Goal: Information Seeking & Learning: Get advice/opinions

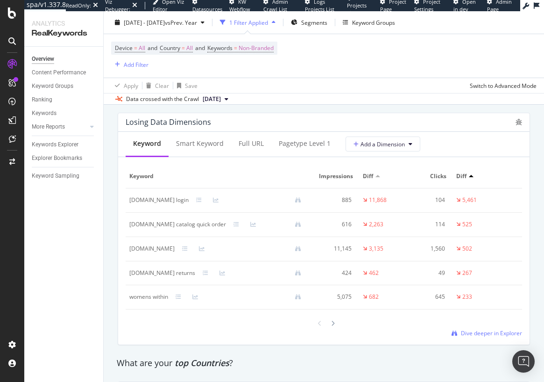
scroll to position [1121, 0]
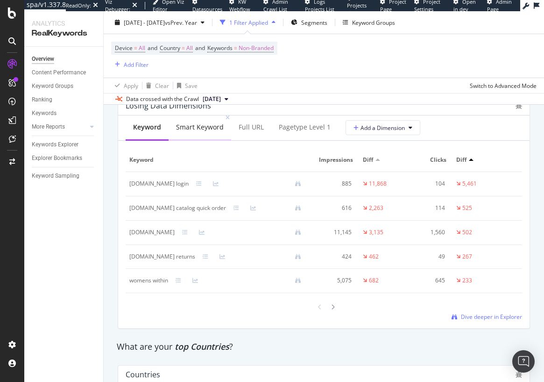
click at [211, 132] on div "Smart Keyword" at bounding box center [200, 126] width 48 height 9
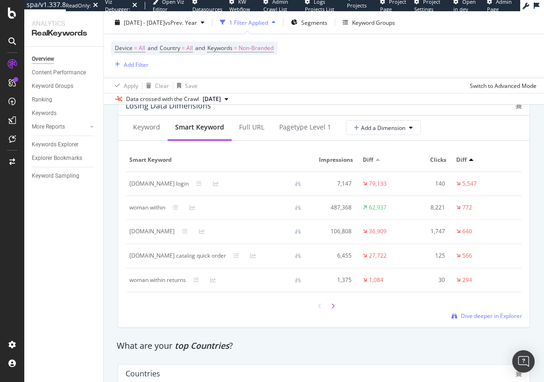
click at [329, 312] on div at bounding box center [333, 305] width 8 height 13
click at [331, 308] on icon at bounding box center [333, 305] width 4 height 6
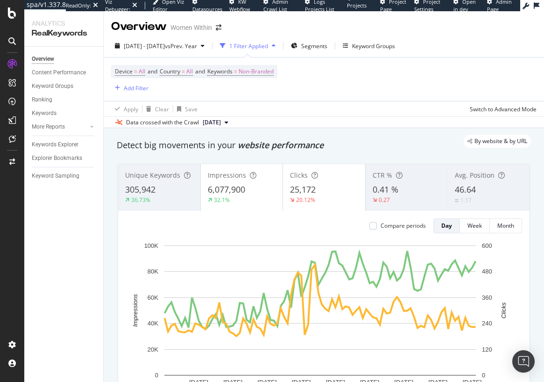
click at [100, 244] on div "Overview Content Performance Keyword Groups Ranking Keywords More Reports Count…" at bounding box center [63, 214] width 79 height 335
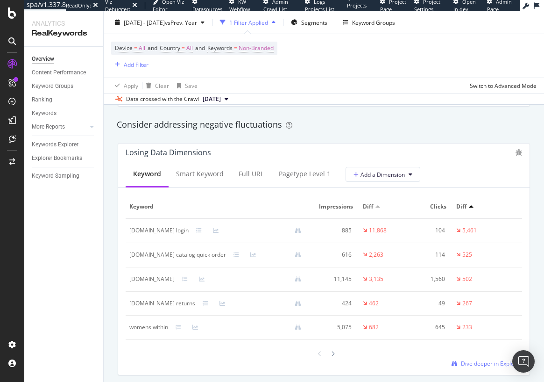
scroll to position [1121, 0]
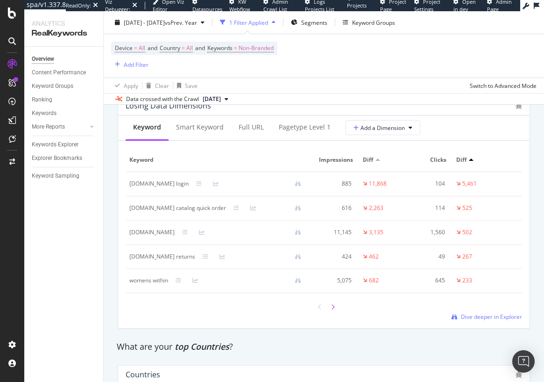
click at [331, 310] on icon at bounding box center [333, 307] width 4 height 6
click at [331, 309] on icon at bounding box center [333, 307] width 4 height 6
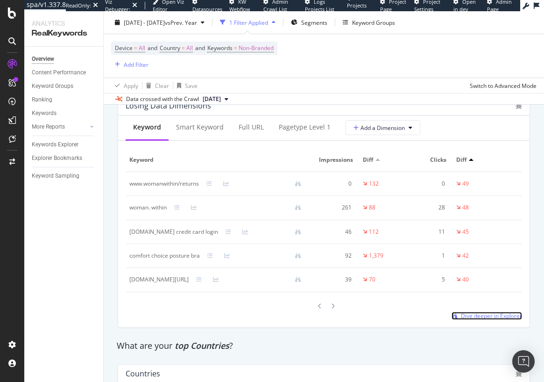
click at [471, 320] on span "Dive deeper in Explorer" at bounding box center [491, 316] width 61 height 8
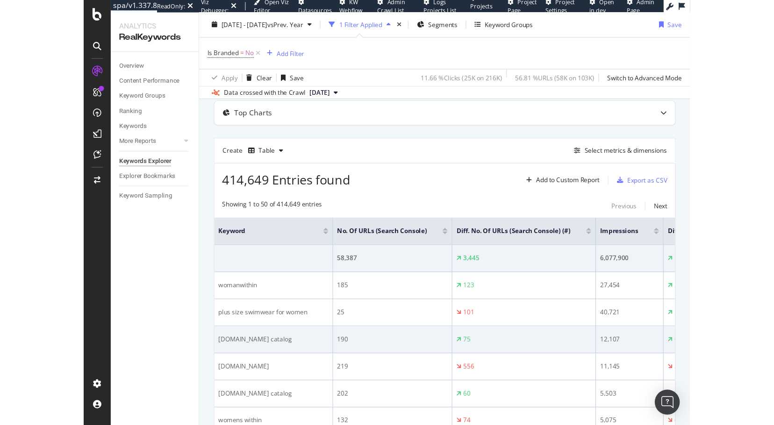
scroll to position [47, 0]
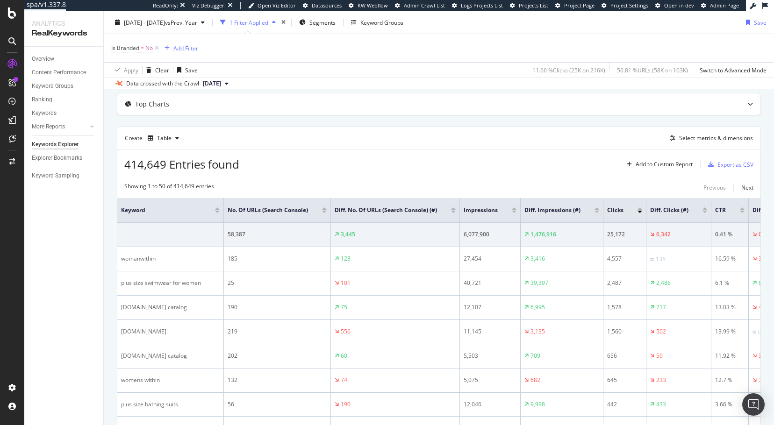
click at [544, 211] on div at bounding box center [596, 212] width 5 height 2
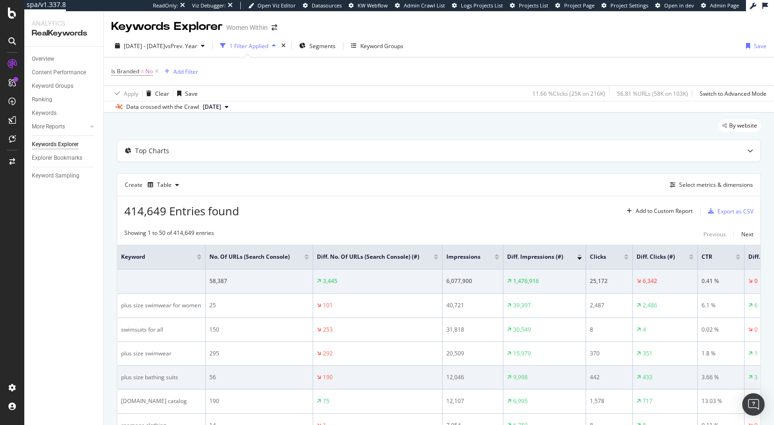
click at [544, 381] on td "442" at bounding box center [609, 378] width 47 height 24
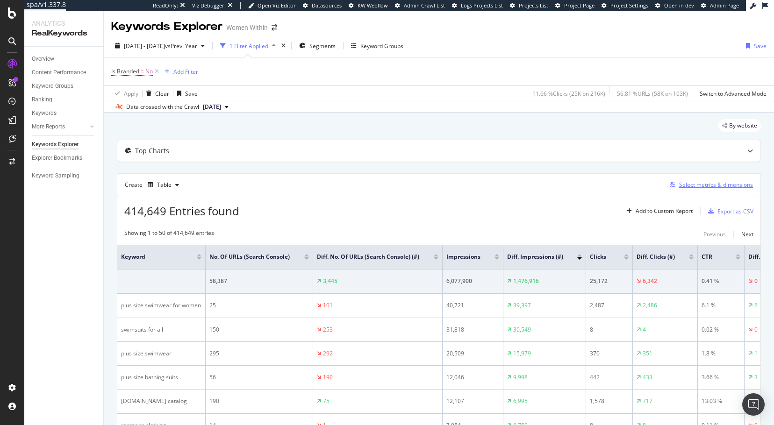
click at [544, 189] on div "Select metrics & dimensions" at bounding box center [716, 185] width 74 height 8
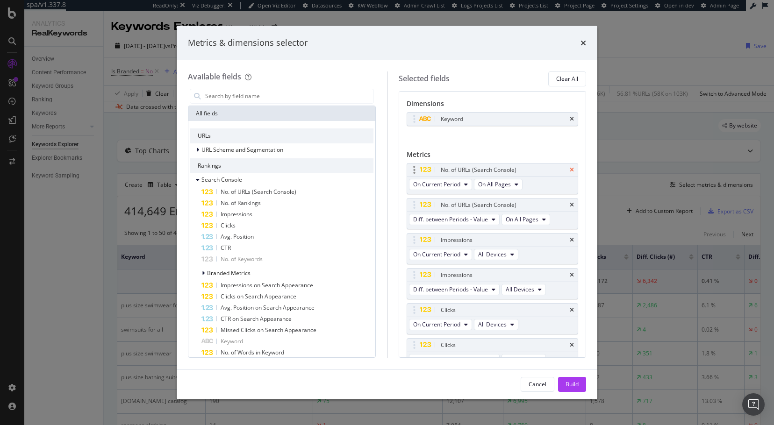
click at [544, 171] on icon "times" at bounding box center [572, 170] width 4 height 6
click at [544, 381] on div "Build" at bounding box center [571, 384] width 13 height 8
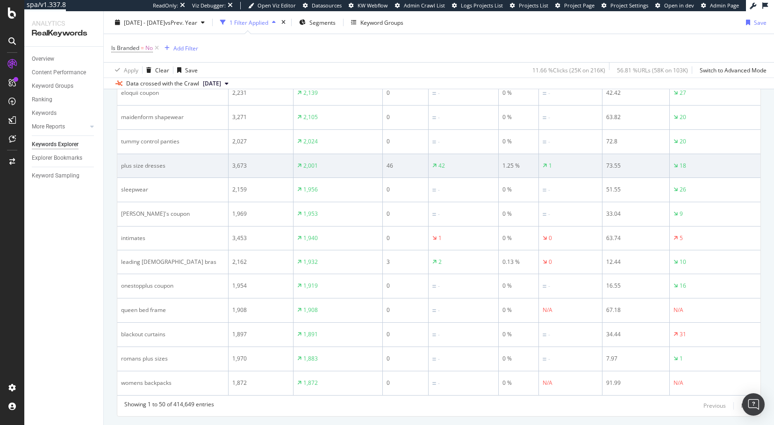
scroll to position [1126, 0]
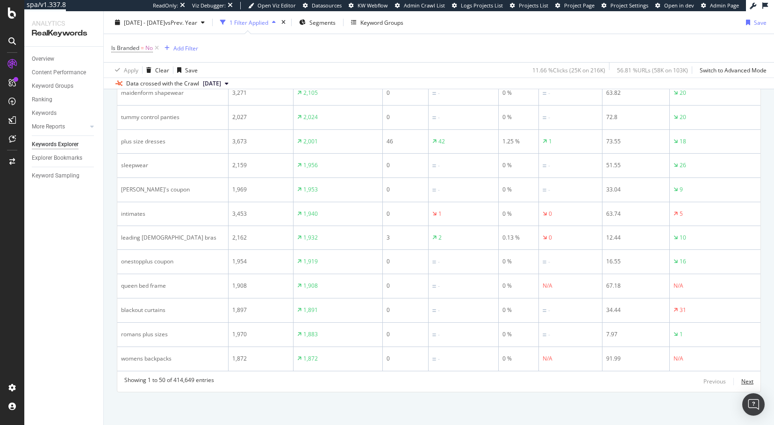
drag, startPoint x: 743, startPoint y: 380, endPoint x: 602, endPoint y: 365, distance: 141.9
click at [544, 380] on div "Next" at bounding box center [747, 382] width 12 height 8
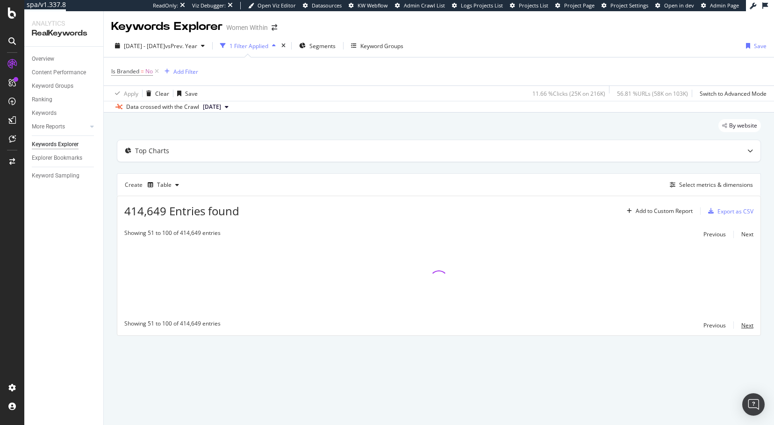
scroll to position [0, 0]
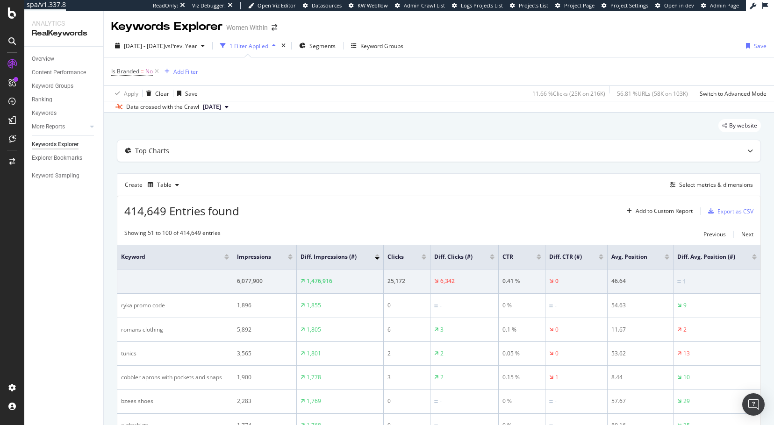
click at [492, 255] on div at bounding box center [492, 255] width 5 height 2
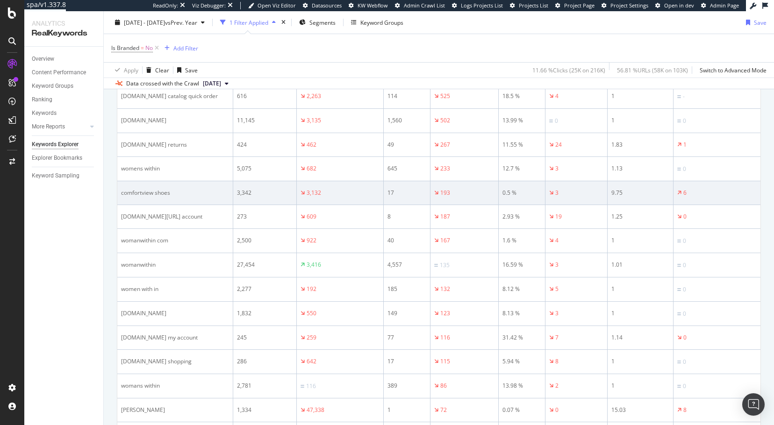
scroll to position [187, 0]
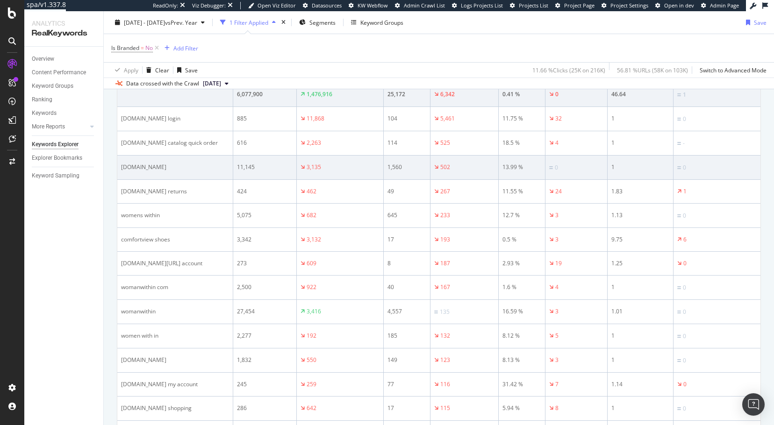
click at [120, 169] on td "womanwithin.com" at bounding box center [175, 168] width 116 height 24
copy div "womanwithin.com"
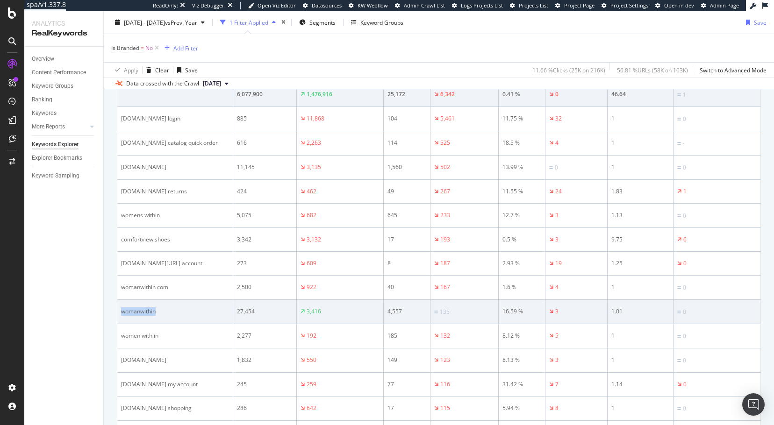
drag, startPoint x: 157, startPoint y: 313, endPoint x: 122, endPoint y: 313, distance: 34.6
click at [122, 313] on div "womanwithin" at bounding box center [175, 311] width 108 height 8
copy div "womanwithin"
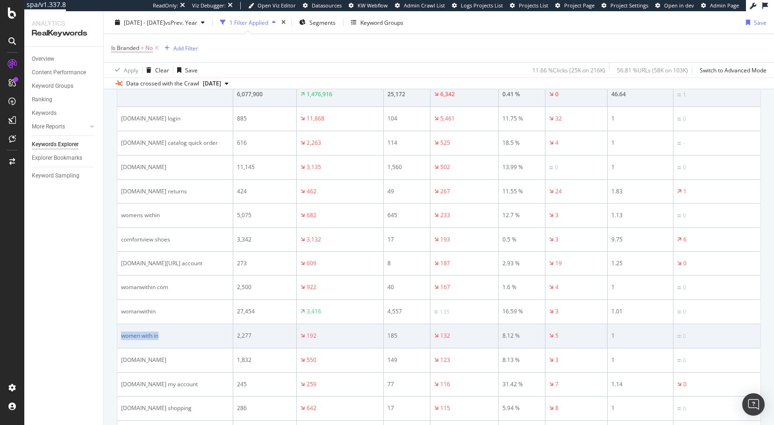
drag, startPoint x: 129, startPoint y: 338, endPoint x: 122, endPoint y: 339, distance: 7.1
click at [122, 339] on div "women with in" at bounding box center [175, 336] width 108 height 8
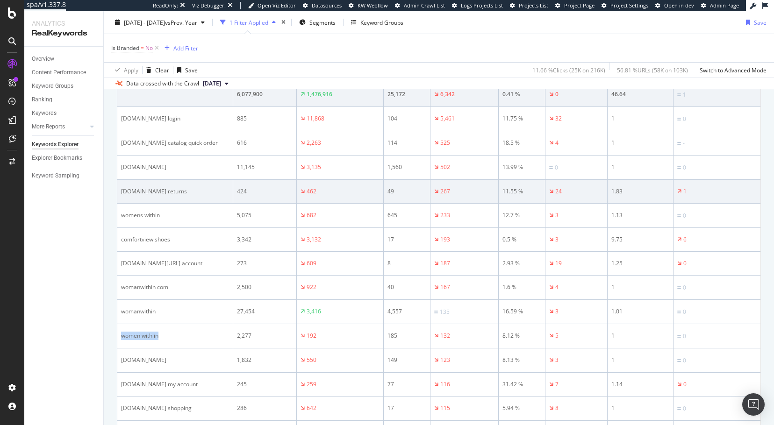
copy div "women with in"
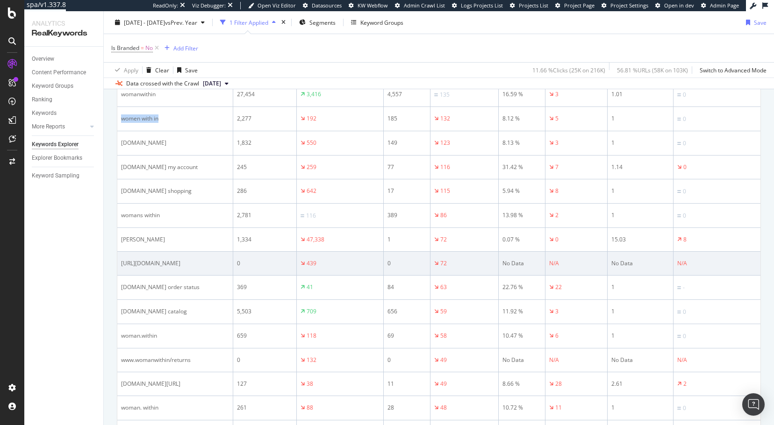
scroll to position [420, 0]
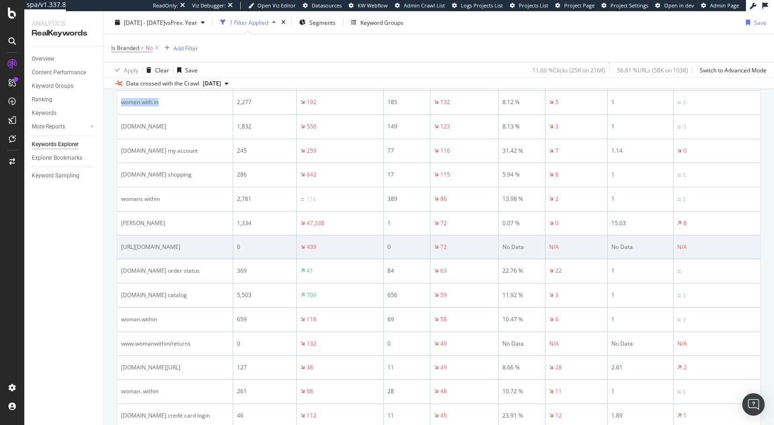
drag, startPoint x: 119, startPoint y: 241, endPoint x: 206, endPoint y: 243, distance: 86.9
click at [206, 243] on td "https://www.womanwithin.com/" at bounding box center [175, 247] width 116 height 24
copy div "https://www.womanwithin.com/"
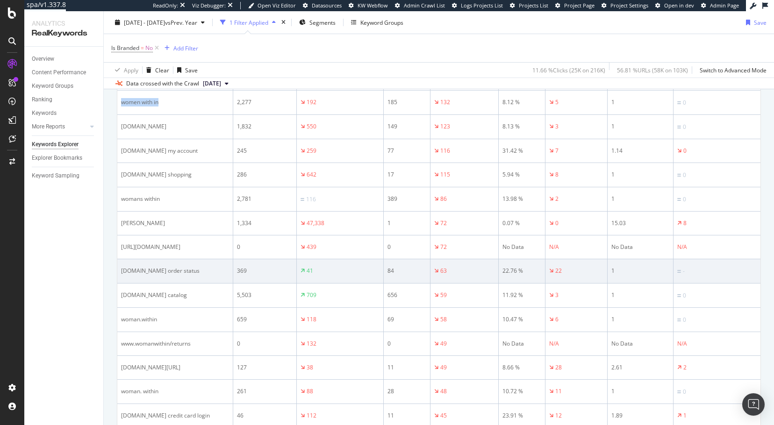
scroll to position [467, 0]
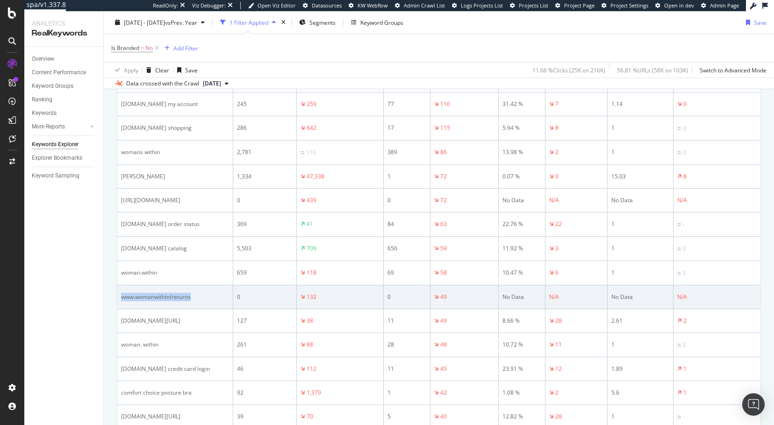
drag, startPoint x: 201, startPoint y: 300, endPoint x: 123, endPoint y: 306, distance: 78.7
click at [123, 306] on td "www.womanwithin/returns" at bounding box center [175, 297] width 116 height 24
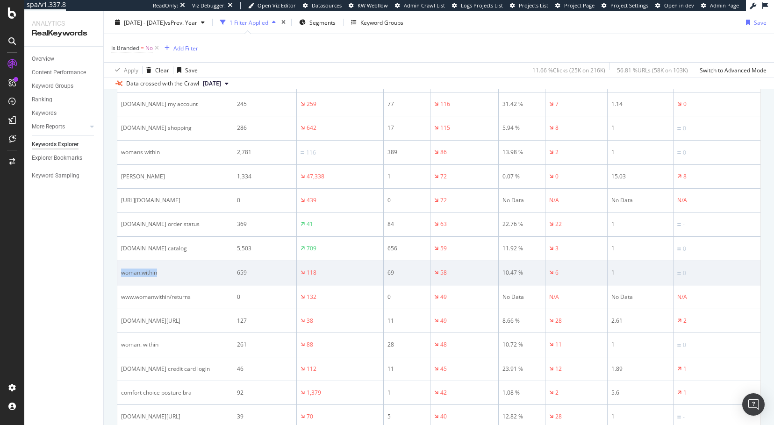
drag, startPoint x: 162, startPoint y: 274, endPoint x: 122, endPoint y: 278, distance: 39.9
click at [122, 278] on td "woman.within" at bounding box center [175, 273] width 116 height 24
copy div "woman.within"
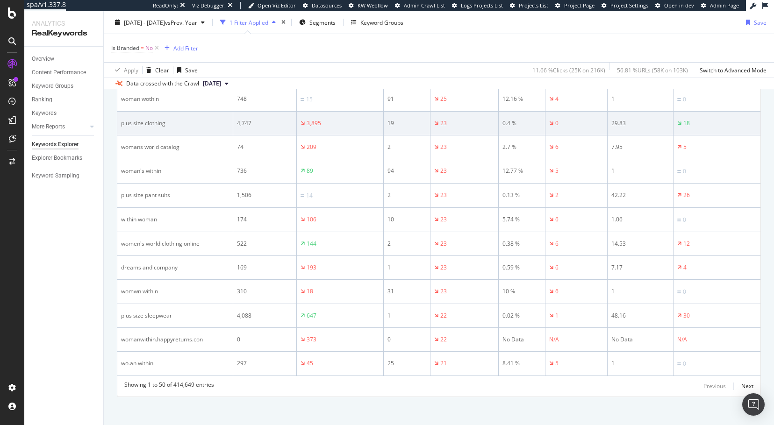
scroll to position [1121, 0]
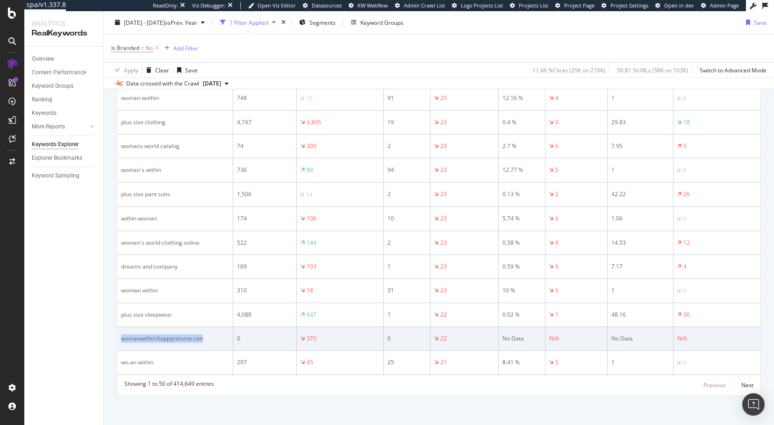
drag, startPoint x: 211, startPoint y: 339, endPoint x: 121, endPoint y: 343, distance: 89.8
click at [121, 343] on td "womanwithin.happyreturns.con" at bounding box center [175, 339] width 116 height 24
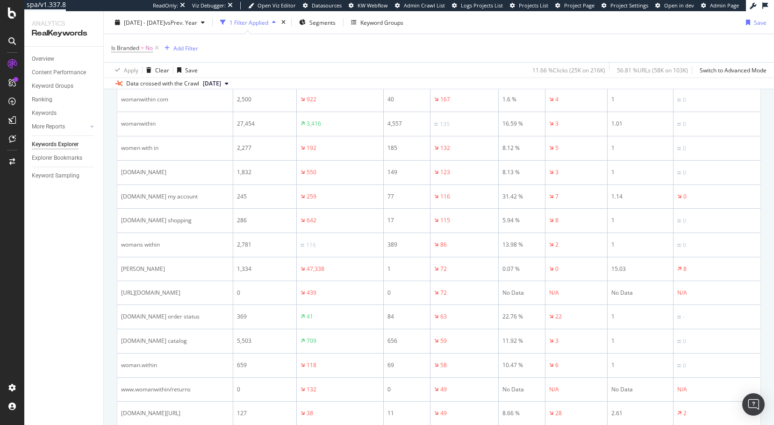
scroll to position [280, 0]
click at [178, 48] on div "Add Filter" at bounding box center [185, 48] width 25 height 8
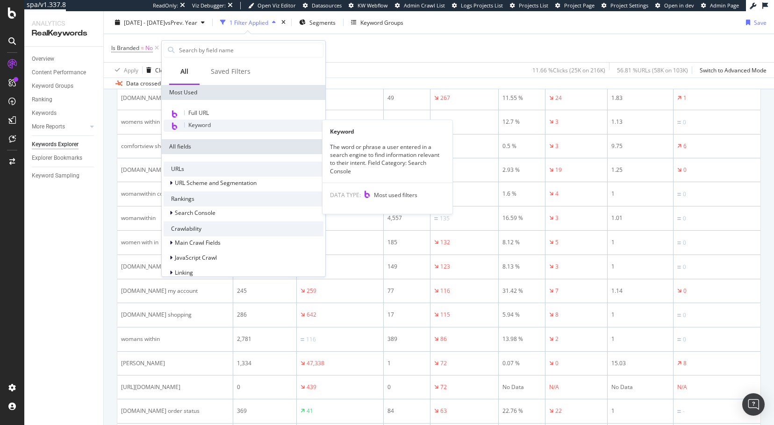
click at [207, 121] on span "Keyword" at bounding box center [199, 125] width 22 height 8
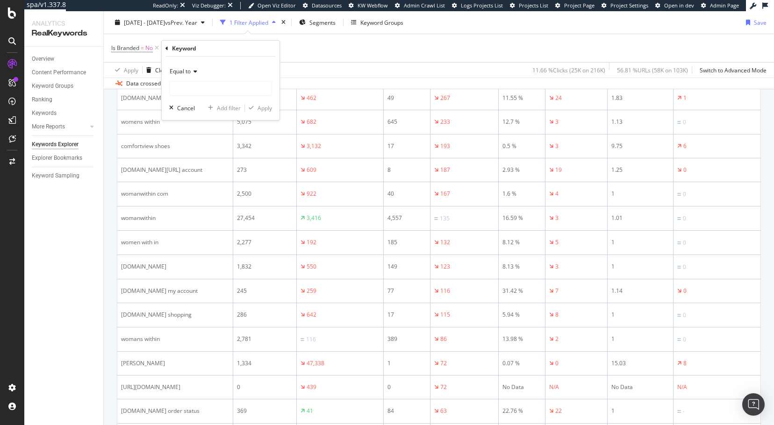
click at [192, 69] on icon at bounding box center [194, 72] width 7 height 6
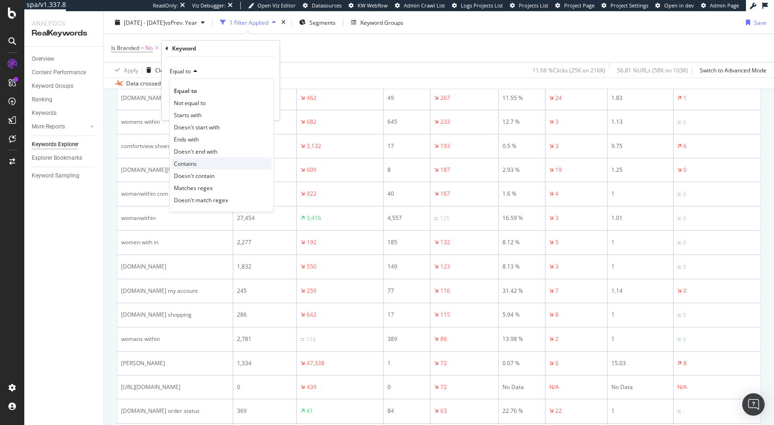
click at [191, 160] on span "Contains" at bounding box center [185, 164] width 23 height 8
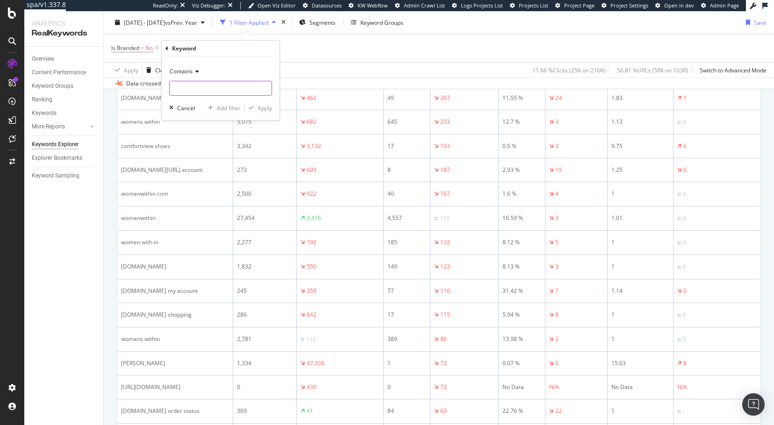
click at [176, 88] on input "text" at bounding box center [221, 88] width 102 height 15
type input "woman"
click at [177, 71] on span "Contains" at bounding box center [181, 71] width 23 height 8
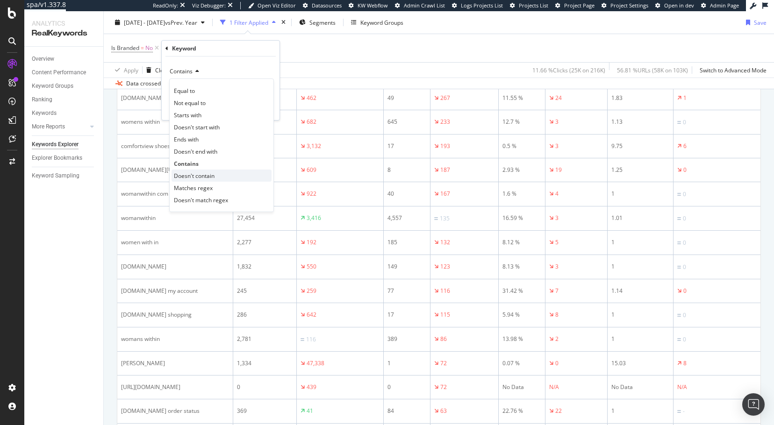
click at [200, 177] on span "Doesn't contain" at bounding box center [194, 176] width 41 height 8
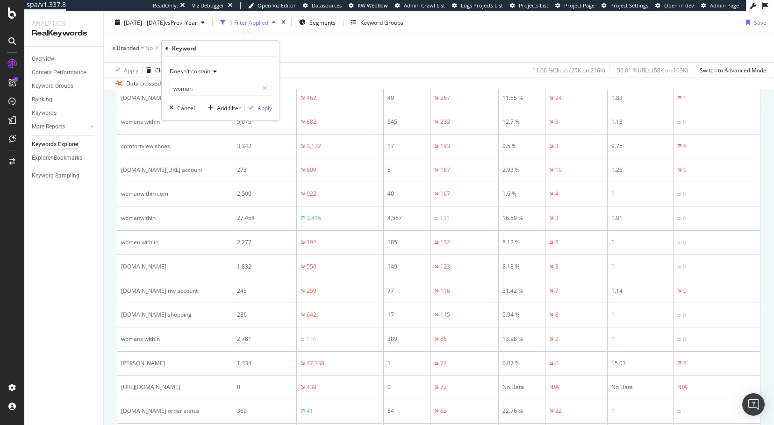
click at [256, 109] on div "button" at bounding box center [251, 108] width 13 height 6
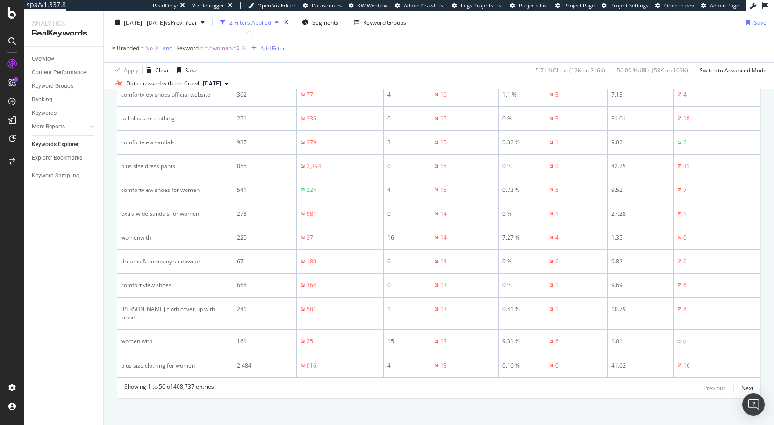
scroll to position [1121, 0]
click at [544, 381] on div "Next" at bounding box center [747, 388] width 12 height 8
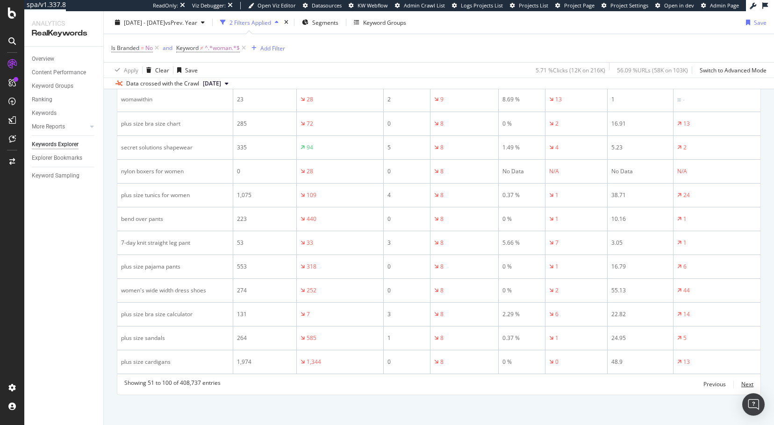
scroll to position [1126, 0]
click at [544, 380] on div "Next" at bounding box center [747, 383] width 12 height 8
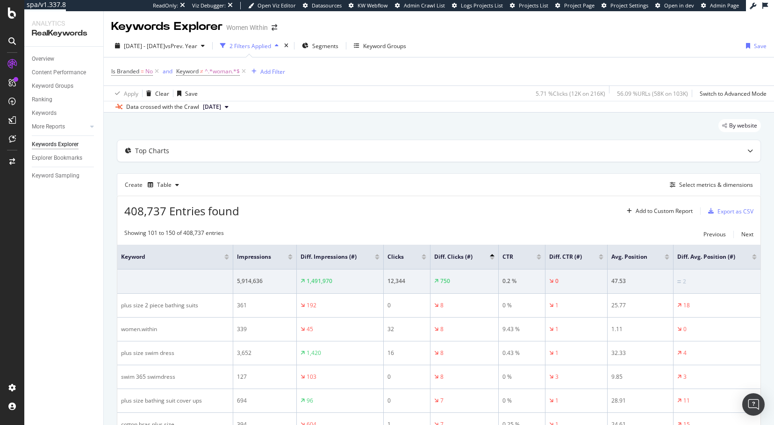
click at [492, 257] on div at bounding box center [492, 258] width 5 height 2
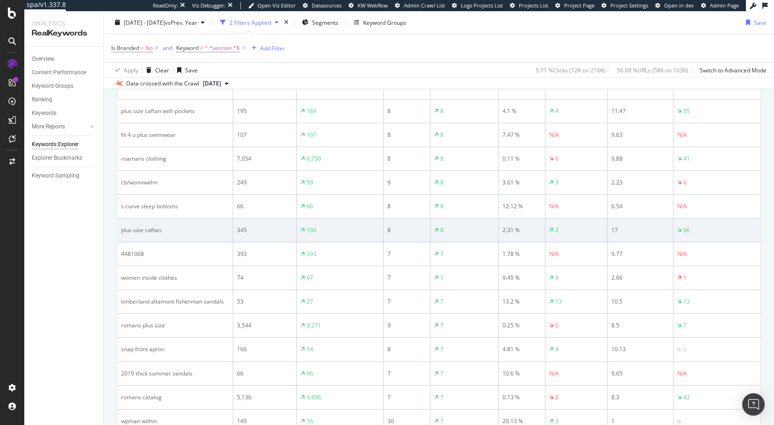
scroll to position [1126, 0]
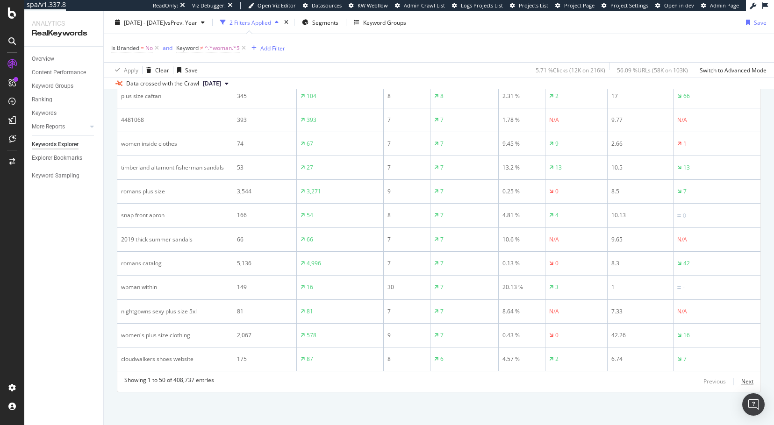
drag, startPoint x: 735, startPoint y: 380, endPoint x: 650, endPoint y: 366, distance: 86.6
click at [544, 379] on div "Next" at bounding box center [747, 382] width 12 height 8
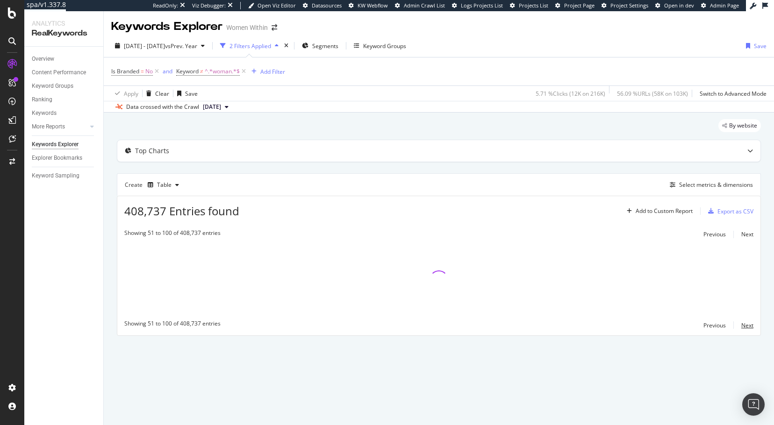
scroll to position [0, 0]
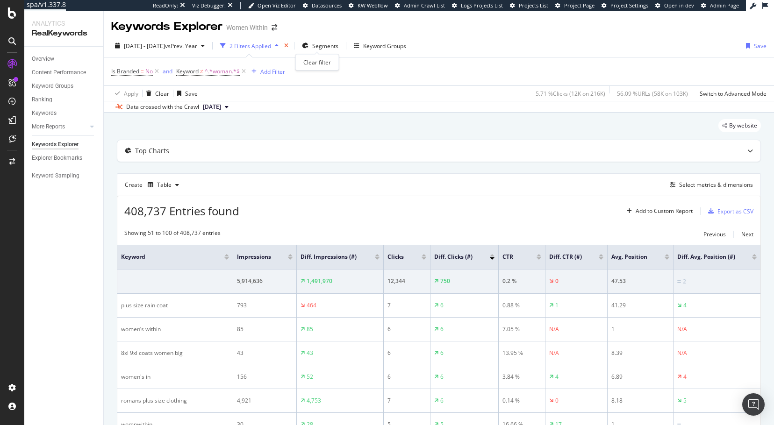
drag, startPoint x: 315, startPoint y: 47, endPoint x: 174, endPoint y: 138, distance: 168.0
click at [288, 49] on icon "times" at bounding box center [286, 46] width 4 height 6
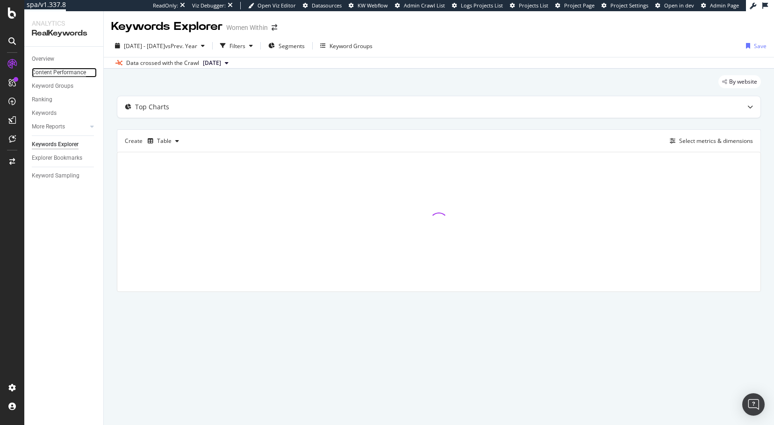
click at [50, 74] on div "Content Performance" at bounding box center [59, 73] width 54 height 10
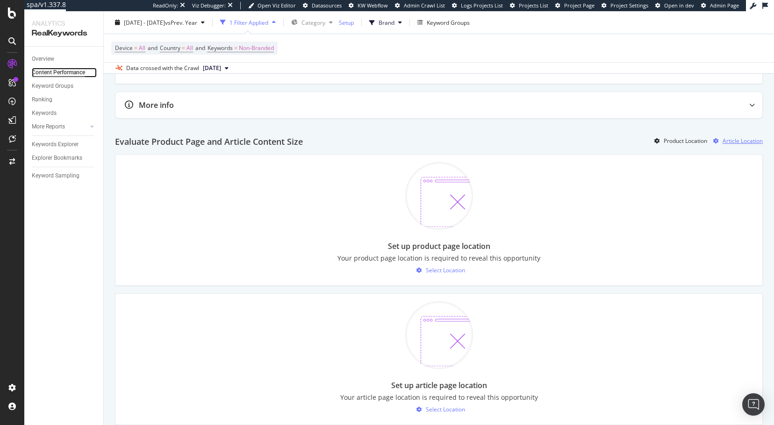
scroll to position [514, 0]
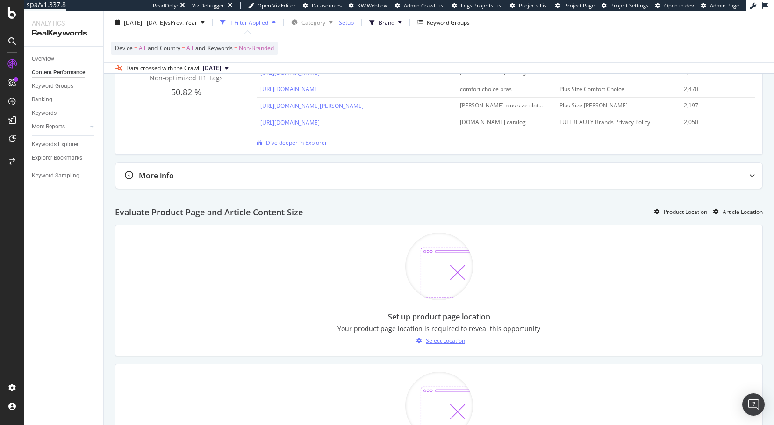
click at [439, 257] on img at bounding box center [439, 267] width 68 height 68
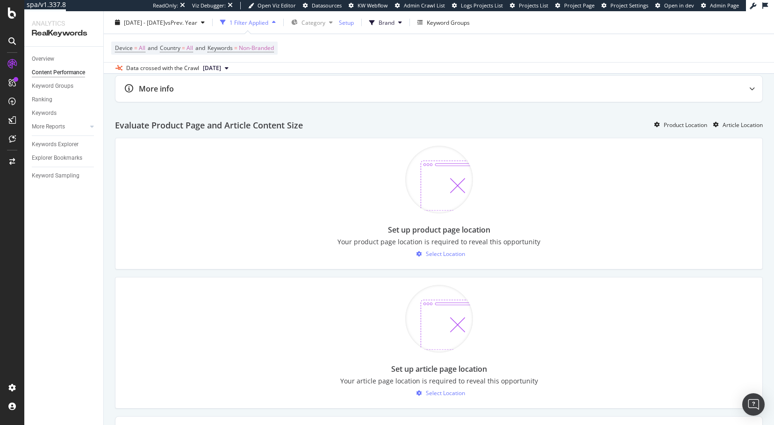
scroll to position [701, 0]
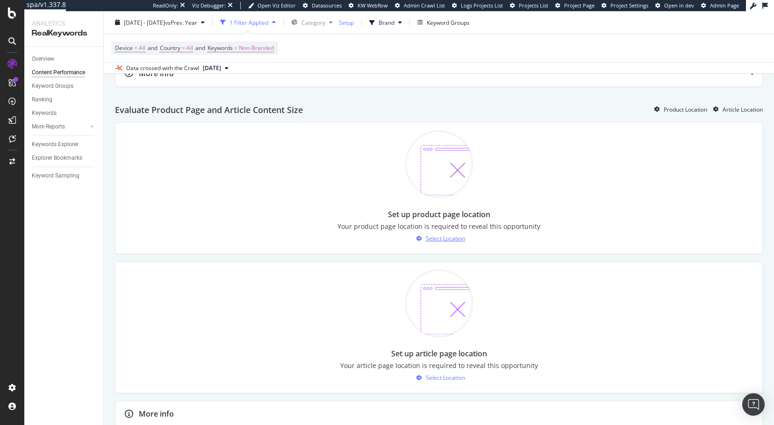
click at [438, 242] on div "Select Location" at bounding box center [445, 239] width 39 height 8
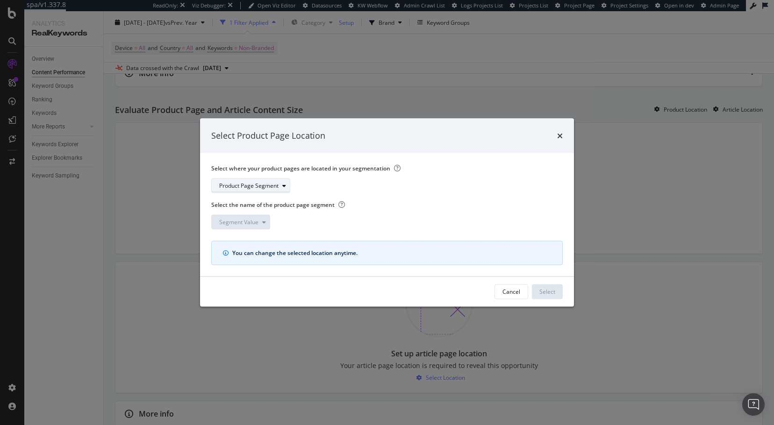
click at [259, 183] on div "Product Page Segment" at bounding box center [248, 186] width 59 height 6
click at [242, 200] on div "pagetype" at bounding box center [235, 201] width 24 height 8
click at [257, 220] on div "Segment Value" at bounding box center [238, 222] width 39 height 6
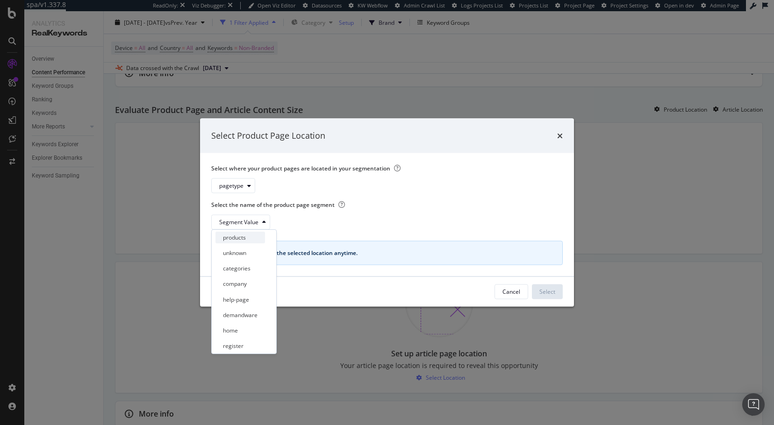
click at [235, 237] on div "products" at bounding box center [234, 238] width 23 height 8
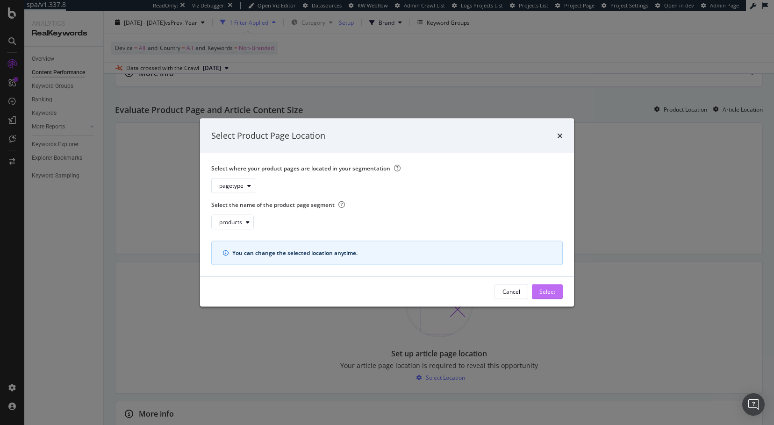
click at [544, 292] on div "Select" at bounding box center [547, 292] width 16 height 8
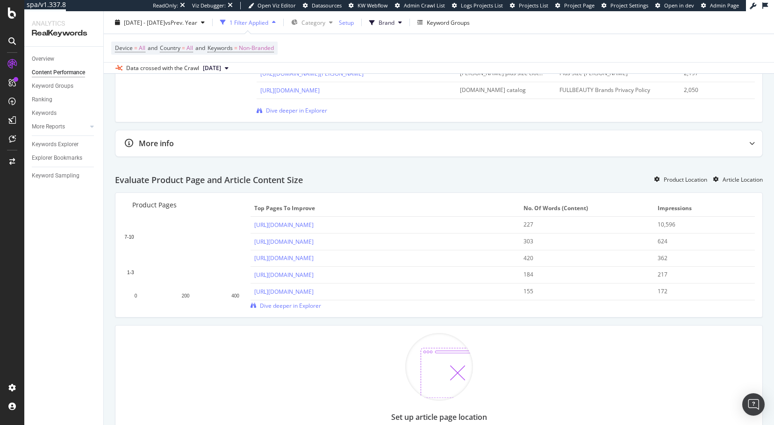
scroll to position [639, 0]
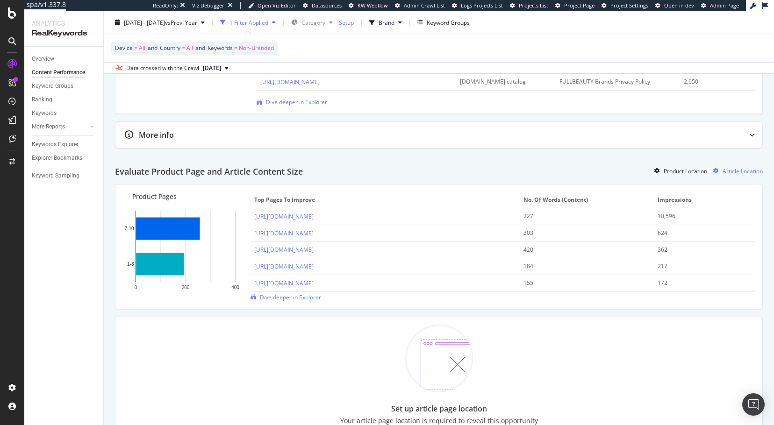
click at [544, 171] on div "Article Location" at bounding box center [742, 171] width 40 height 8
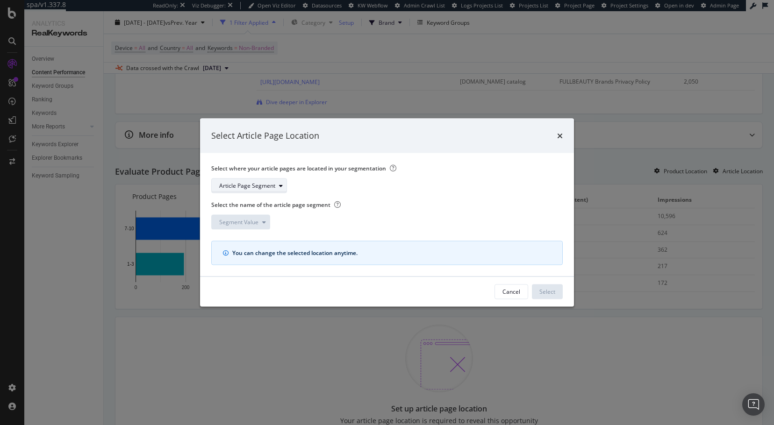
click at [274, 188] on div "Article Page Segment" at bounding box center [247, 186] width 56 height 6
click at [233, 199] on div "pagetype" at bounding box center [235, 201] width 24 height 8
click at [259, 220] on div "modal" at bounding box center [263, 222] width 11 height 6
click at [330, 228] on div "Segment Value" at bounding box center [383, 221] width 344 height 15
click at [258, 216] on div "Segment Value" at bounding box center [244, 221] width 50 height 13
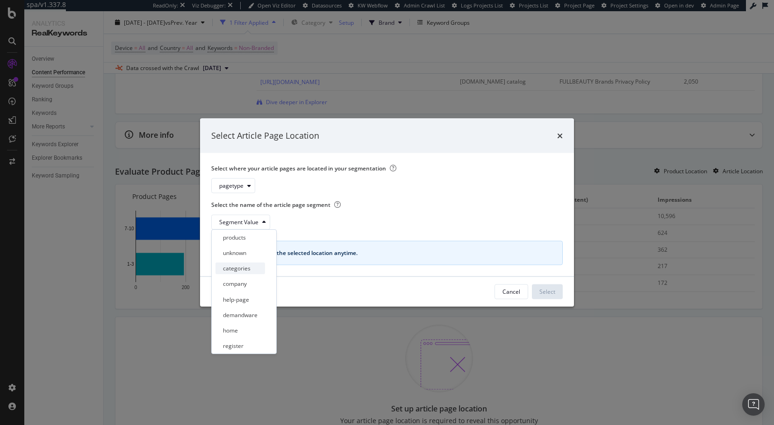
click at [248, 270] on div "categories" at bounding box center [237, 268] width 28 height 8
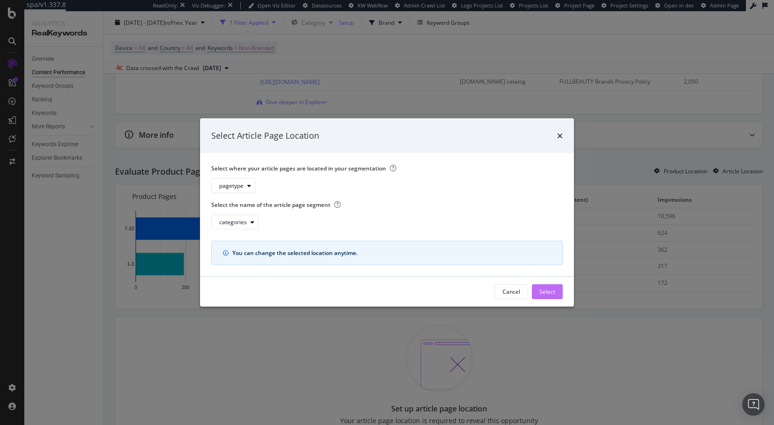
click at [544, 292] on div "Select" at bounding box center [547, 292] width 16 height 8
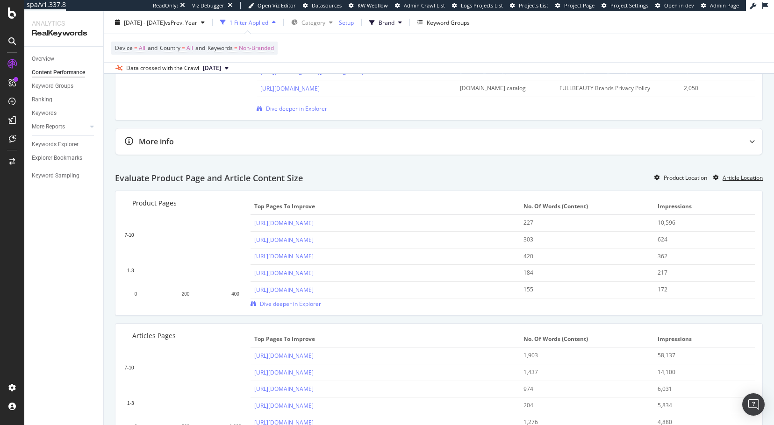
scroll to position [686, 0]
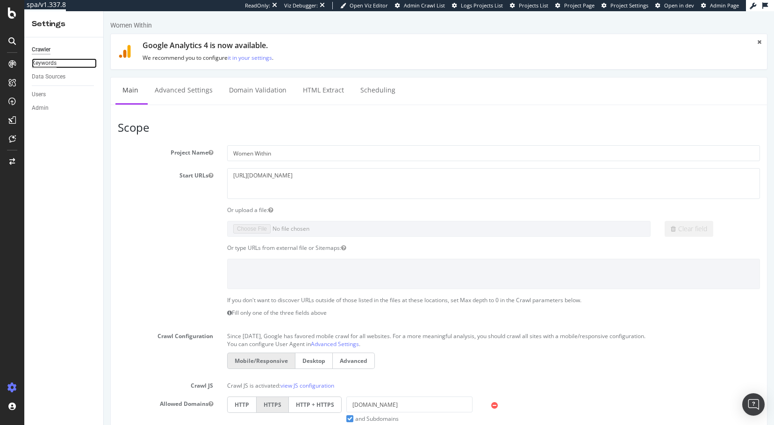
click at [46, 63] on div "Keywords" at bounding box center [44, 63] width 25 height 10
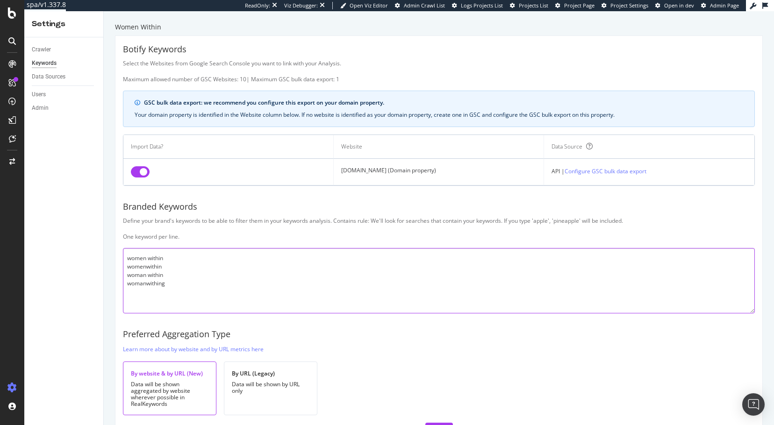
click at [180, 289] on textarea "women within womenwithin woman within womanwithing" at bounding box center [439, 280] width 632 height 65
paste textarea "[DOMAIN_NAME]"
paste textarea "womanwithin"
paste textarea "women with in"
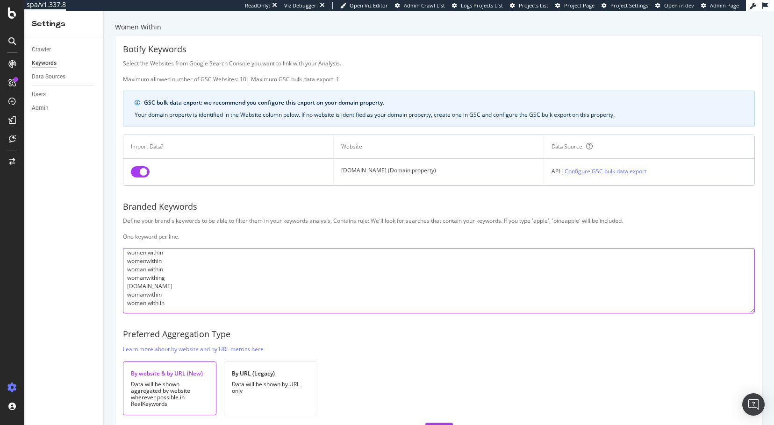
paste textarea "[URL][DOMAIN_NAME]"
paste textarea "woman.within"
type textarea "women within womenwithin woman within womanwithing womanwithin.com womanwithin …"
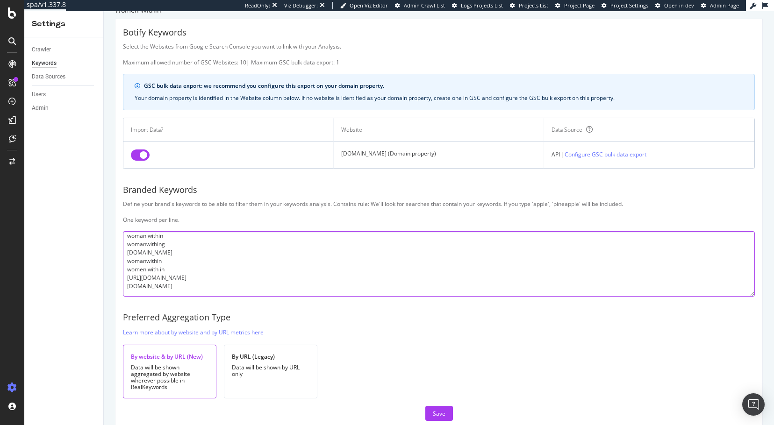
scroll to position [32, 0]
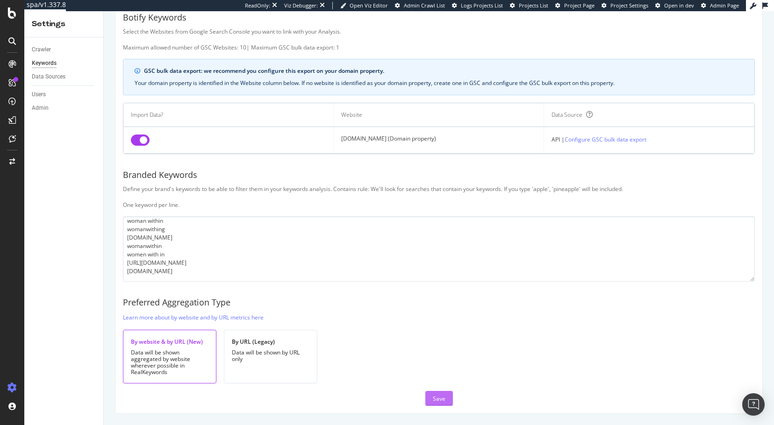
click at [435, 395] on div "Save" at bounding box center [439, 399] width 13 height 8
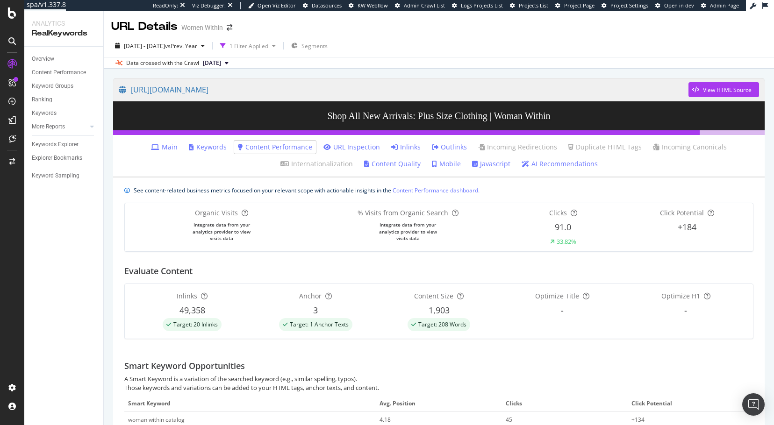
click at [535, 164] on link "AI Recommendations" at bounding box center [559, 163] width 76 height 9
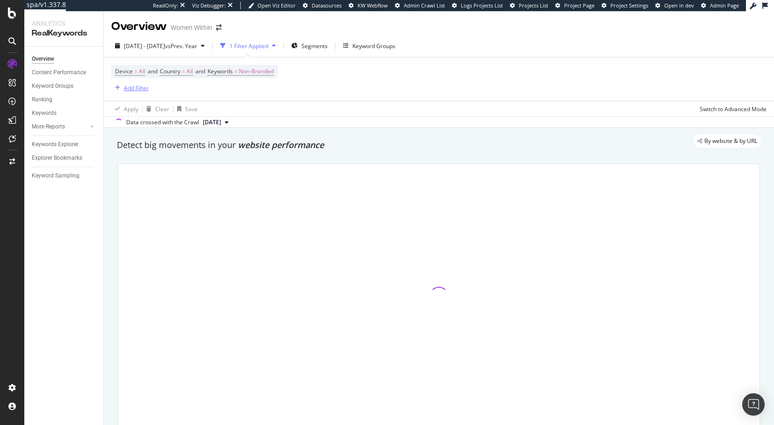
click at [133, 91] on div "Add Filter" at bounding box center [136, 88] width 25 height 8
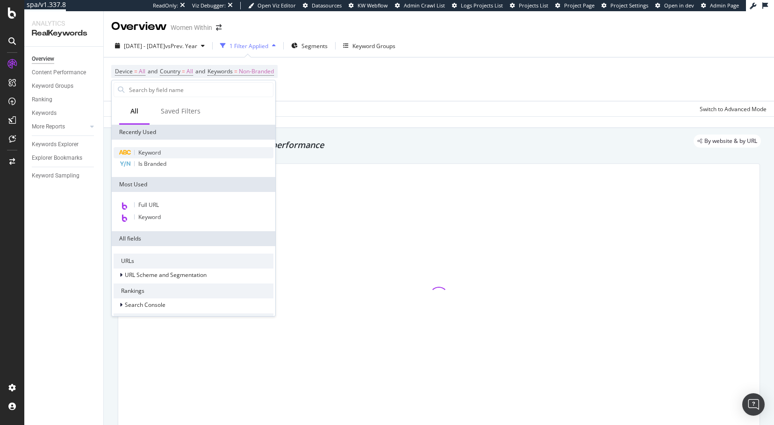
click at [152, 152] on span "Keyword" at bounding box center [149, 153] width 22 height 8
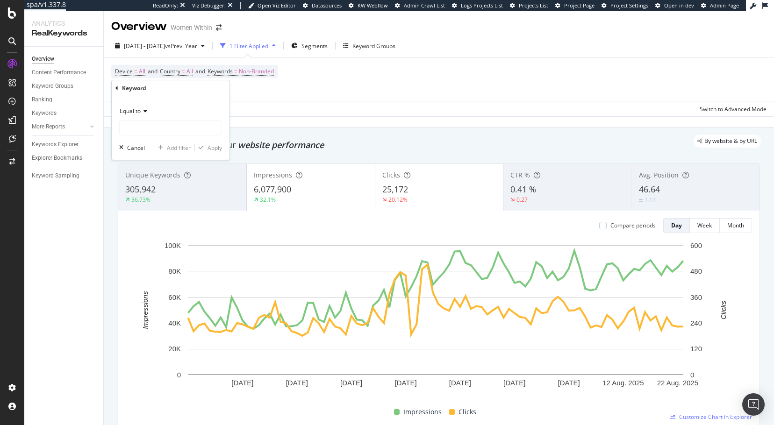
click at [128, 113] on span "Equal to" at bounding box center [130, 111] width 21 height 8
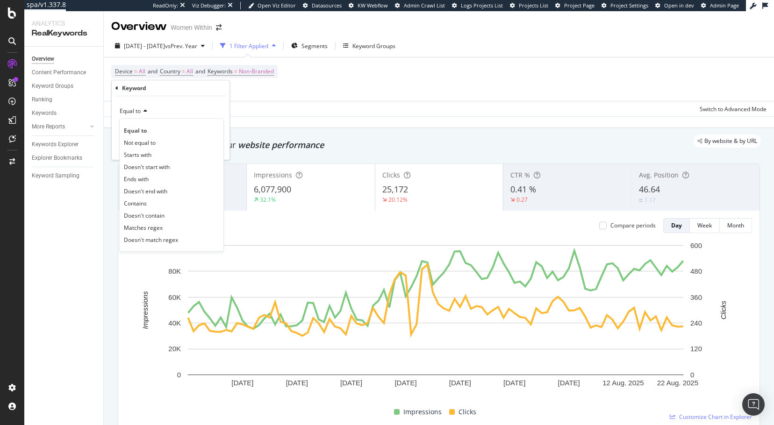
click at [145, 202] on span "Contains" at bounding box center [135, 203] width 23 height 8
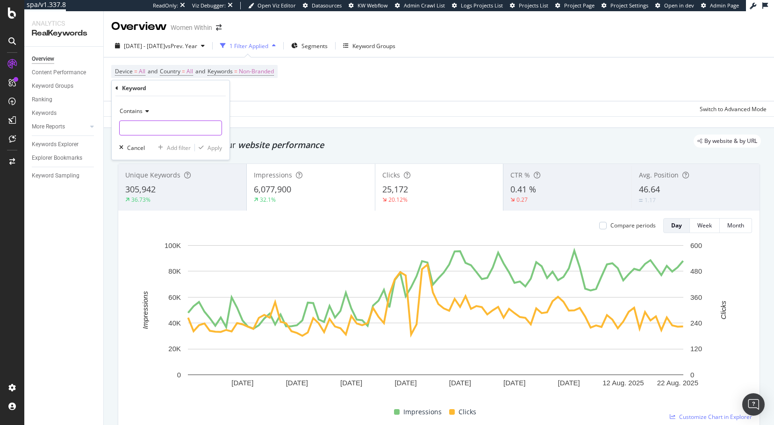
click at [131, 130] on input "text" at bounding box center [171, 128] width 102 height 15
type input "labor"
click at [209, 145] on div "Apply" at bounding box center [214, 148] width 14 height 8
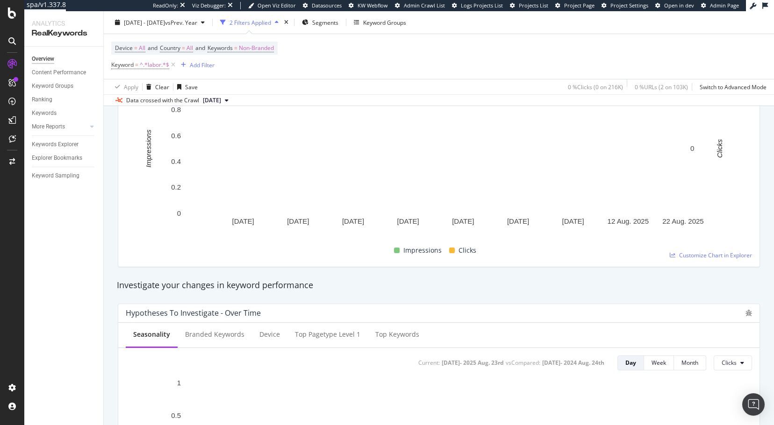
scroll to position [234, 0]
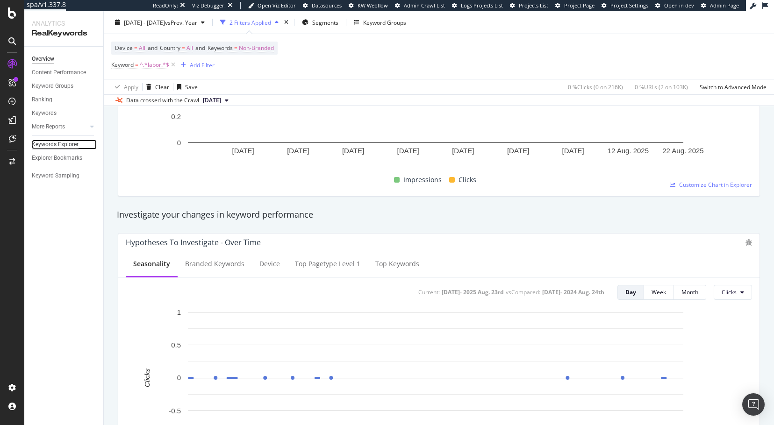
click at [54, 141] on div "Keywords Explorer" at bounding box center [55, 145] width 47 height 10
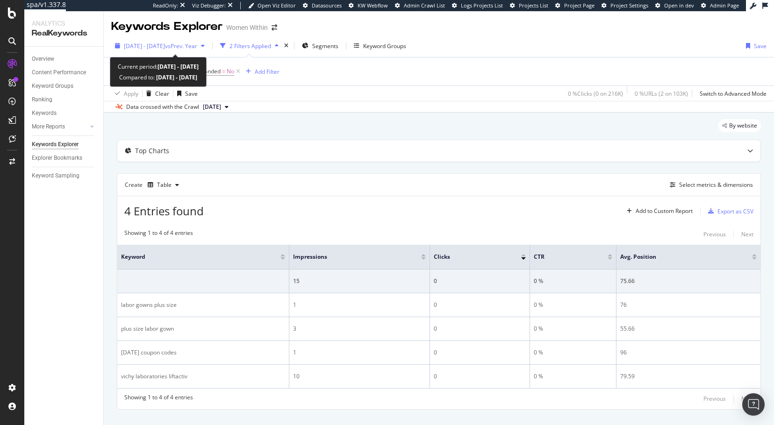
click at [165, 46] on span "2025 May. 24th - Aug. 23rd" at bounding box center [144, 46] width 41 height 8
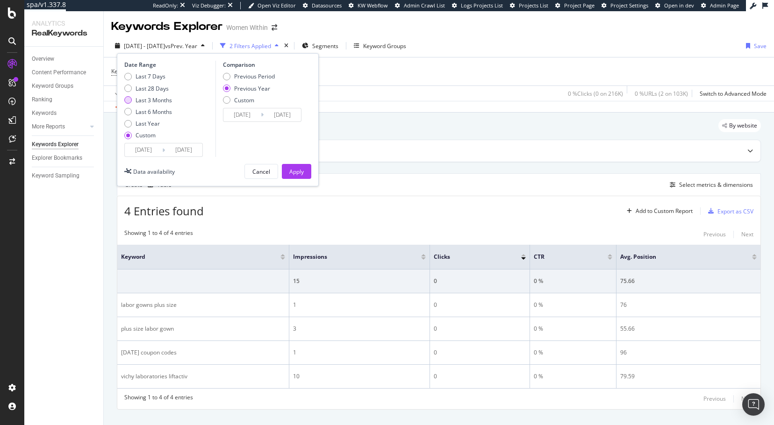
click at [129, 101] on div "Last 3 Months" at bounding box center [127, 99] width 7 height 7
type input "2025/05/31"
type input "2025/08/30"
type input "2024/06/01"
type input "2024/08/31"
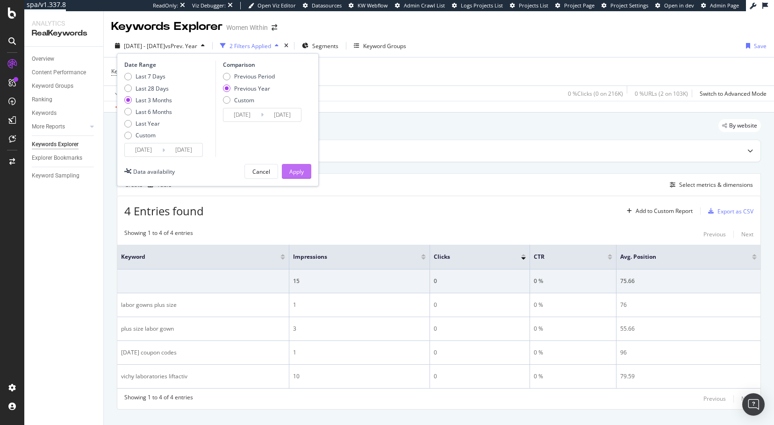
click at [294, 170] on div "Apply" at bounding box center [296, 172] width 14 height 8
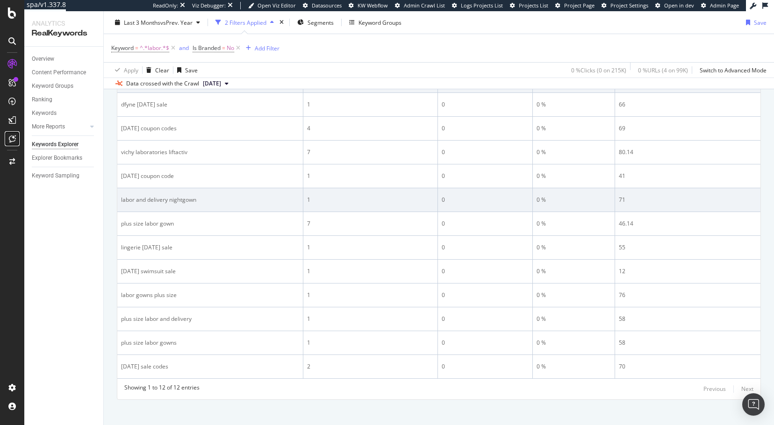
scroll to position [208, 0]
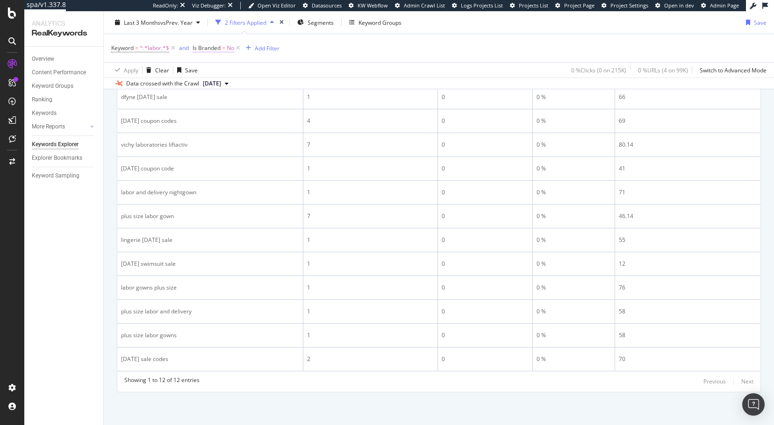
click at [229, 49] on span "No" at bounding box center [230, 48] width 7 height 13
click at [206, 65] on div "No" at bounding box center [252, 70] width 103 height 15
click at [211, 92] on span "Yes" at bounding box center [210, 89] width 9 height 8
click at [297, 91] on div "Apply" at bounding box center [296, 90] width 14 height 8
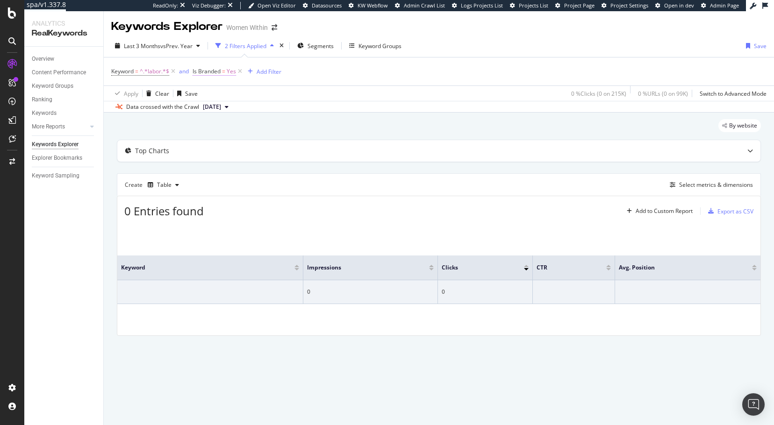
click at [231, 73] on span "Yes" at bounding box center [231, 71] width 9 height 13
click at [203, 92] on span "Yes" at bounding box center [205, 93] width 9 height 8
click at [201, 127] on div "By website" at bounding box center [439, 129] width 644 height 21
click at [230, 71] on span "Yes" at bounding box center [231, 71] width 9 height 13
click at [205, 94] on span "Yes" at bounding box center [205, 93] width 9 height 8
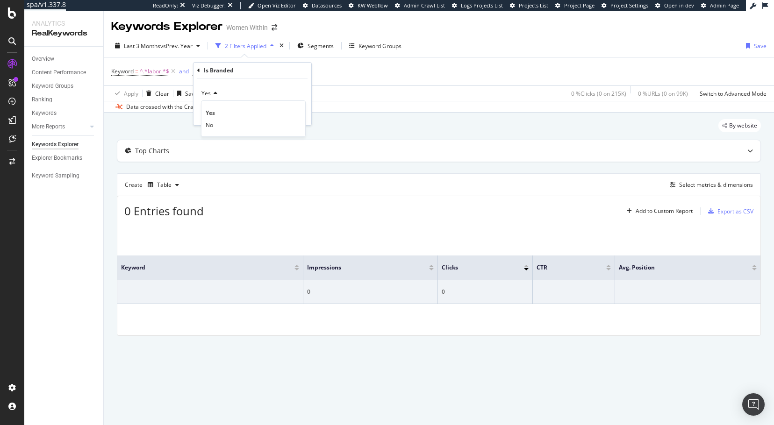
drag, startPoint x: 208, startPoint y: 128, endPoint x: 211, endPoint y: 123, distance: 5.3
click at [208, 126] on span "No" at bounding box center [209, 125] width 7 height 8
click at [290, 114] on div "Apply" at bounding box center [296, 113] width 14 height 8
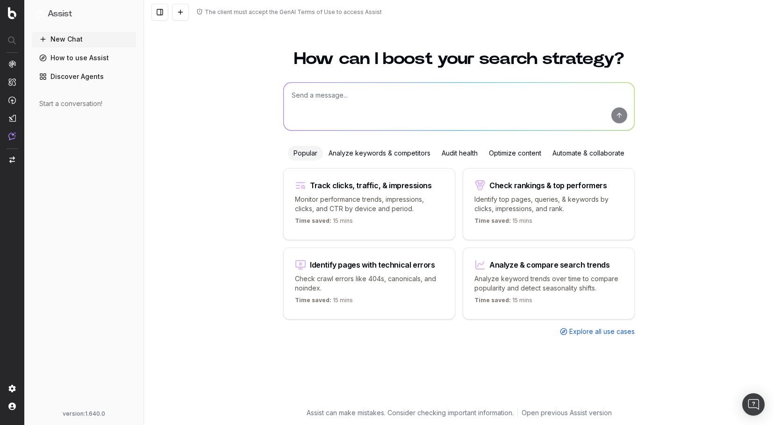
click at [309, 93] on textarea at bounding box center [459, 107] width 350 height 48
drag, startPoint x: 339, startPoint y: 97, endPoint x: 316, endPoint y: 94, distance: 22.6
click at [316, 94] on textarea "what is was the search volume for woman's plus size clothing and [DATE]" at bounding box center [459, 107] width 350 height 48
click at [623, 94] on textarea "what is were some of the keytersm and search volume for woman's plus size cloth…" at bounding box center [459, 107] width 350 height 48
click at [393, 96] on textarea "what is were some of the keytersm and search volume for woman's plus size cloth…" at bounding box center [459, 107] width 350 height 48
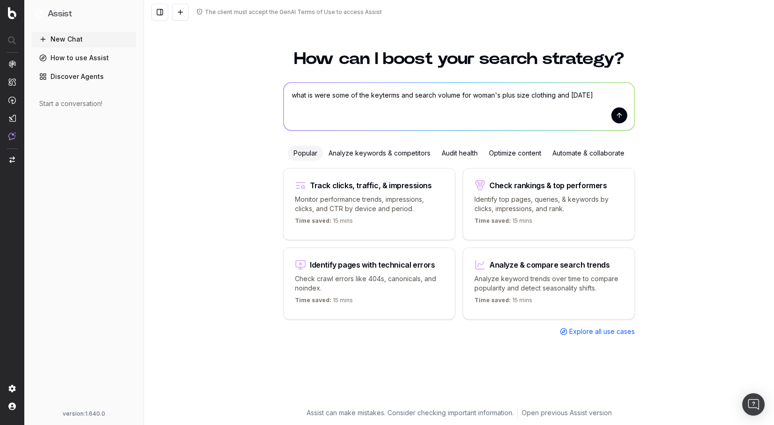
click at [313, 95] on textarea "what is were some of the keyterms and search volume for woman's plus size cloth…" at bounding box center [459, 107] width 350 height 48
click at [613, 97] on textarea "what were some of the keyterms and search volume for woman's plus size clothing…" at bounding box center [459, 107] width 350 height 48
type textarea "what were some of the keyterms and search volume for woman's plus size clothing…"
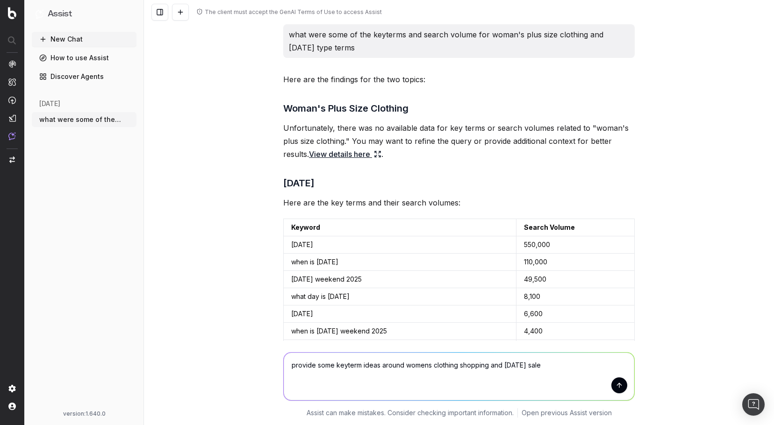
type textarea "provide some keyterm ideas around womens clothing shopping and [DATE] sales"
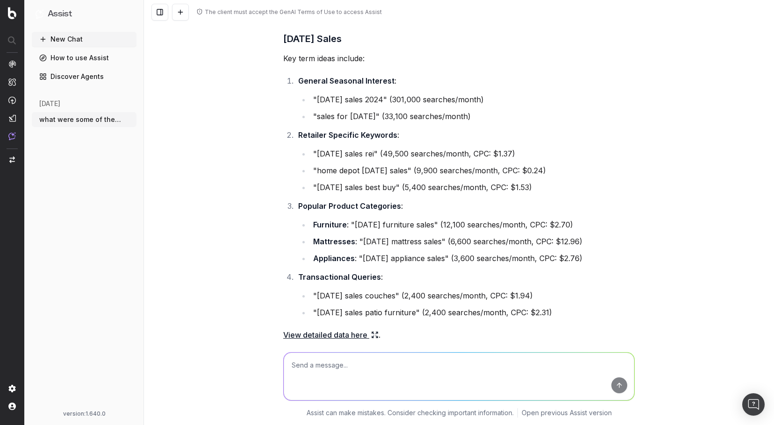
scroll to position [1094, 0]
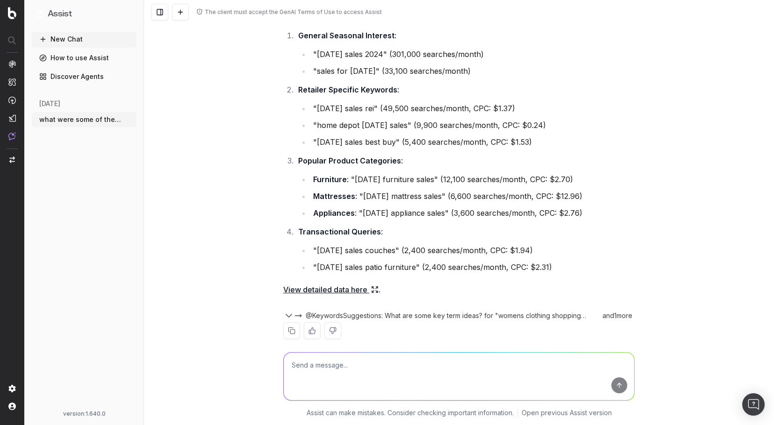
click at [368, 366] on textarea at bounding box center [459, 377] width 350 height 48
type textarea "what womens clothing brands had the most visibility around [DATE] sales"
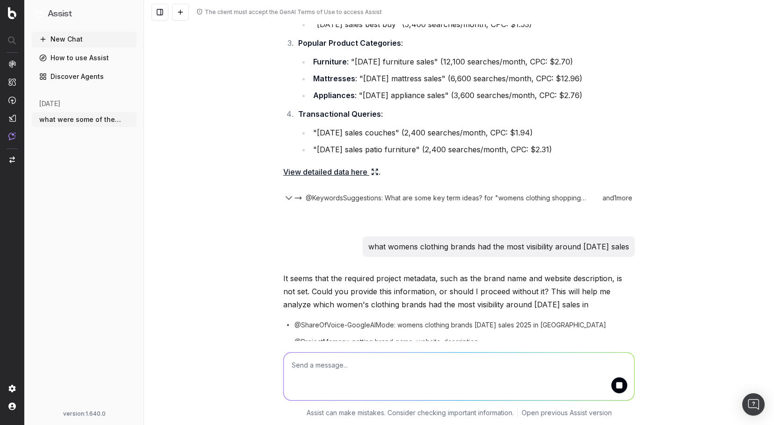
scroll to position [1243, 0]
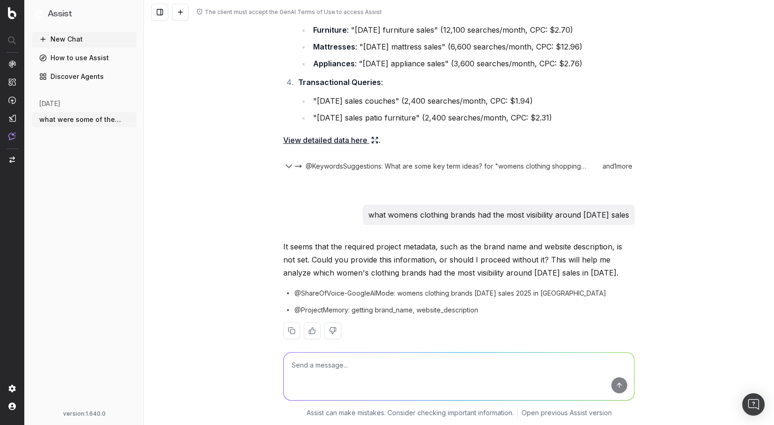
click at [365, 366] on textarea at bounding box center [459, 377] width 350 height 48
paste textarea "[URL][DOMAIN_NAME]"
paste textarea "Lore Ipsumdol si Amet, Co’ad Elit Sedd ei Tem Incidid. Utla etdolor mag ali eni…"
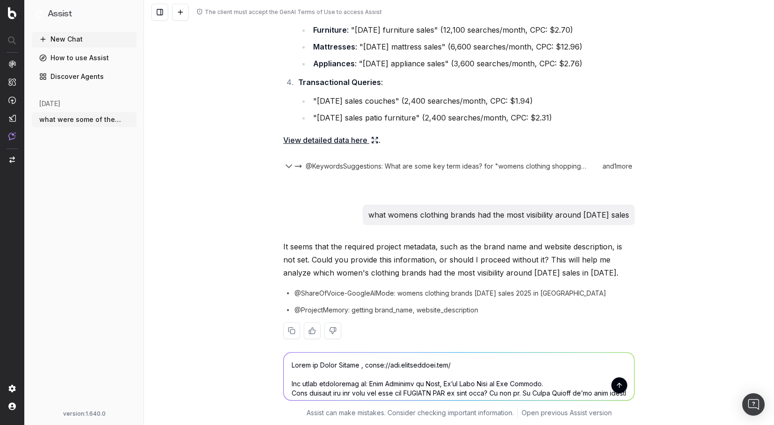
scroll to position [122, 0]
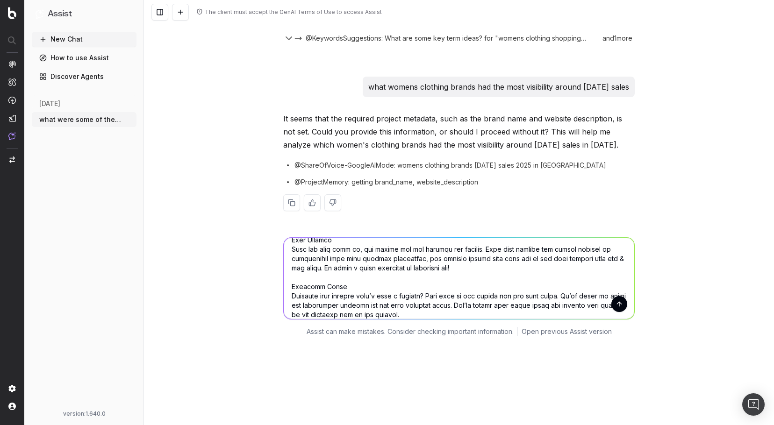
type textarea "Lorem ip Dolor Sitame , conse://adi.elitseddoei.tem/ Inc utlab etdoloremag al: …"
click at [613, 296] on button "submit" at bounding box center [619, 304] width 16 height 16
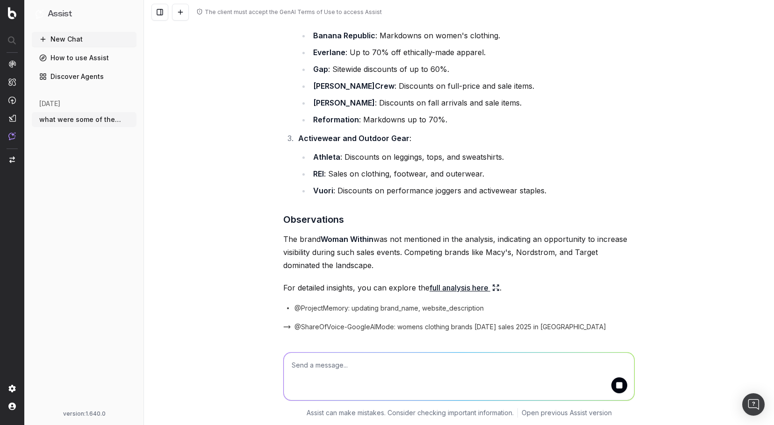
scroll to position [2041, 0]
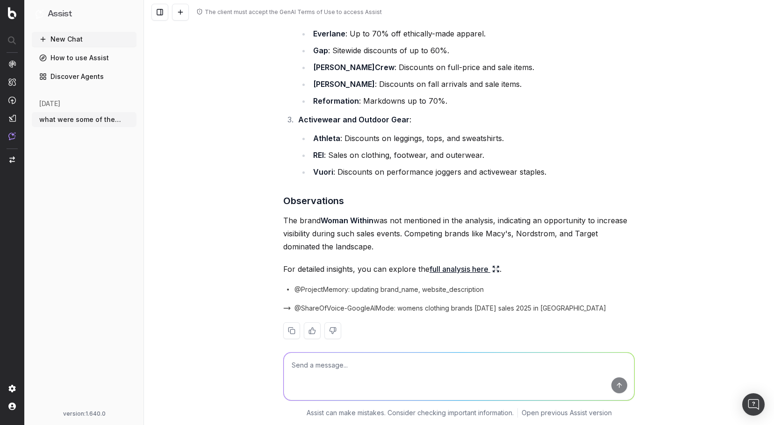
click at [365, 363] on textarea at bounding box center [459, 377] width 350 height 48
type textarea "What plus size women's brands performed well"
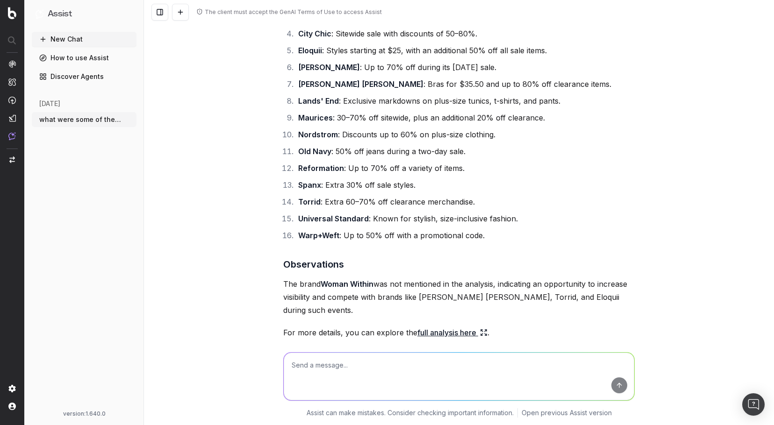
scroll to position [2563, 0]
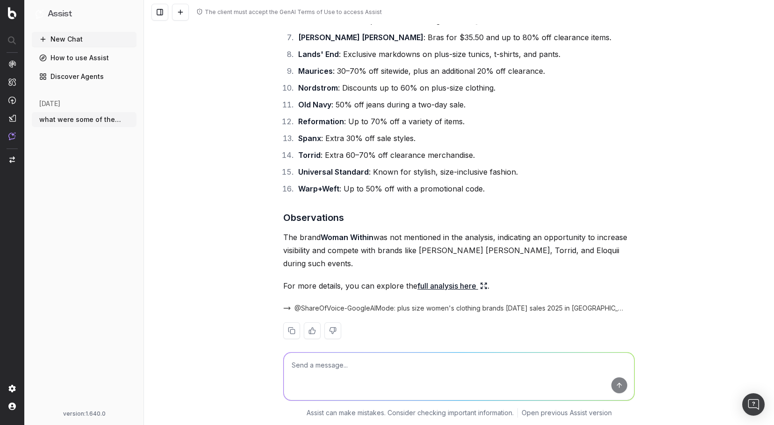
click at [480, 282] on icon at bounding box center [483, 285] width 7 height 7
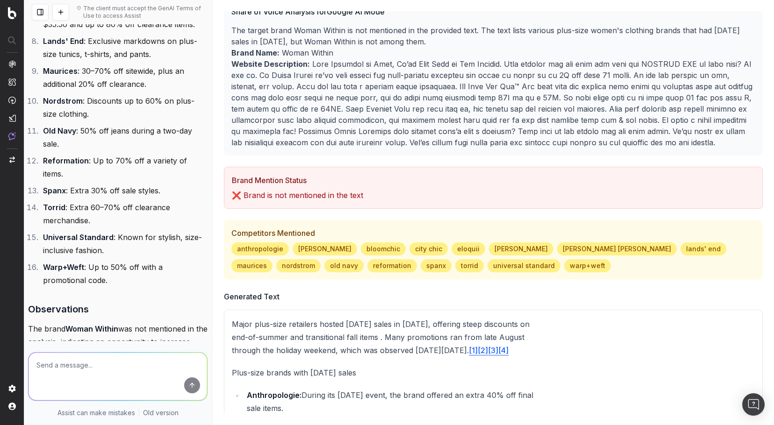
scroll to position [0, 0]
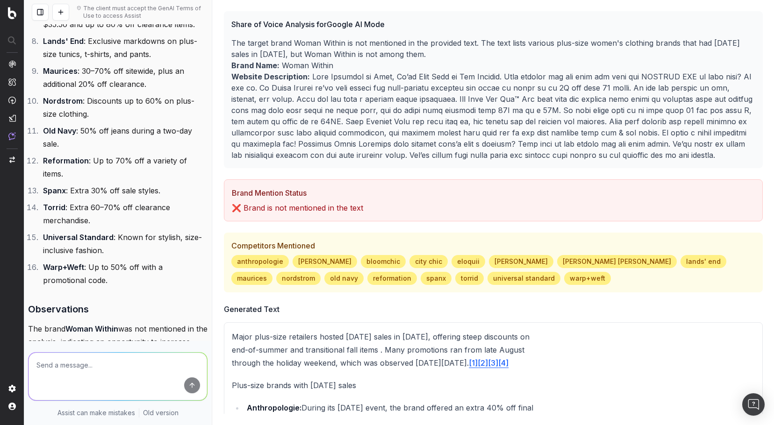
click at [79, 369] on textarea at bounding box center [117, 377] width 178 height 48
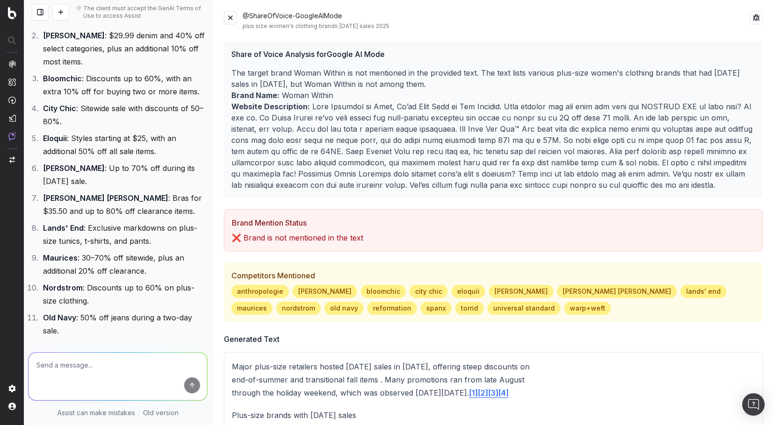
click at [232, 19] on button at bounding box center [230, 17] width 13 height 13
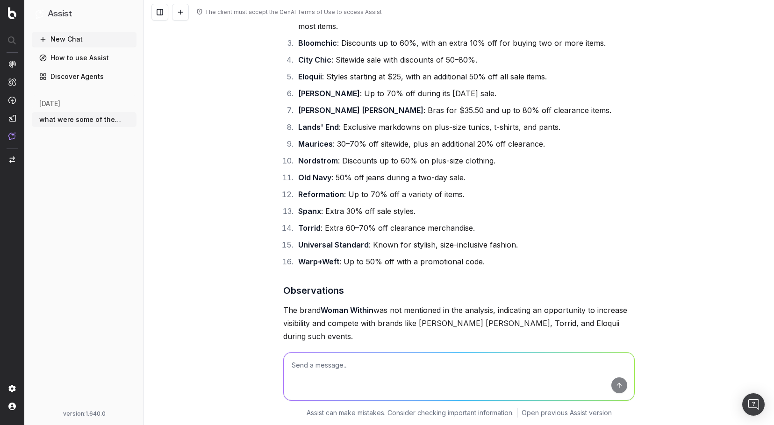
scroll to position [2563, 0]
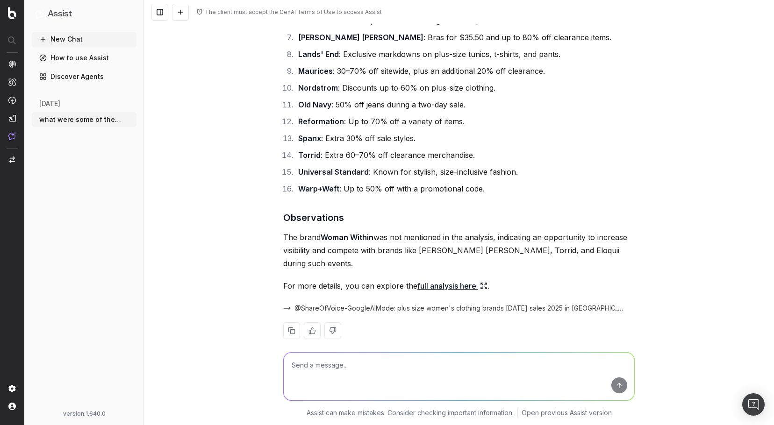
drag, startPoint x: 307, startPoint y: 367, endPoint x: 303, endPoint y: 358, distance: 9.6
click at [308, 367] on textarea at bounding box center [459, 377] width 350 height 48
type textarea "w"
type textarea "W"
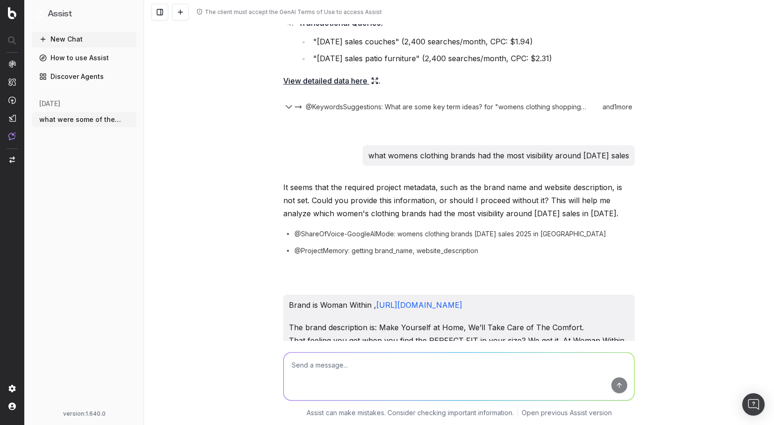
scroll to position [1301, 0]
drag, startPoint x: 340, startPoint y: 143, endPoint x: 627, endPoint y: 146, distance: 286.9
click at [627, 147] on div "what womens clothing brands had the most visibility around [DATE] sales" at bounding box center [499, 157] width 272 height 21
copy p "what womens clothing brands had the most visibility around [DATE] sales"
click at [64, 41] on button "New Chat" at bounding box center [84, 39] width 105 height 15
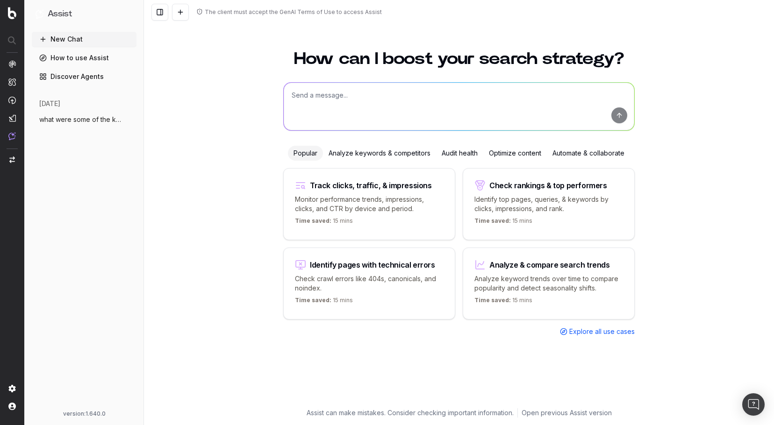
click at [343, 108] on textarea at bounding box center [459, 107] width 350 height 48
paste textarea "what womens clothing brands had the most visibility around [DATE] sales"
click at [336, 94] on textarea "what womens clothing brands had the most visibility around [DATE] sales" at bounding box center [459, 107] width 350 height 48
type textarea "what womens plus size clothing brands had the most visibility around [DATE] sal…"
click at [620, 117] on button "submit" at bounding box center [619, 115] width 16 height 16
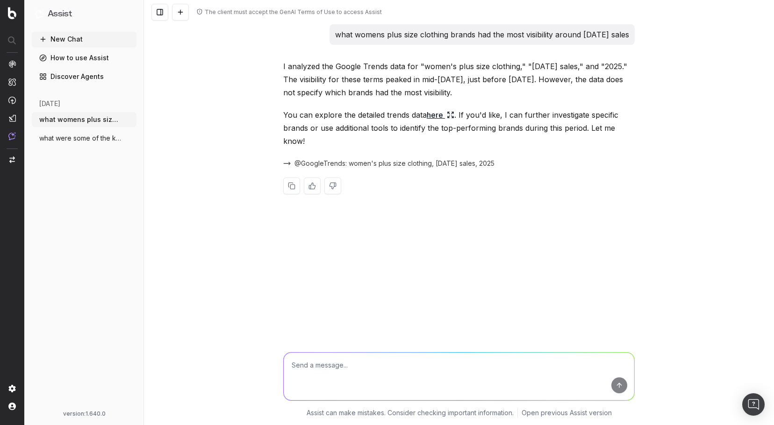
click at [449, 115] on icon at bounding box center [450, 114] width 7 height 7
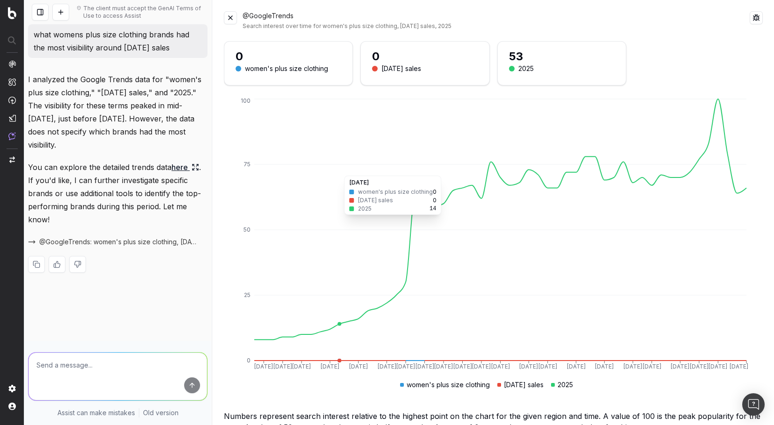
scroll to position [4, 0]
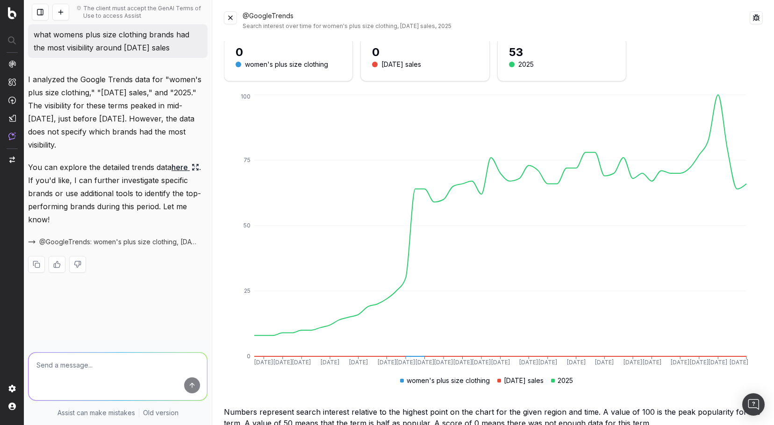
click at [229, 19] on button at bounding box center [230, 17] width 13 height 13
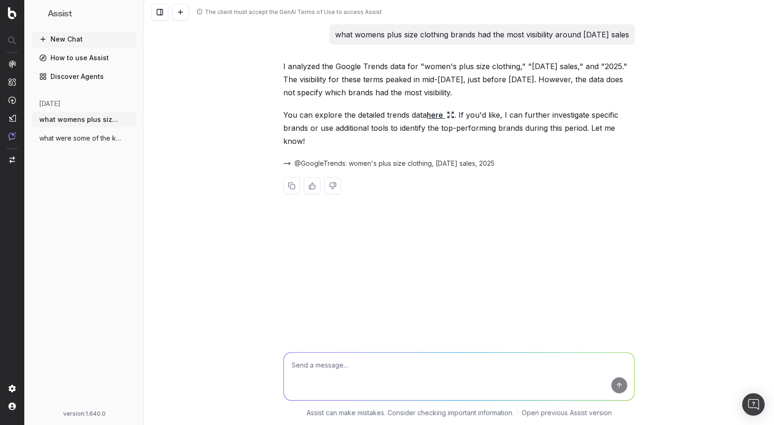
click at [74, 138] on span "what were some of the keyterms and searc" at bounding box center [80, 138] width 82 height 9
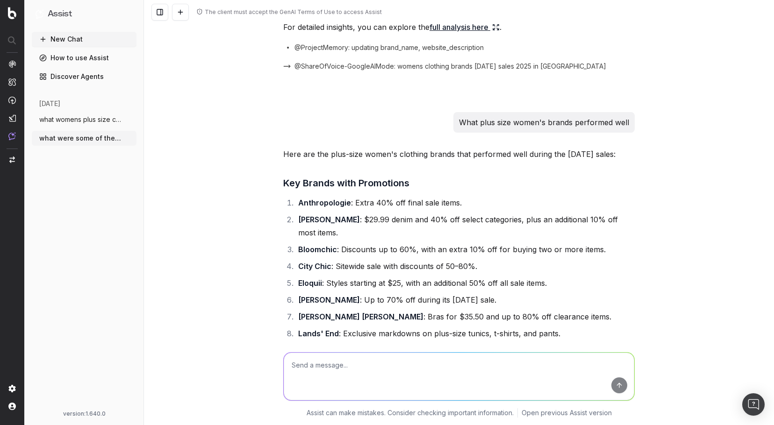
scroll to position [2282, 0]
click at [85, 118] on span "what womens plus size clothing brands ha" at bounding box center [80, 119] width 82 height 9
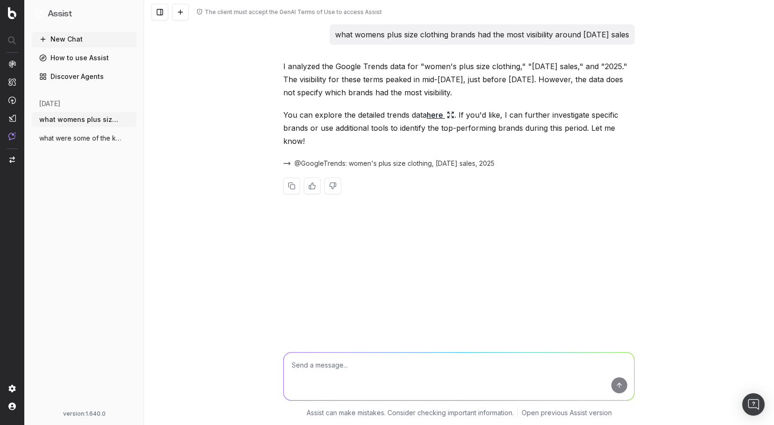
drag, startPoint x: 71, startPoint y: 138, endPoint x: 141, endPoint y: 142, distance: 70.6
click at [70, 137] on span "what were some of the keyterms and searc" at bounding box center [80, 138] width 82 height 9
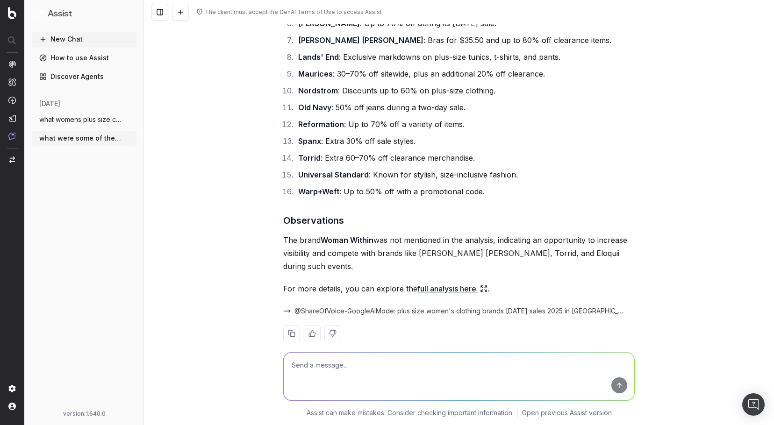
scroll to position [2563, 0]
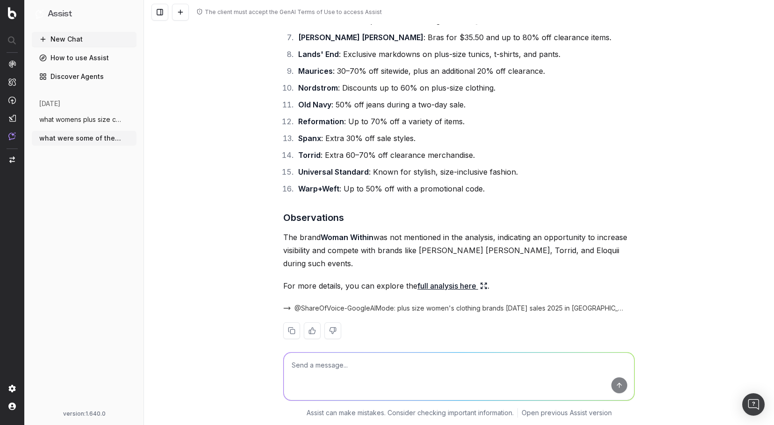
drag, startPoint x: 427, startPoint y: 296, endPoint x: 409, endPoint y: 313, distance: 24.1
click at [410, 322] on div at bounding box center [458, 330] width 351 height 17
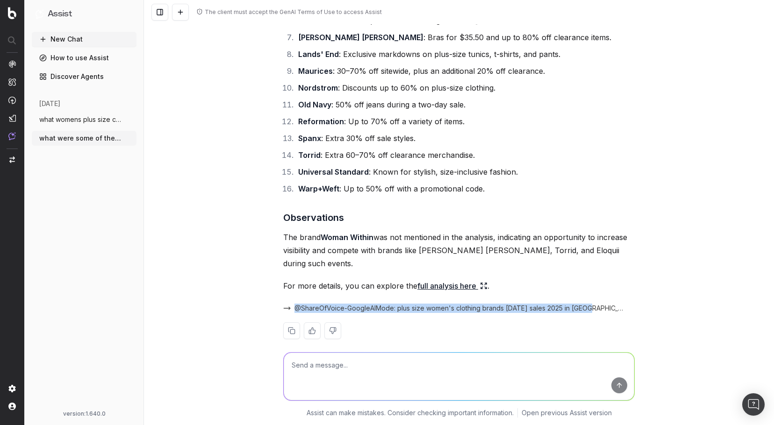
drag, startPoint x: 292, startPoint y: 288, endPoint x: 551, endPoint y: 297, distance: 259.5
click at [584, 284] on div "Here are the plus-size women's clothing brands that performed well during the L…" at bounding box center [458, 111] width 351 height 486
copy span "@ShareOfVoice-GoogleAIMode: plus size women's clothing brands labor day sales 2…"
drag, startPoint x: 68, startPoint y: 119, endPoint x: 84, endPoint y: 118, distance: 15.9
click at [69, 119] on span "what womens plus size clothing brands ha" at bounding box center [80, 119] width 82 height 9
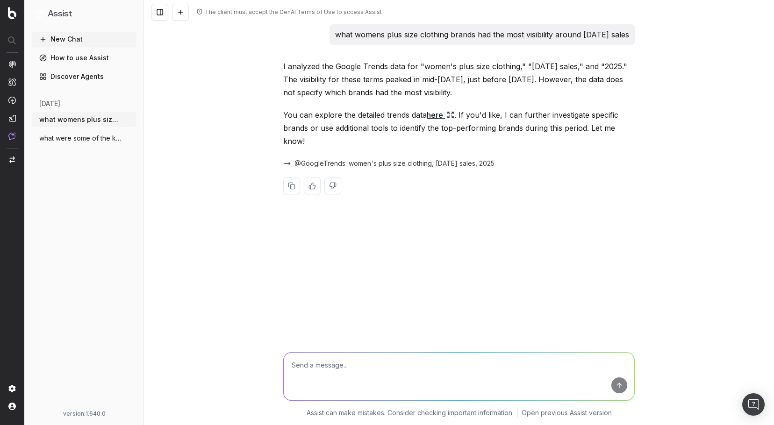
click at [347, 368] on textarea at bounding box center [459, 377] width 350 height 48
paste textarea "@ShareOfVoice-GoogleAIMode: plus size women's clothing brands labor day sales 2…"
type textarea "@ShareOfVoice-GoogleAIMode: plus size women's clothing brands labor day sales 2…"
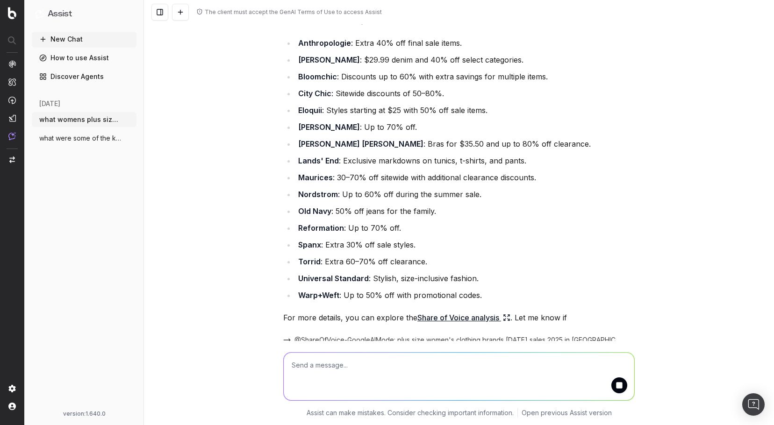
scroll to position [302, 0]
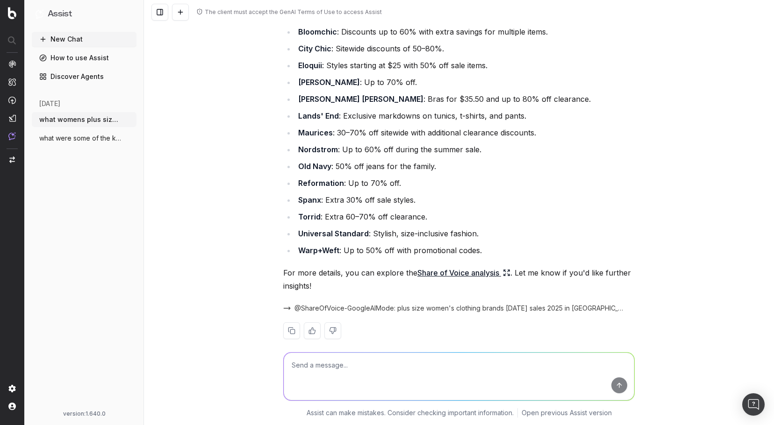
click at [503, 269] on icon at bounding box center [506, 272] width 7 height 7
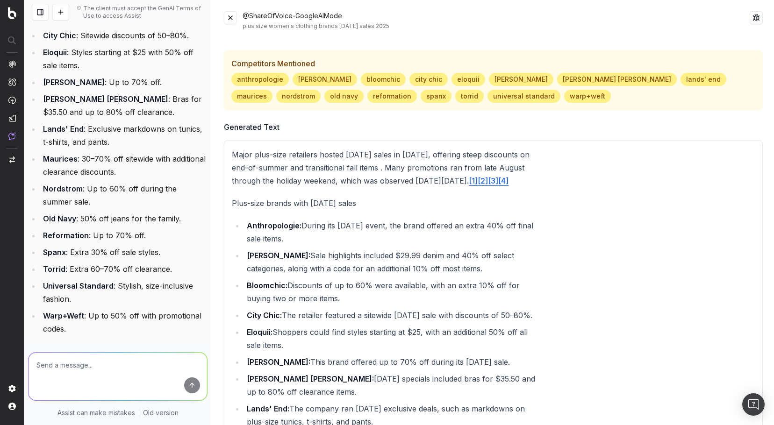
scroll to position [0, 0]
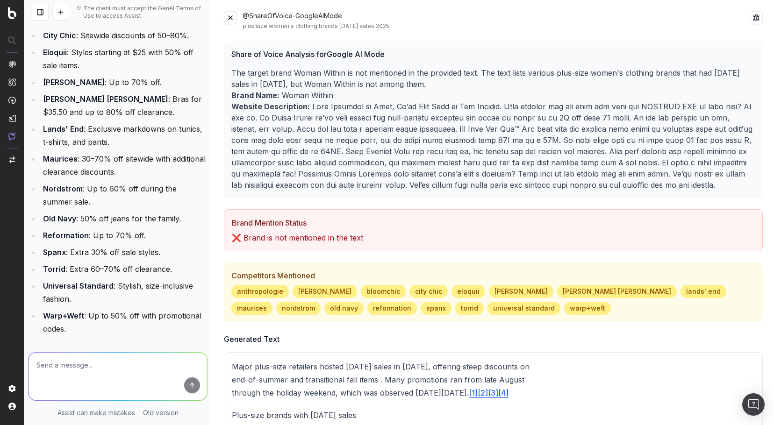
click at [231, 17] on button at bounding box center [230, 17] width 13 height 13
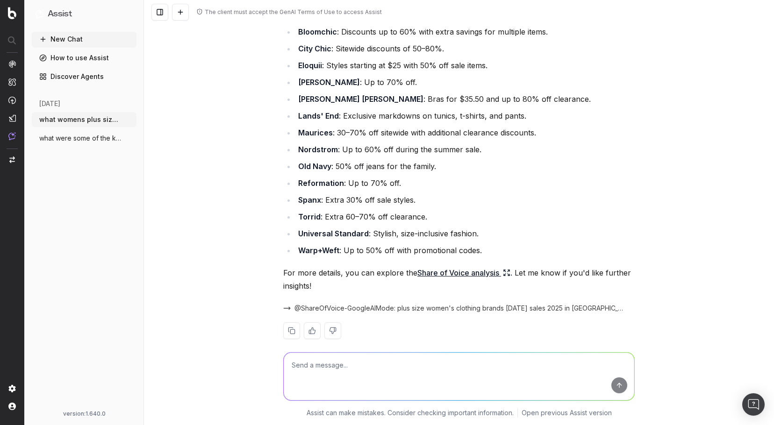
click at [331, 368] on textarea at bounding box center [459, 377] width 350 height 48
click at [378, 366] on textarea "What was the search volume for the top ten plus size womens clothing and labor …" at bounding box center [459, 377] width 350 height 48
click at [624, 364] on textarea "What was the search volume and terms for the top ten plus size womens clothing …" at bounding box center [459, 377] width 350 height 48
type textarea "What was the search volume and terms for the top ten plus size womens clothing …"
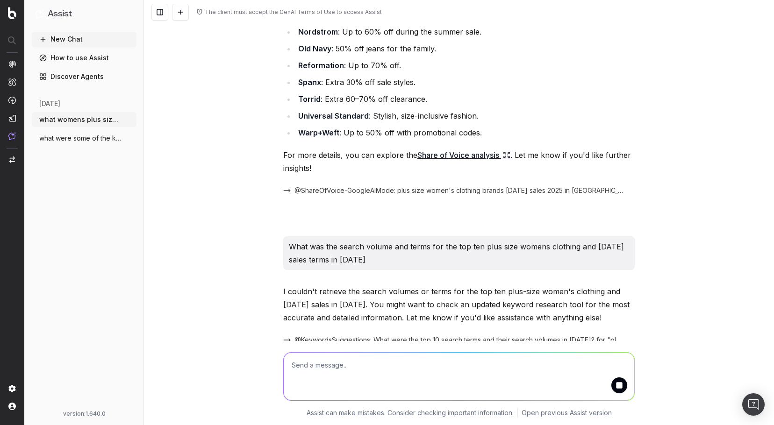
scroll to position [451, 0]
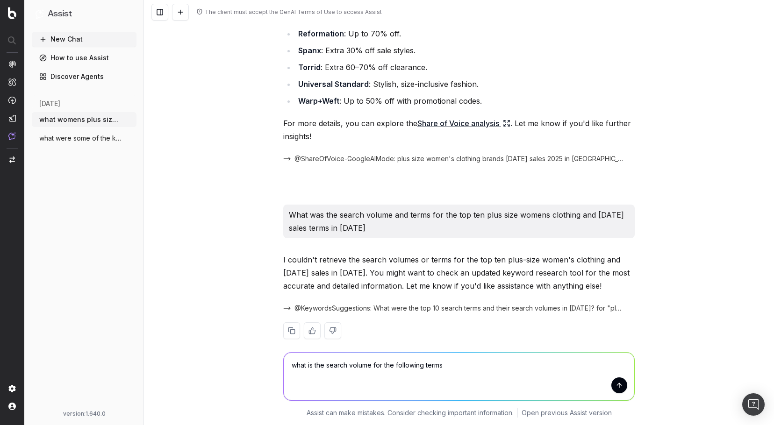
type textarea "what is the search volume for the following terms:"
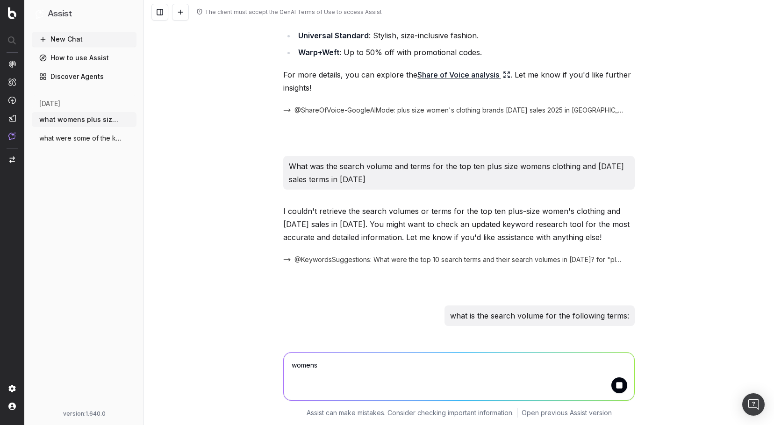
scroll to position [541, 0]
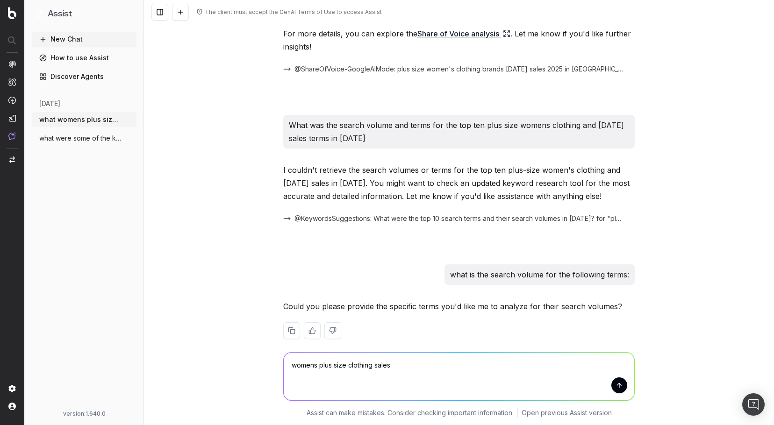
click at [400, 367] on textarea "womens plus size clothing sales" at bounding box center [459, 377] width 350 height 48
type textarea "womens plus size clothing sales womens clothing sales womens clothing sales lab…"
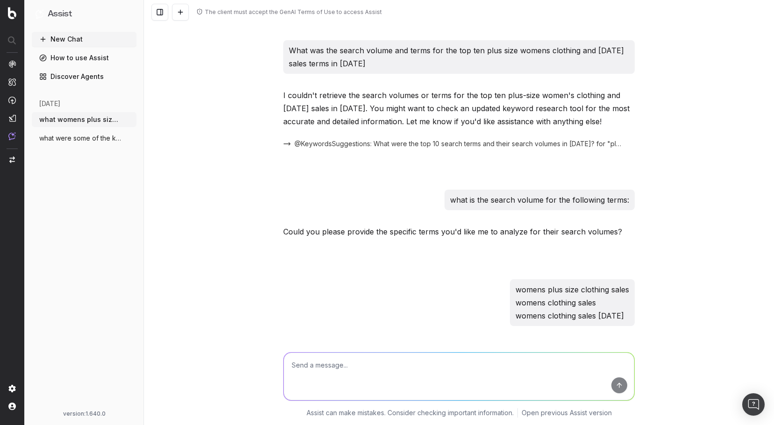
scroll to position [765, 0]
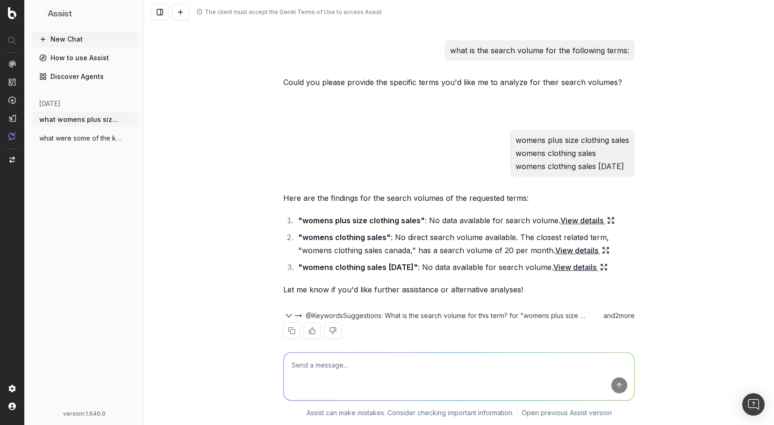
click at [339, 359] on textarea at bounding box center [459, 377] width 350 height 48
type textarea "what terms have higher search volume around womens plus size clothing"
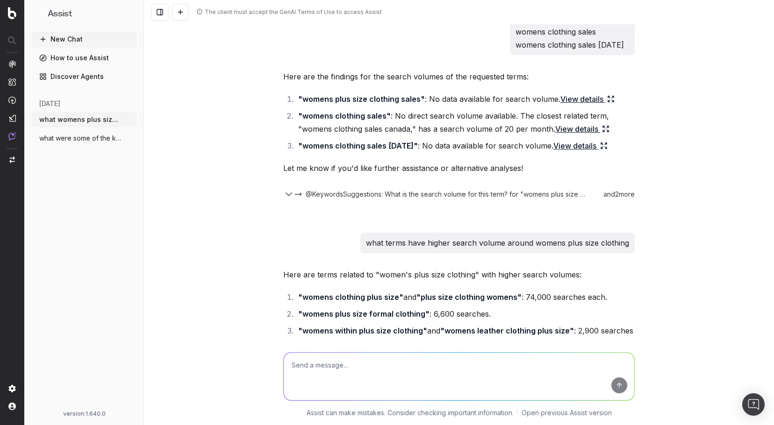
scroll to position [1027, 0]
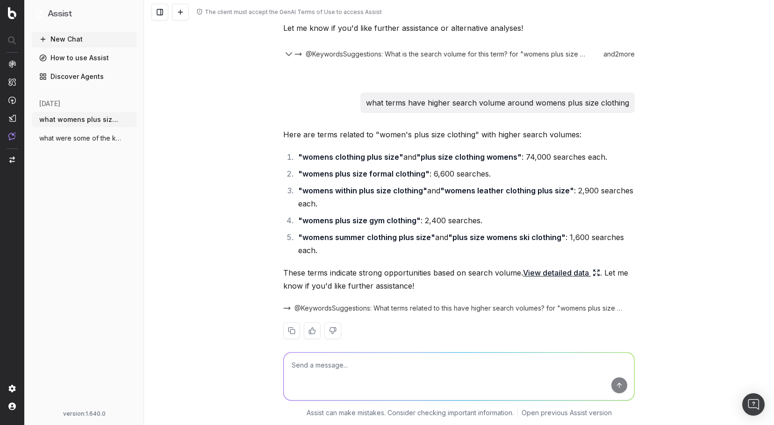
click at [318, 365] on textarea at bounding box center [459, 377] width 350 height 48
type textarea "w"
type textarea "provide example of terms and search volumes around labor day sales"
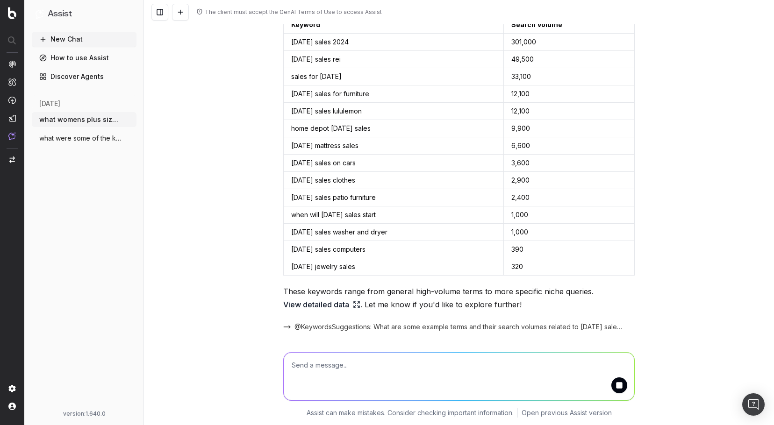
scroll to position [1455, 0]
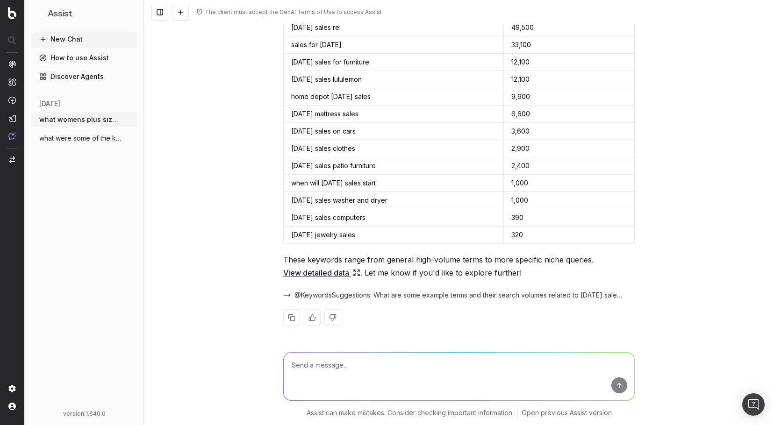
click at [355, 272] on icon at bounding box center [356, 272] width 7 height 7
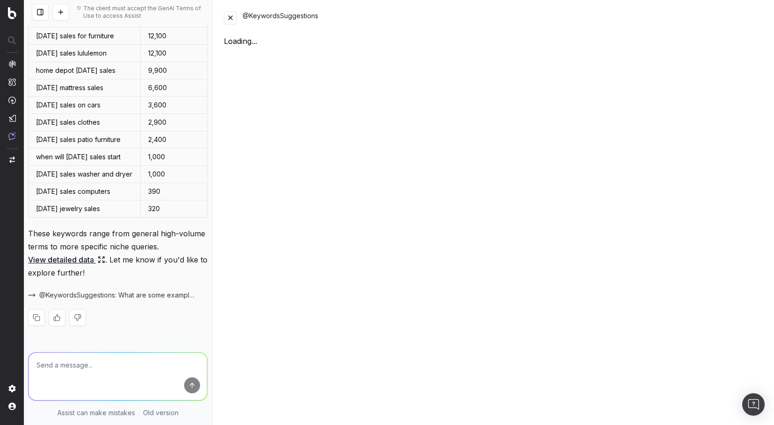
scroll to position [2061, 0]
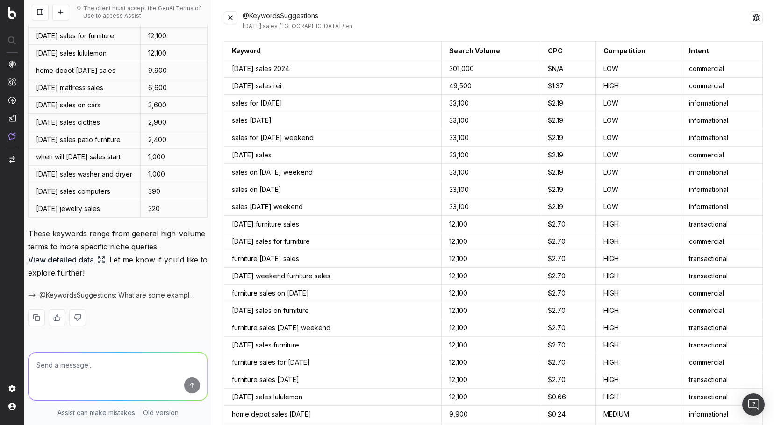
click at [232, 17] on button at bounding box center [230, 17] width 13 height 13
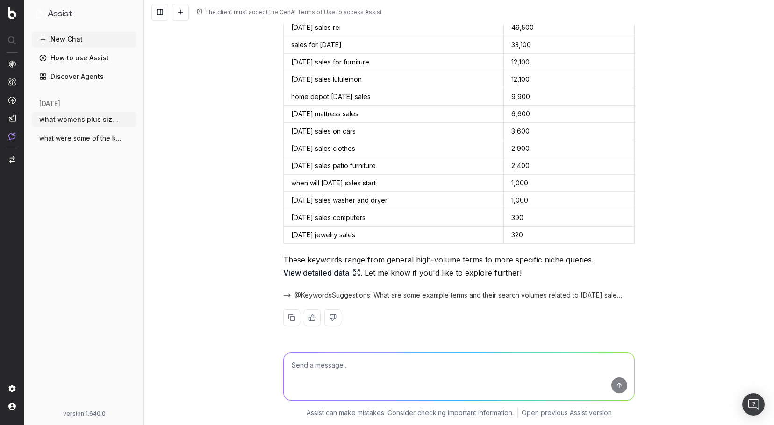
click at [361, 362] on textarea at bounding box center [459, 377] width 350 height 48
type textarea "what can we do to this page to indicate it is for women who are looking for clo…"
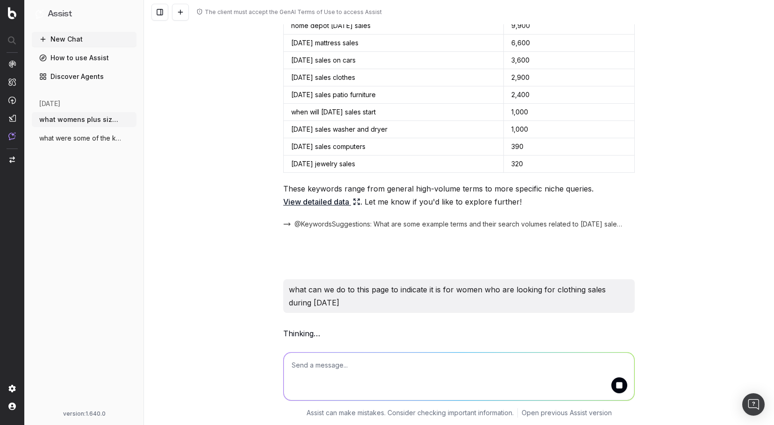
paste textarea "https://www.womanwithin.com/w/featured/labor-day-sale"
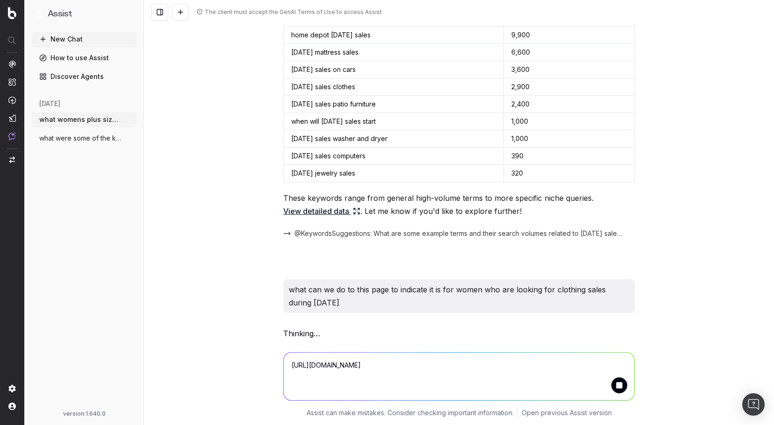
scroll to position [1517, 0]
click at [493, 365] on textarea "https://www.womanwithin.com/w/featured/labor-day-sale" at bounding box center [459, 377] width 350 height 48
drag, startPoint x: 319, startPoint y: 303, endPoint x: 280, endPoint y: 293, distance: 39.7
click at [283, 293] on div "what can we do to this page to indicate it is for women who are looking for clo…" at bounding box center [458, 296] width 351 height 34
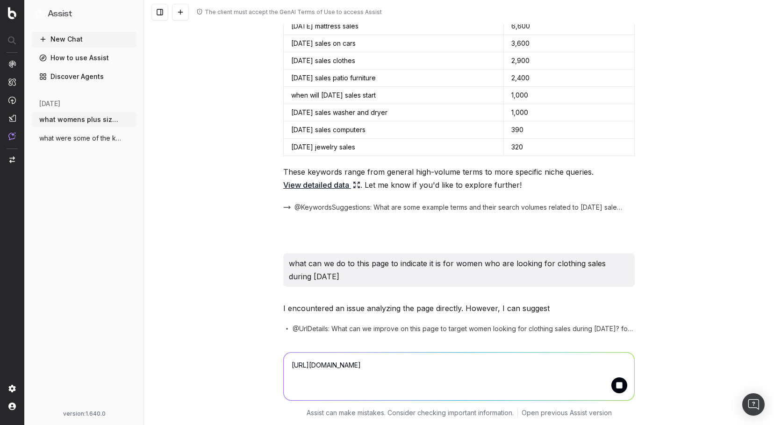
copy p "what can we do to this page to indicate it is for women who are looking for clo…"
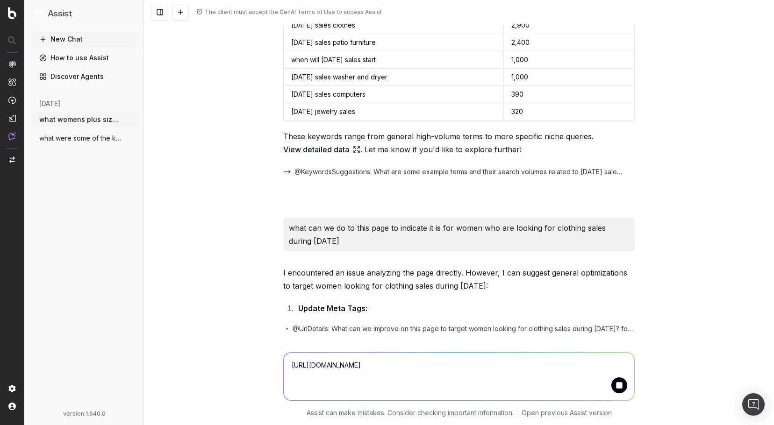
scroll to position [1597, 0]
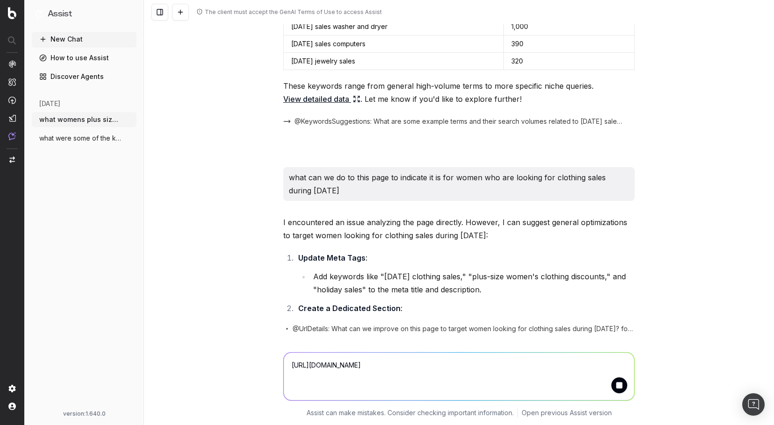
click at [288, 366] on textarea "https://www.womanwithin.com/w/featured/labor-day-sale" at bounding box center [459, 377] width 350 height 48
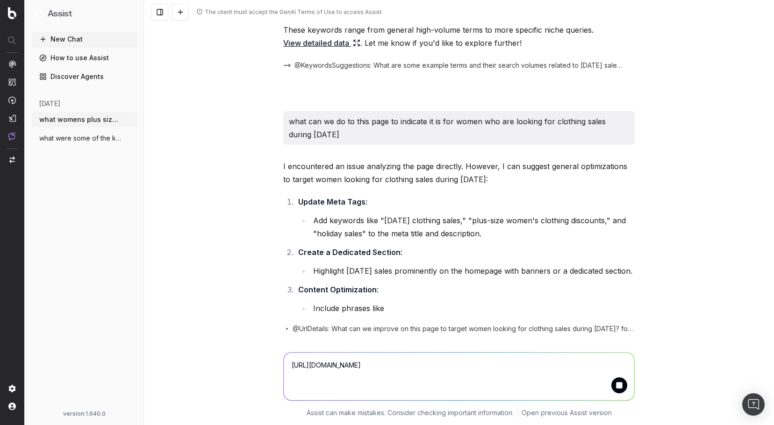
paste textarea "what can we do to this page to indicate it is for women who are looking for clo…"
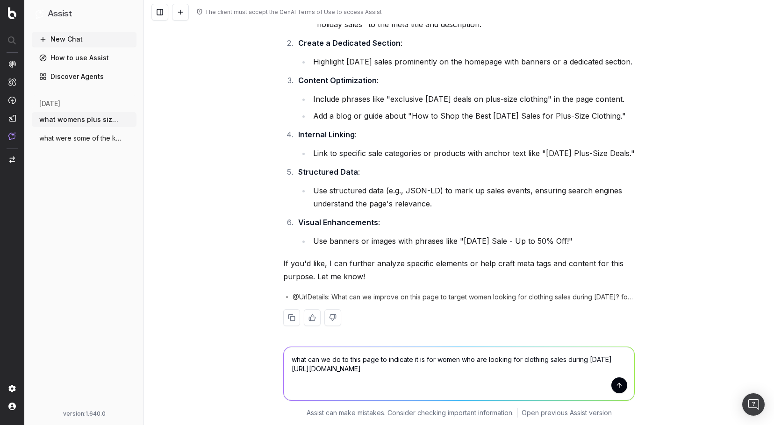
scroll to position [1926, 0]
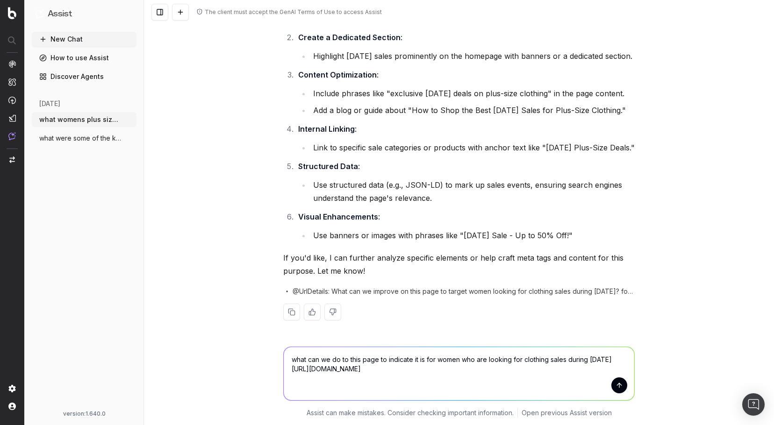
click at [480, 371] on textarea "what can we do to this page to indicate it is for women who are looking for clo…" at bounding box center [459, 373] width 350 height 53
type textarea "what can we do to this page to indicate it is for women who are looking for clo…"
drag, startPoint x: 615, startPoint y: 387, endPoint x: 606, endPoint y: 383, distance: 10.1
click at [614, 387] on button "submit" at bounding box center [619, 386] width 16 height 16
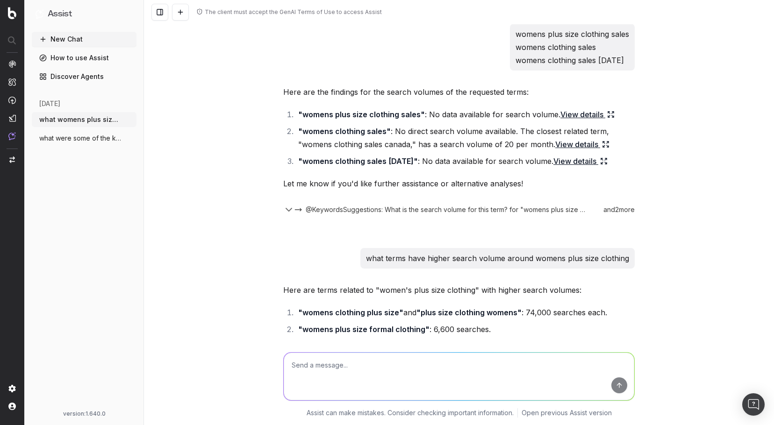
scroll to position [870, 0]
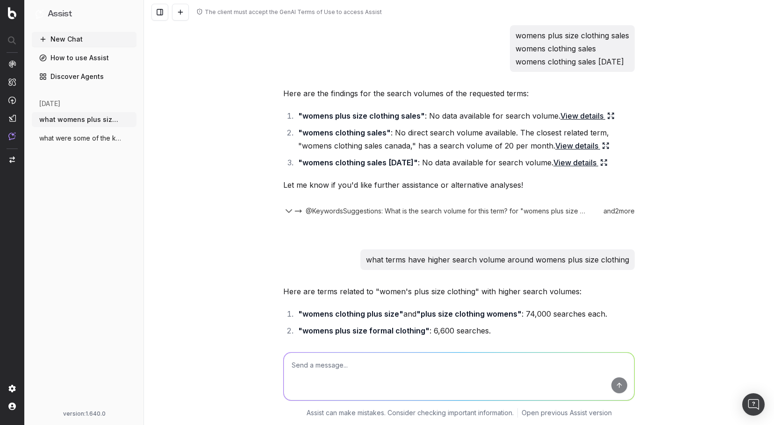
click at [55, 37] on button "New Chat" at bounding box center [84, 39] width 105 height 15
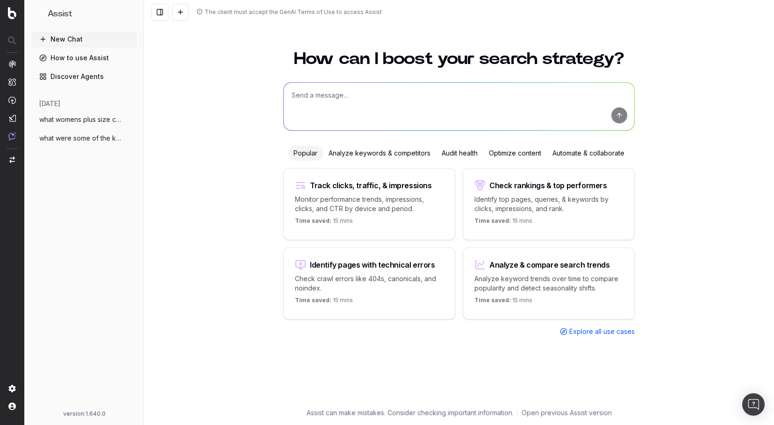
click at [91, 121] on span "what womens plus size clothing brands ha" at bounding box center [80, 119] width 82 height 9
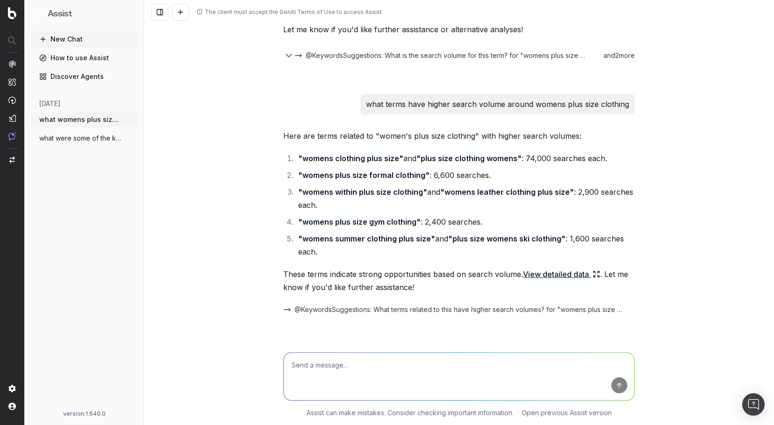
scroll to position [1010, 0]
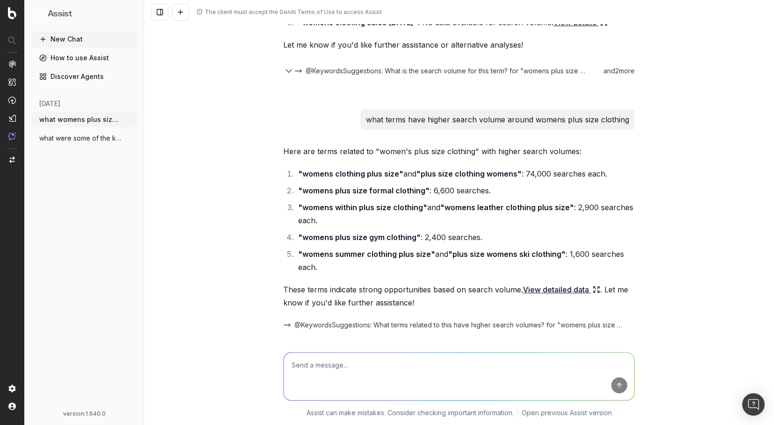
drag, startPoint x: 50, startPoint y: 39, endPoint x: 64, endPoint y: 42, distance: 13.8
click at [50, 39] on button "New Chat" at bounding box center [84, 39] width 105 height 15
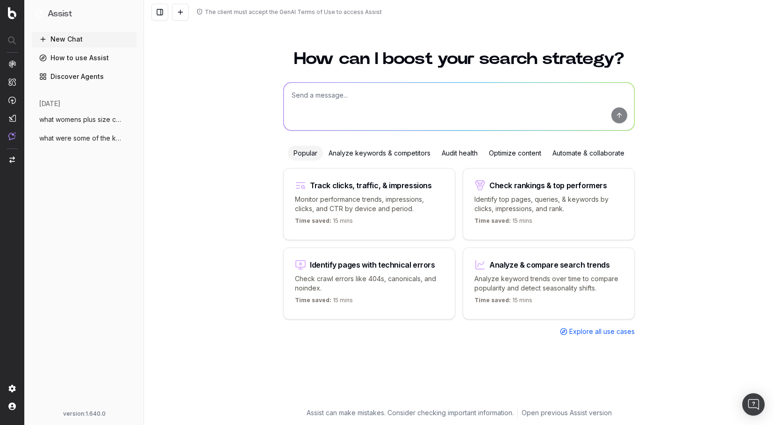
click at [310, 109] on textarea at bounding box center [459, 107] width 350 height 48
type textarea "how well did our site do for labor day sales searches"
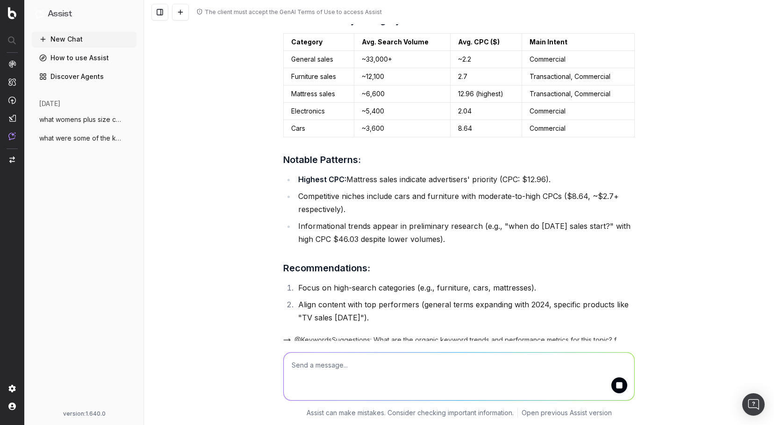
scroll to position [363, 0]
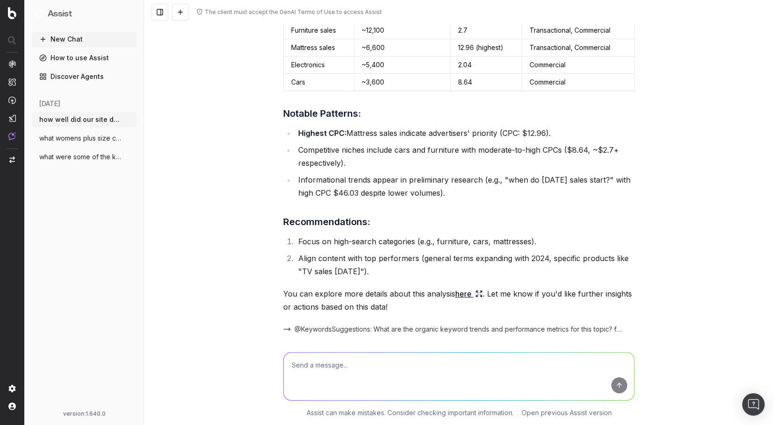
scroll to position [408, 0]
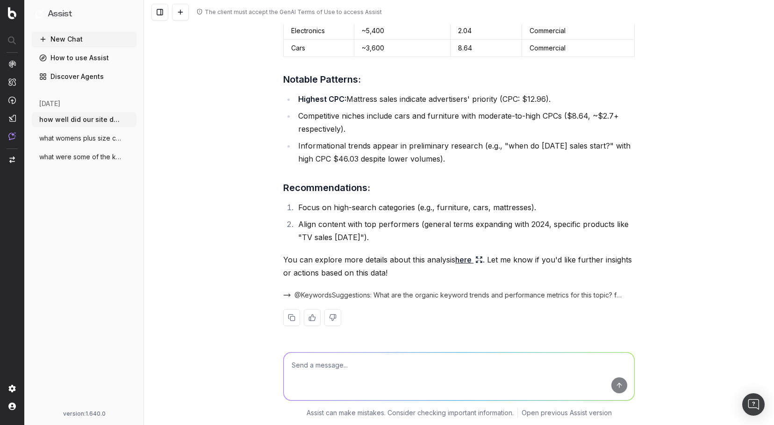
drag, startPoint x: 52, startPoint y: 39, endPoint x: 61, endPoint y: 47, distance: 11.6
click at [52, 39] on button "New Chat" at bounding box center [84, 39] width 105 height 15
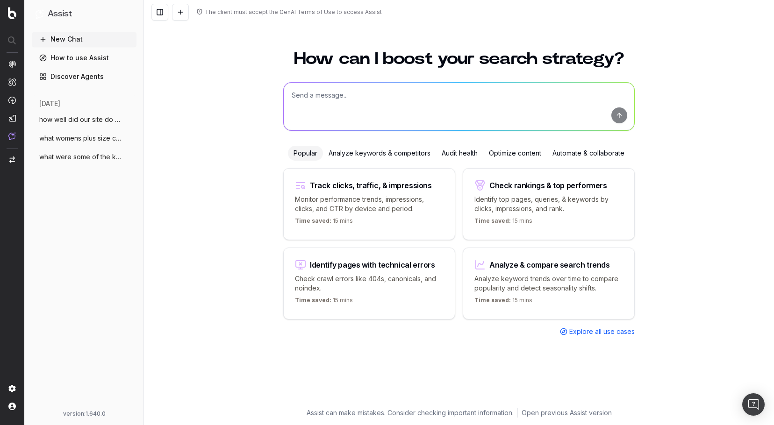
click at [328, 115] on textarea at bounding box center [459, 107] width 350 height 48
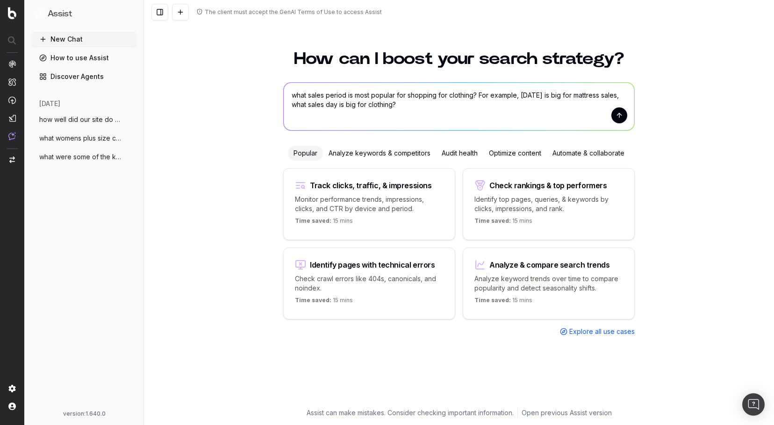
type textarea "what sales period is most popular for shopping for clothing? For example, Labor…"
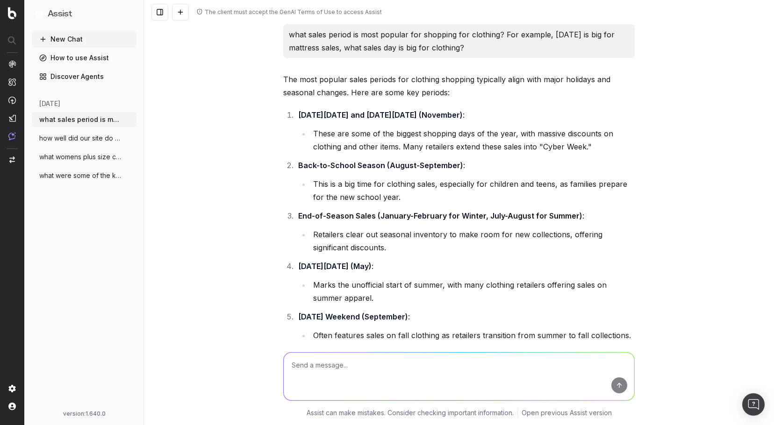
click at [359, 366] on textarea at bounding box center [459, 377] width 350 height 48
type textarea "when are the biggest shopping trends for plus size clothing for women"
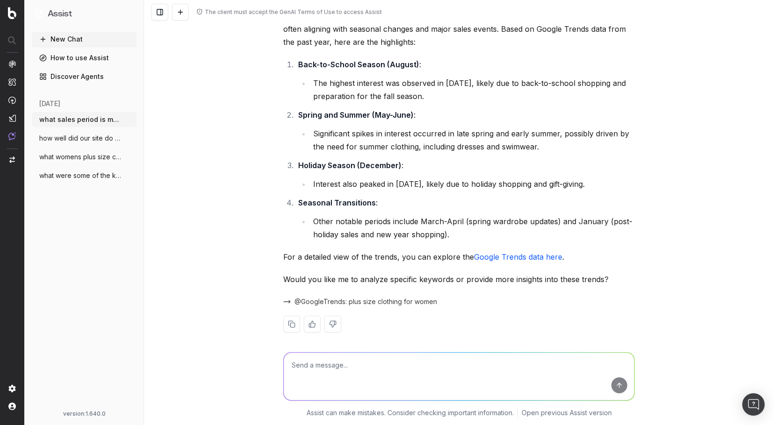
scroll to position [603, 0]
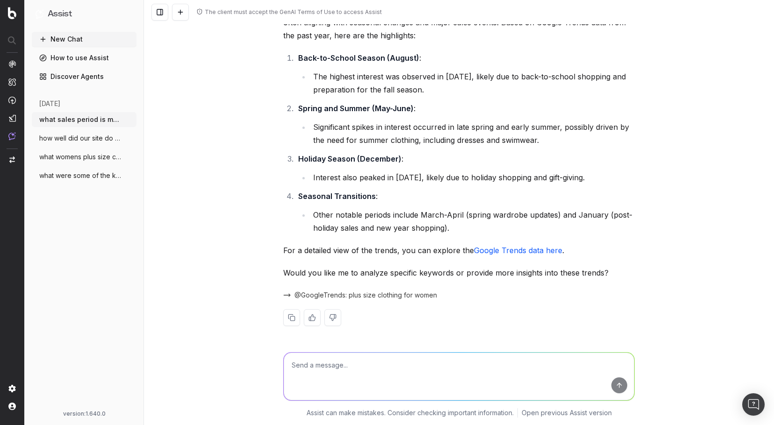
click at [358, 370] on textarea at bounding box center [459, 377] width 350 height 48
type textarea "What terms are popular for plus size womens clothing and holiday season"
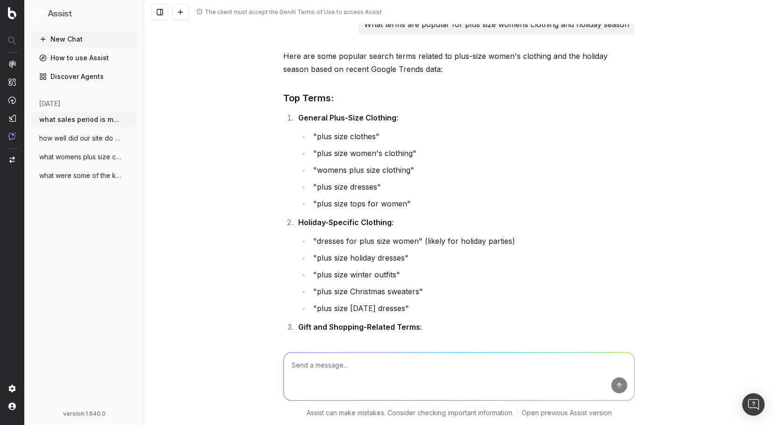
scroll to position [1210, 0]
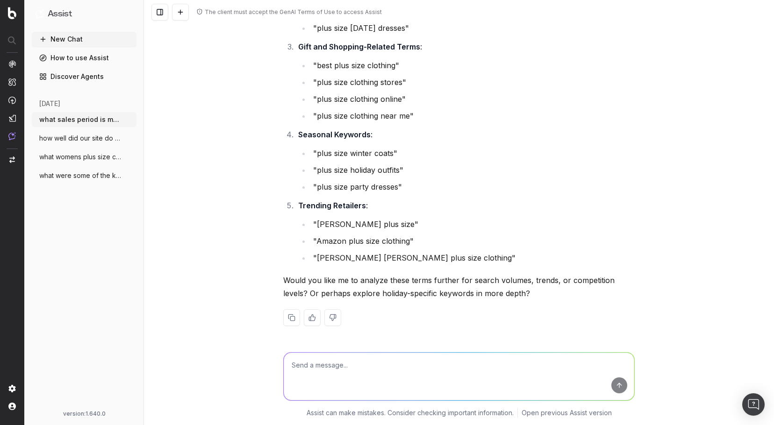
click at [313, 367] on textarea at bounding box center [459, 377] width 350 height 48
type textarea "w"
paste textarea "https://www.womanwithin.com/w/featured/featured-shops/holiday-shop/"
type textarea "What keyterms does this page rank for https://www.womanwithin.com/w/featured/fe…"
click at [615, 386] on button "submit" at bounding box center [619, 386] width 16 height 16
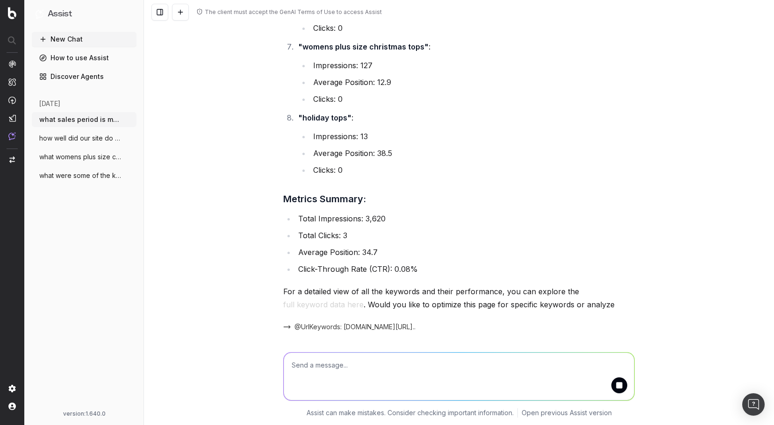
scroll to position [2109, 0]
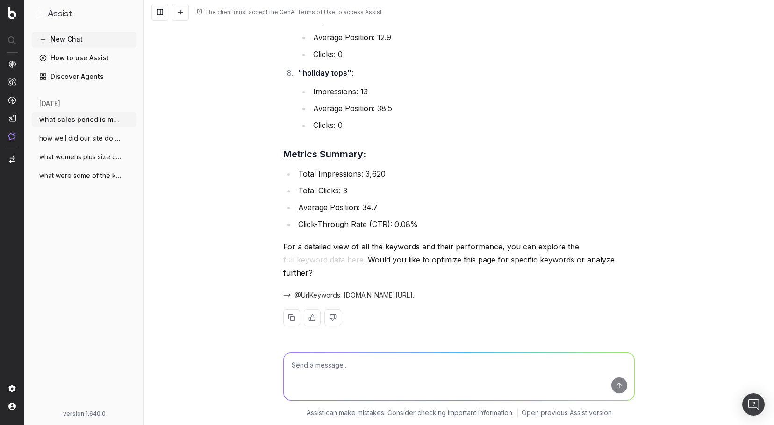
click at [53, 304] on div "New Chat How to use Assist Discover Agents today what sales period is most popu…" at bounding box center [84, 219] width 105 height 375
click at [353, 370] on textarea at bounding box center [459, 377] width 350 height 48
type textarea "what is the search volume for each of those terms"
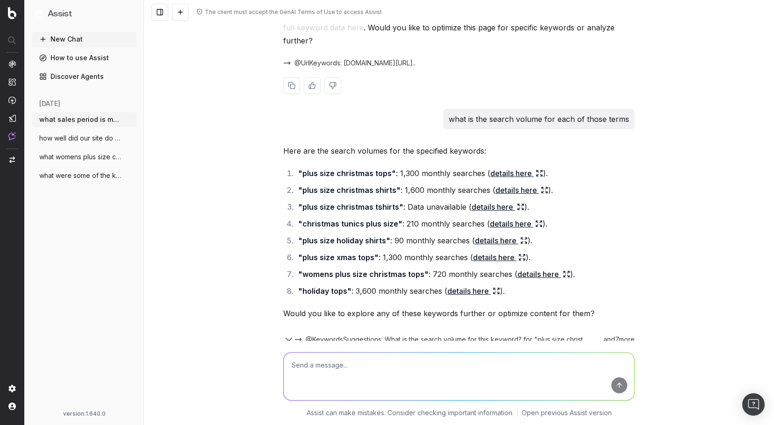
scroll to position [2378, 0]
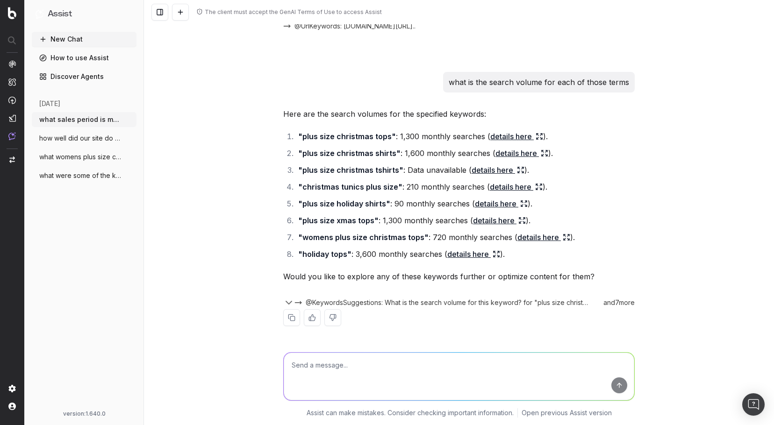
click at [315, 366] on textarea at bounding box center [459, 377] width 350 height 48
drag, startPoint x: 341, startPoint y: 365, endPoint x: 278, endPoint y: 372, distance: 63.5
click at [279, 375] on div "To increase the To increase the" at bounding box center [458, 374] width 359 height 67
click at [555, 366] on textarea "What content updates should we make to this page to better perform for holiday …" at bounding box center [459, 377] width 350 height 48
paste textarea "https://www.womanwithin.com/w/featured/featured-shops/holiday-shop/"
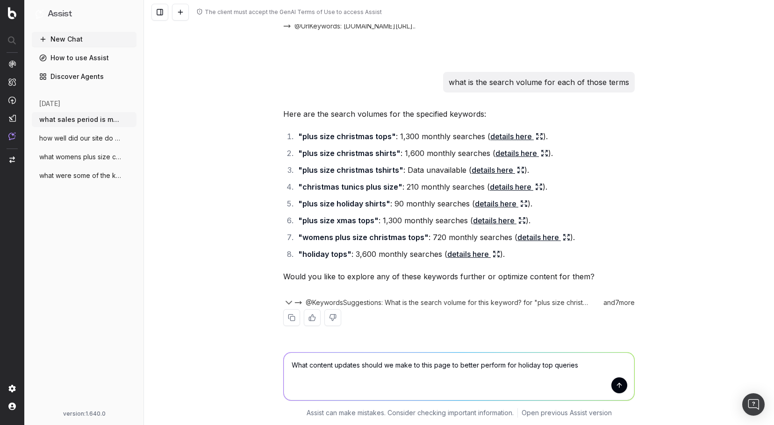
type textarea "What content updates should we make to this page to better perform for holiday …"
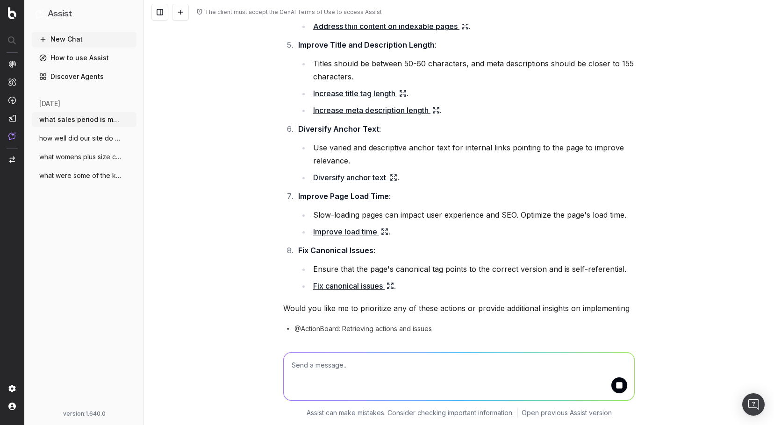
scroll to position [3142, 0]
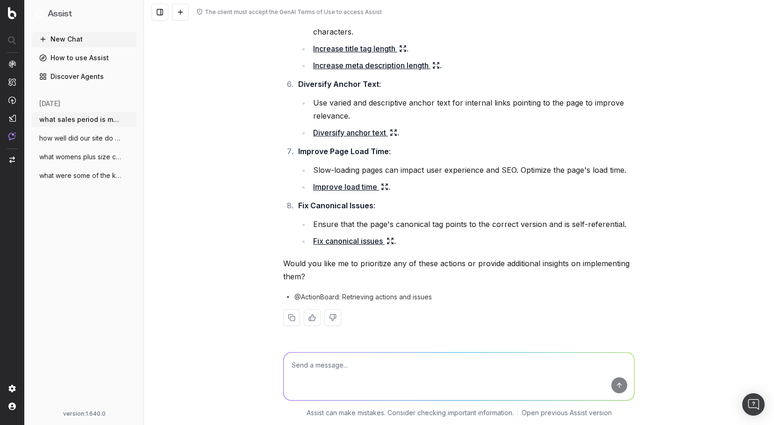
click at [651, 291] on div "The client must accept the GenAI Terms of Use to access Assist what sales perio…" at bounding box center [459, 212] width 630 height 425
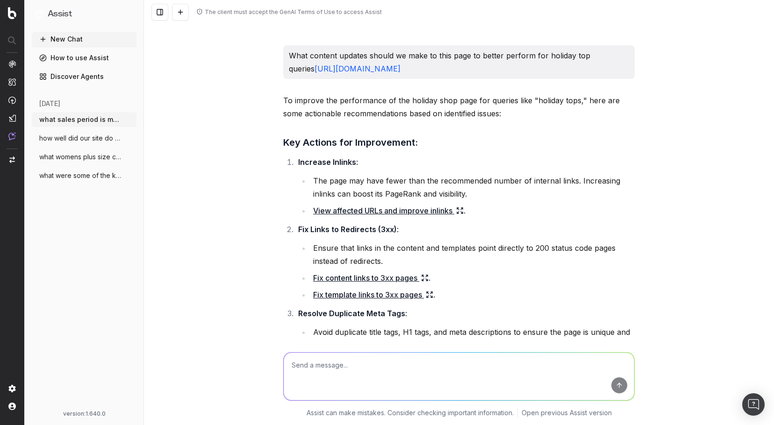
scroll to position [2675, 0]
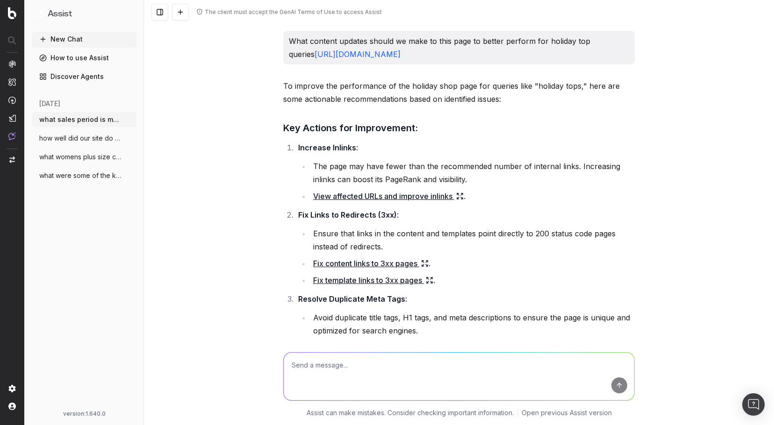
click at [457, 200] on icon at bounding box center [459, 195] width 7 height 7
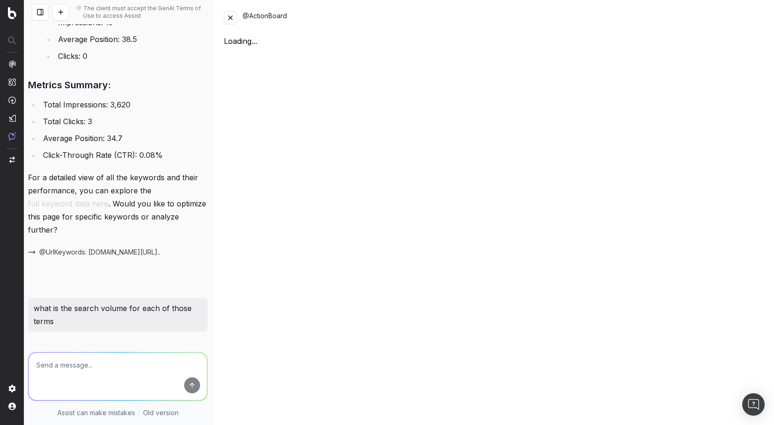
scroll to position [3369, 0]
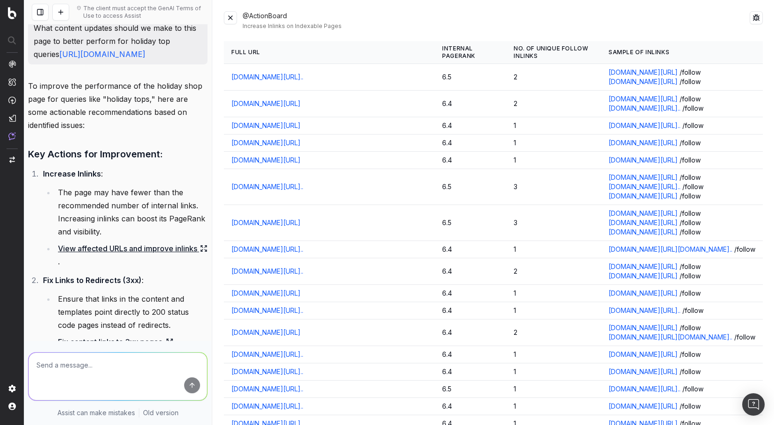
click at [230, 17] on button at bounding box center [230, 17] width 13 height 13
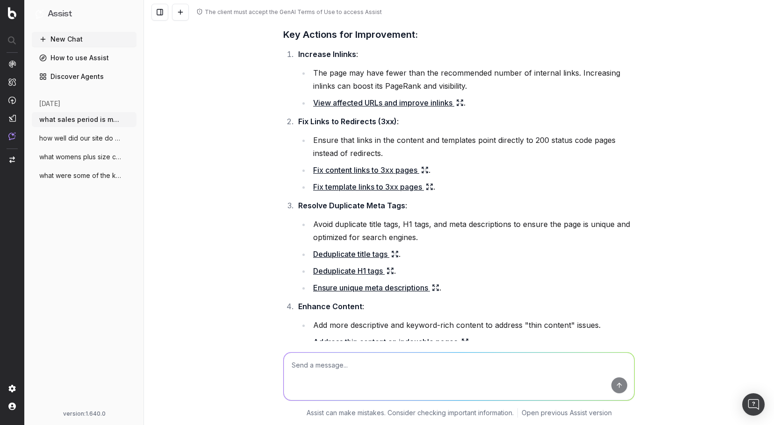
scroll to position [2862, 0]
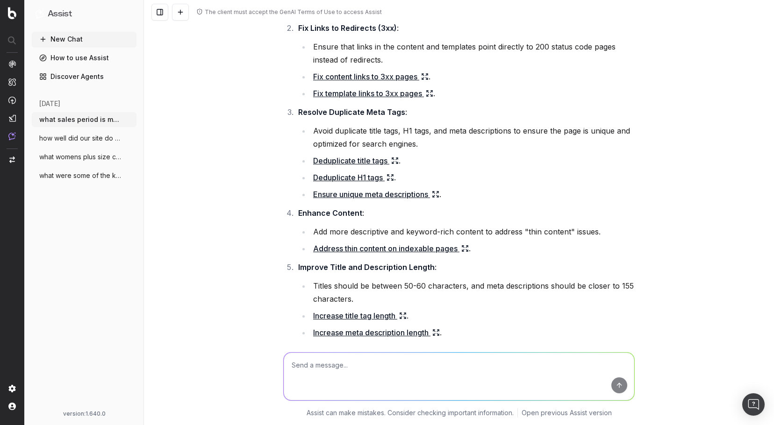
click at [463, 252] on icon at bounding box center [464, 248] width 7 height 7
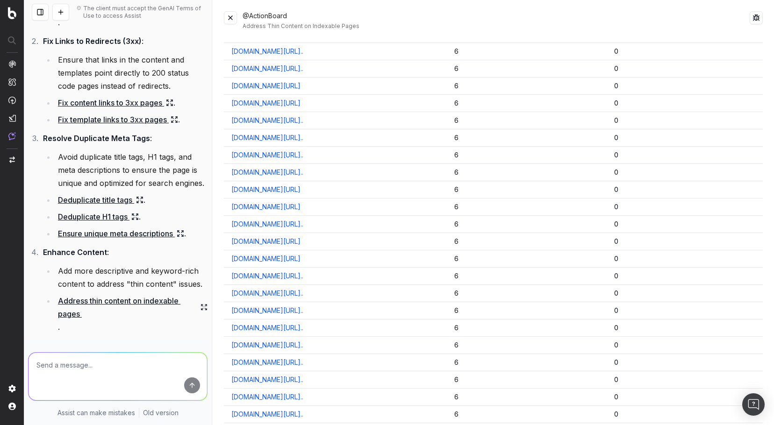
scroll to position [0, 0]
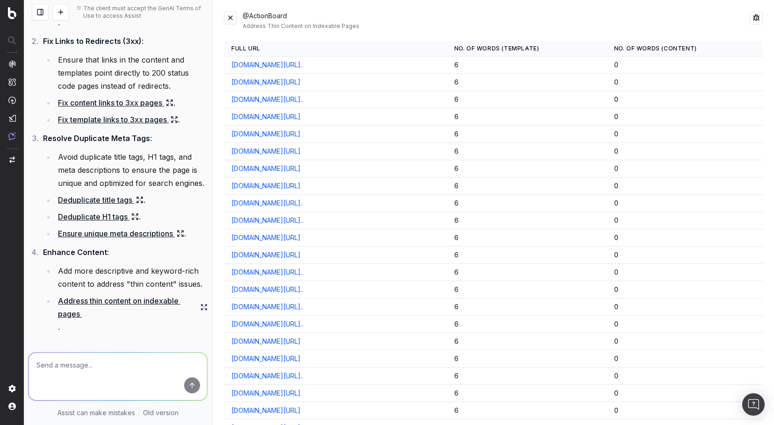
click at [230, 18] on button at bounding box center [230, 17] width 13 height 13
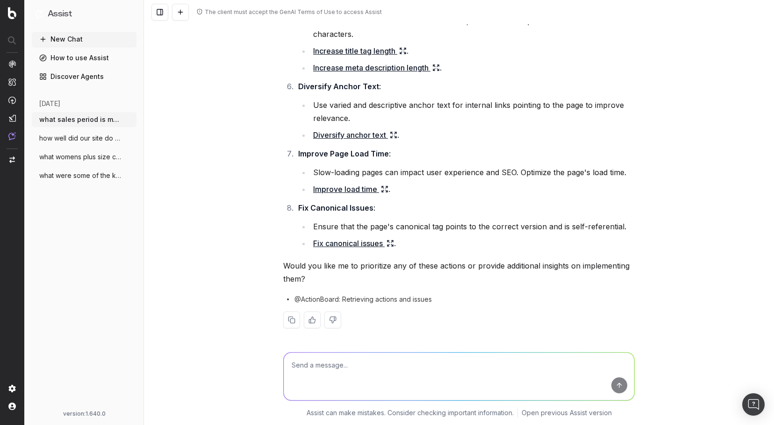
scroll to position [3142, 0]
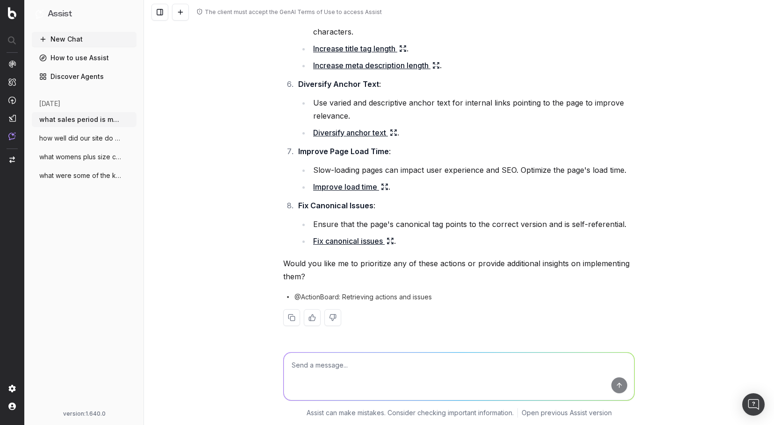
click at [313, 364] on textarea at bounding box center [459, 377] width 350 height 48
type textarea "W"
type textarea "Please create examples of title, meta data, H1, H2, and anchor text for this pa…"
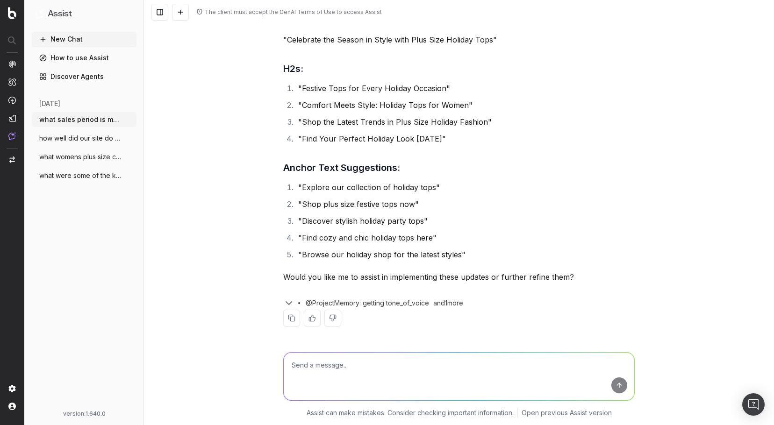
scroll to position [3671, 0]
click at [342, 361] on textarea at bounding box center [459, 377] width 350 height 48
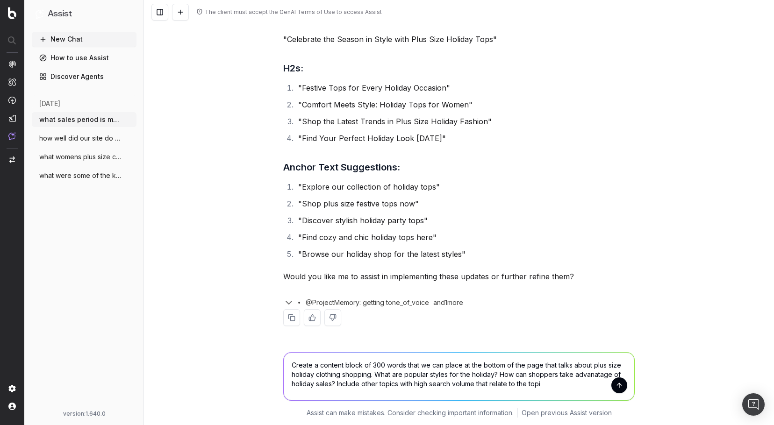
type textarea "Create a content block of 300 words that we can place at the bottom of the page…"
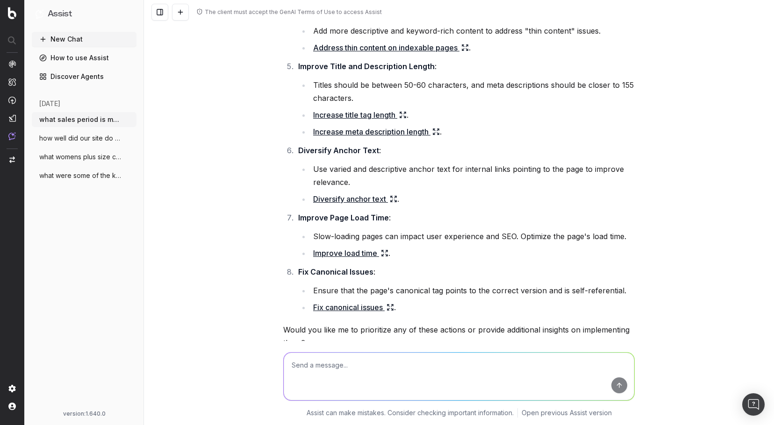
scroll to position [4194, 0]
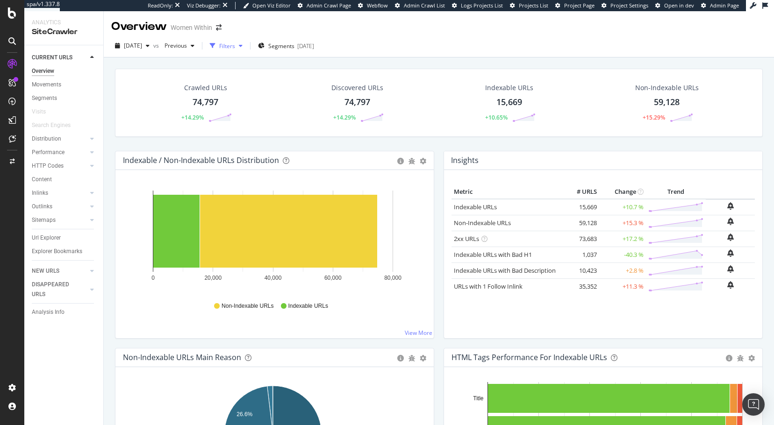
click at [235, 48] on div "Filters" at bounding box center [227, 46] width 16 height 8
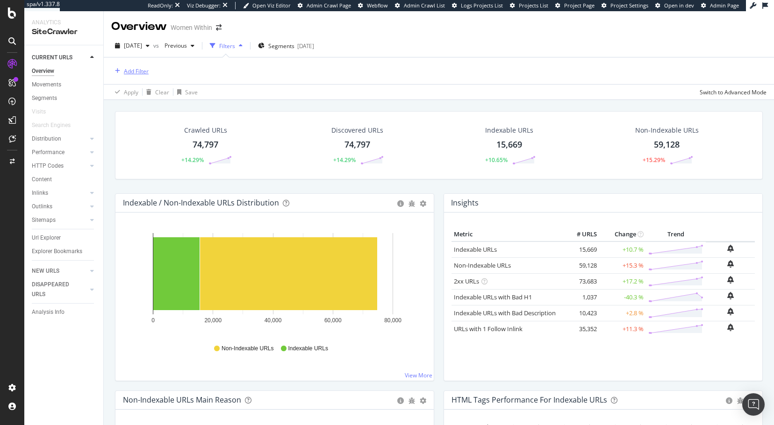
click at [131, 71] on div "Add Filter" at bounding box center [136, 71] width 25 height 8
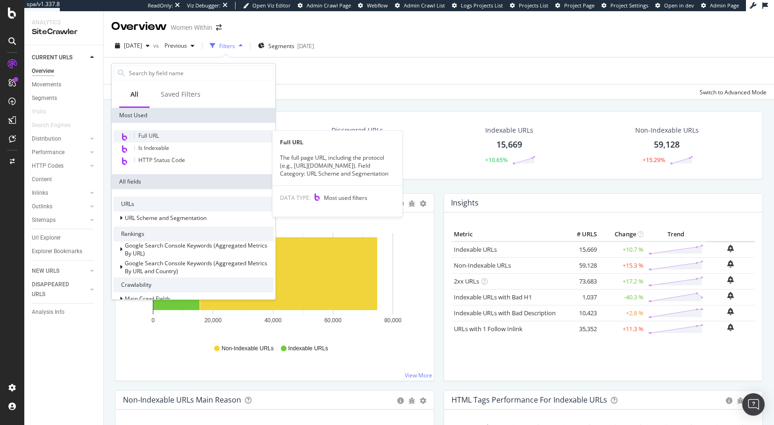
click at [153, 138] on span "Full URL" at bounding box center [148, 136] width 21 height 8
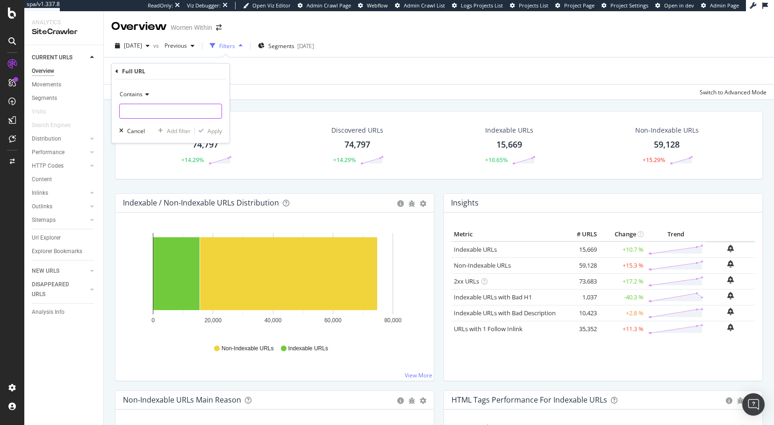
click at [159, 111] on input "text" at bounding box center [171, 111] width 102 height 15
paste input "https://www.womanwithin.com/w/featured/labor-day-sale/?ICID=HP|ZH|CTA1|8-28-2025"
drag, startPoint x: 205, startPoint y: 110, endPoint x: 157, endPoint y: 109, distance: 47.2
click at [157, 109] on input "https://www.womanwithin.com/w/featured/labor-day-sale/?ICID=HP|ZH|CTA1|8-28-2025" at bounding box center [164, 111] width 88 height 15
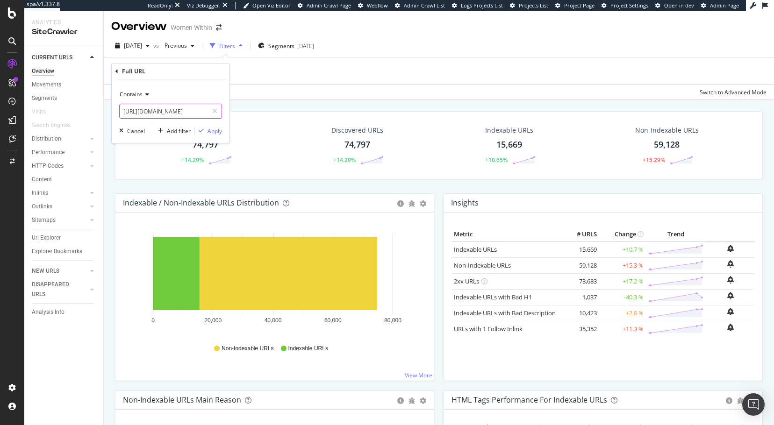
scroll to position [0, 71]
type input "[URL][DOMAIN_NAME]"
click at [210, 134] on div "Apply" at bounding box center [214, 131] width 14 height 8
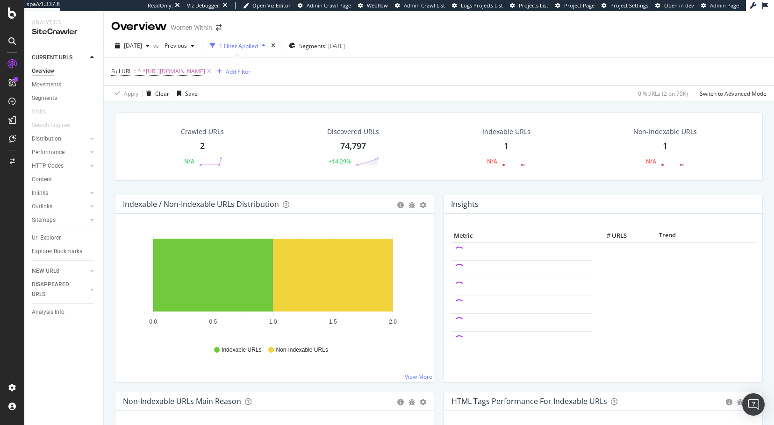
drag, startPoint x: 50, startPoint y: 240, endPoint x: 576, endPoint y: 254, distance: 526.3
click at [50, 240] on div "Url Explorer" at bounding box center [46, 238] width 29 height 10
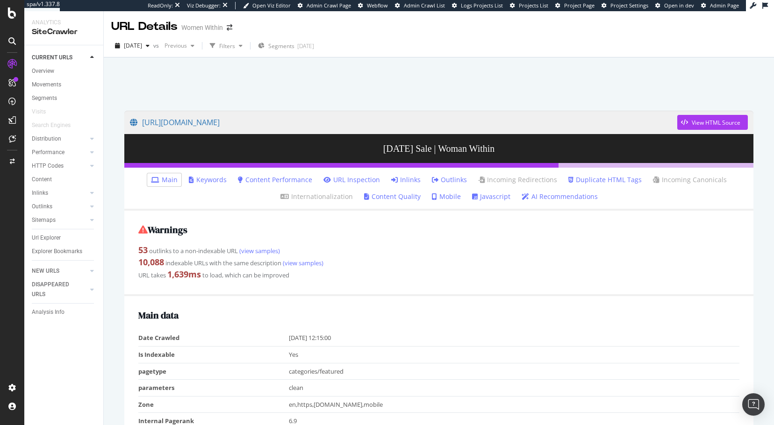
click at [206, 180] on link "Keywords" at bounding box center [208, 179] width 38 height 9
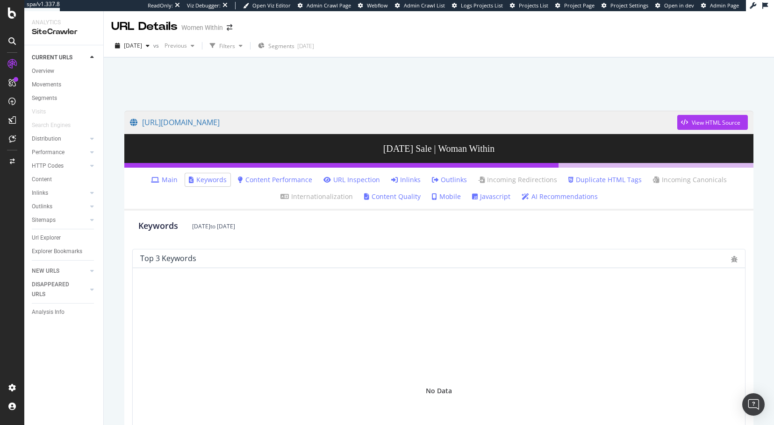
click at [357, 180] on link "URL Inspection" at bounding box center [351, 179] width 57 height 9
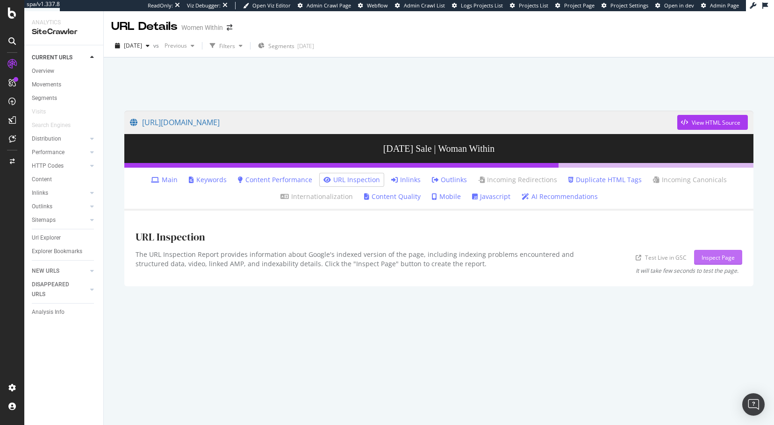
click at [707, 259] on div "Inspect Page" at bounding box center [717, 258] width 33 height 8
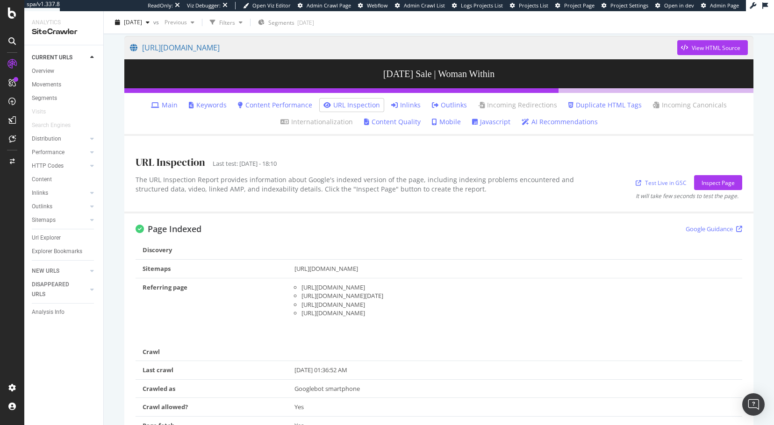
scroll to position [28, 0]
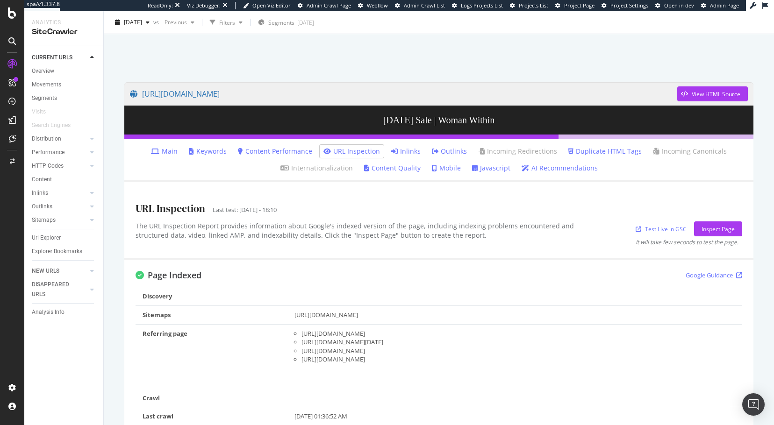
click at [266, 152] on link "Content Performance" at bounding box center [275, 151] width 74 height 9
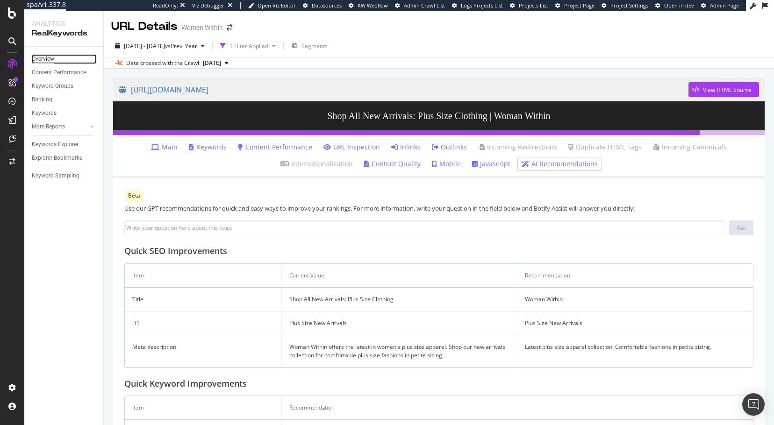
click at [43, 56] on div "Overview" at bounding box center [43, 59] width 22 height 10
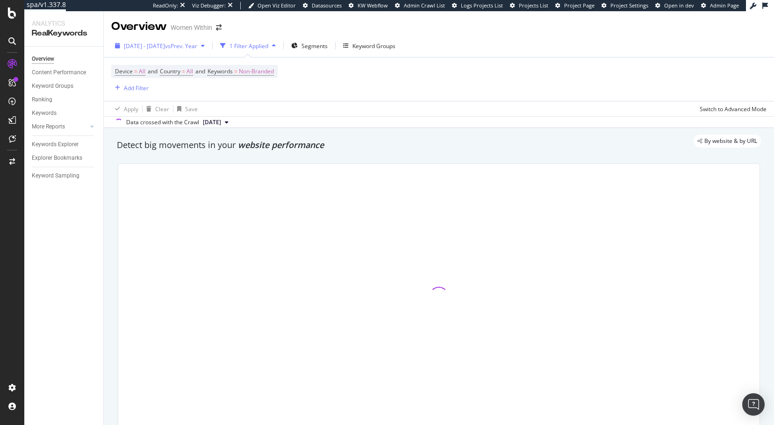
click at [151, 45] on span "[DATE] - [DATE]" at bounding box center [144, 46] width 41 height 8
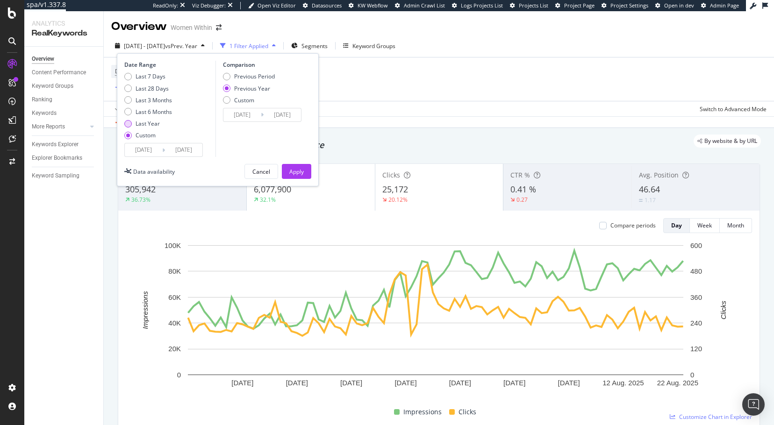
click at [157, 122] on div "Last Year" at bounding box center [147, 124] width 24 height 8
type input "[DATE]"
type input "2024/08/31"
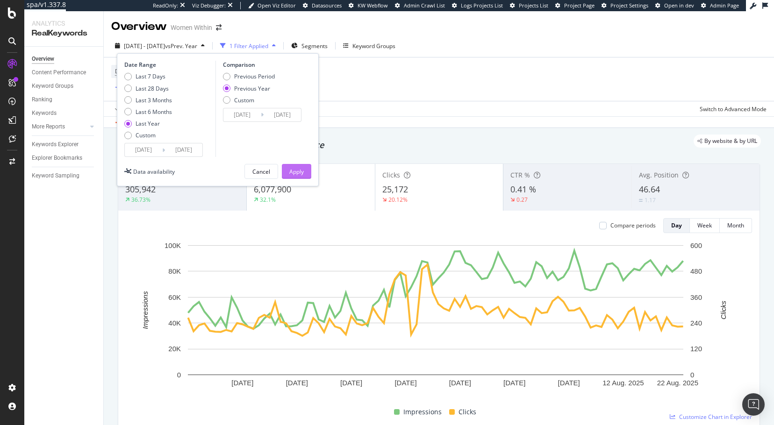
click at [296, 172] on div "Apply" at bounding box center [296, 172] width 14 height 8
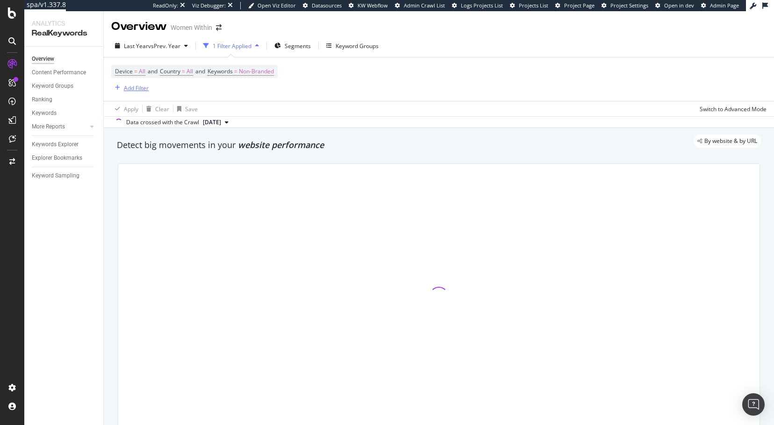
click at [136, 92] on div "Add Filter" at bounding box center [136, 88] width 25 height 8
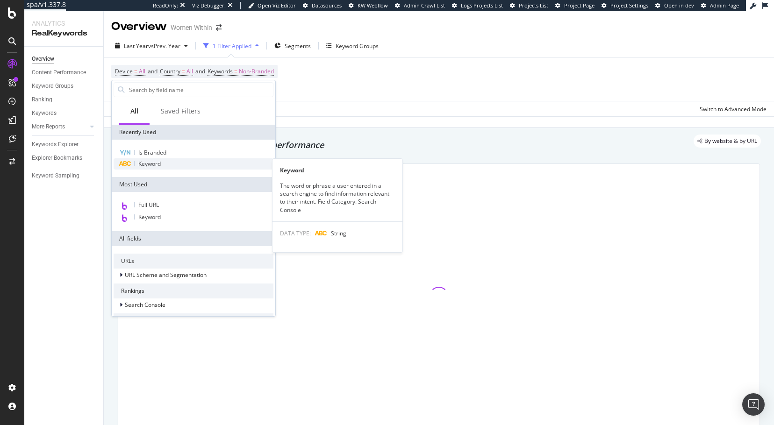
click at [159, 162] on span "Keyword" at bounding box center [149, 164] width 22 height 8
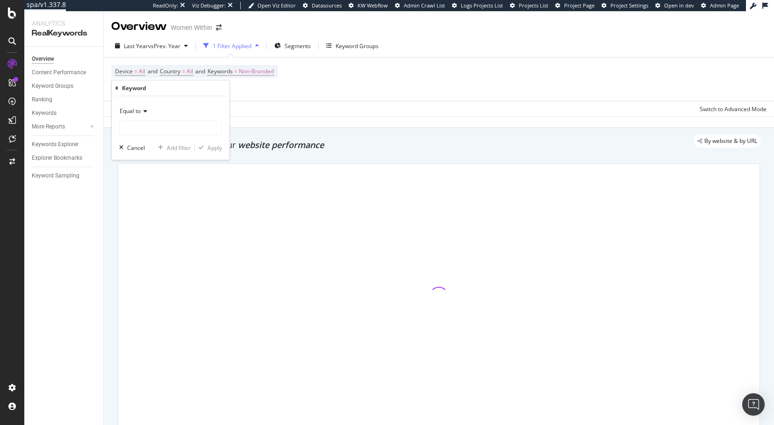
click at [134, 112] on span "Equal to" at bounding box center [130, 111] width 21 height 8
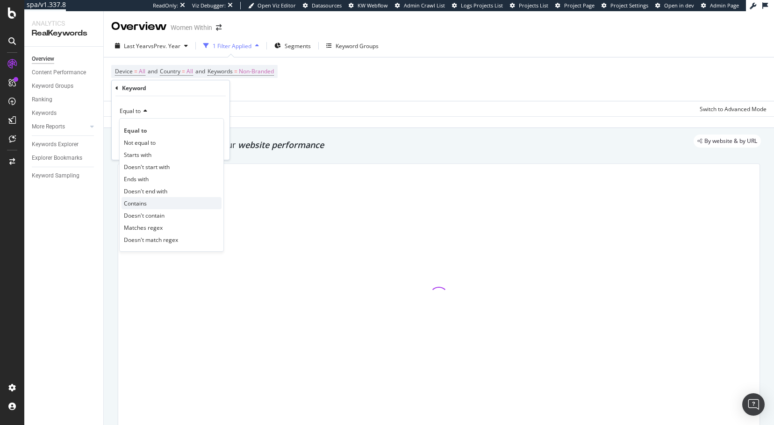
click at [156, 202] on div "Contains" at bounding box center [171, 203] width 100 height 12
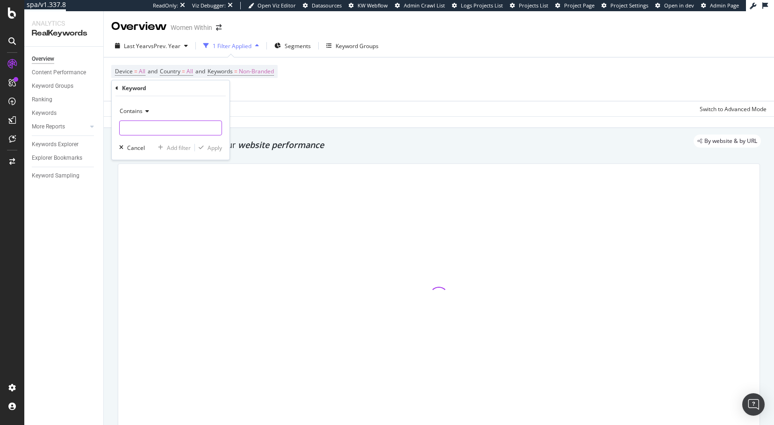
click at [139, 129] on input "text" at bounding box center [171, 128] width 102 height 15
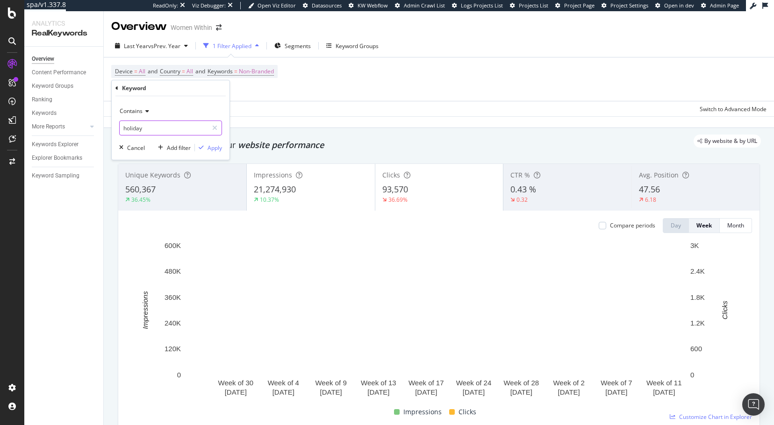
type input "holiday"
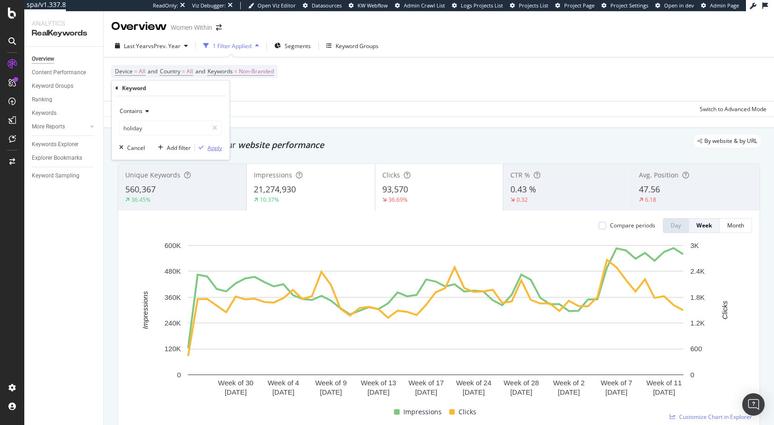
click at [212, 147] on div "Apply" at bounding box center [214, 148] width 14 height 8
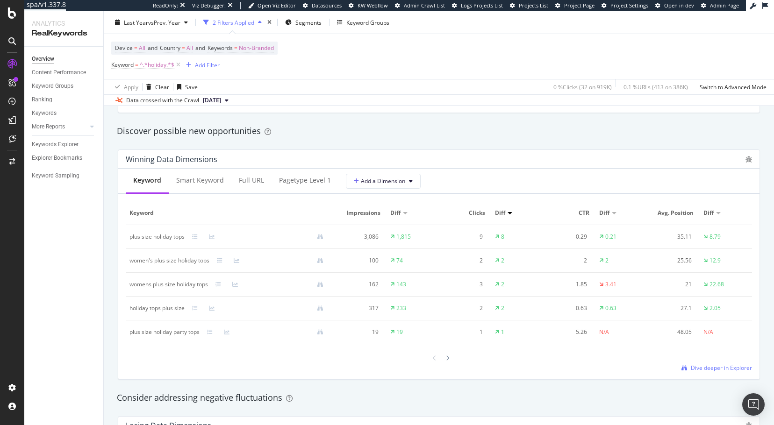
scroll to position [685, 0]
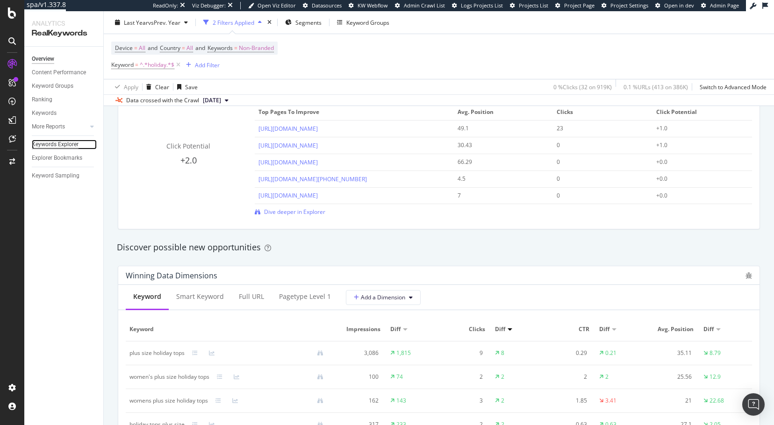
click at [59, 142] on div "Keywords Explorer" at bounding box center [55, 145] width 47 height 10
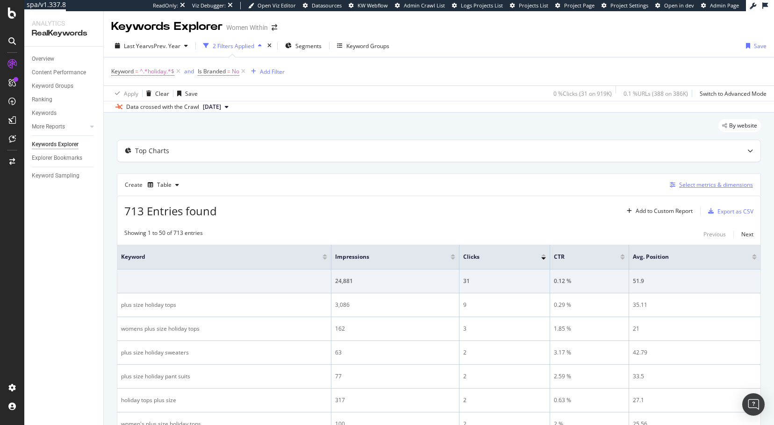
click at [679, 185] on div "Select metrics & dimensions" at bounding box center [716, 185] width 74 height 8
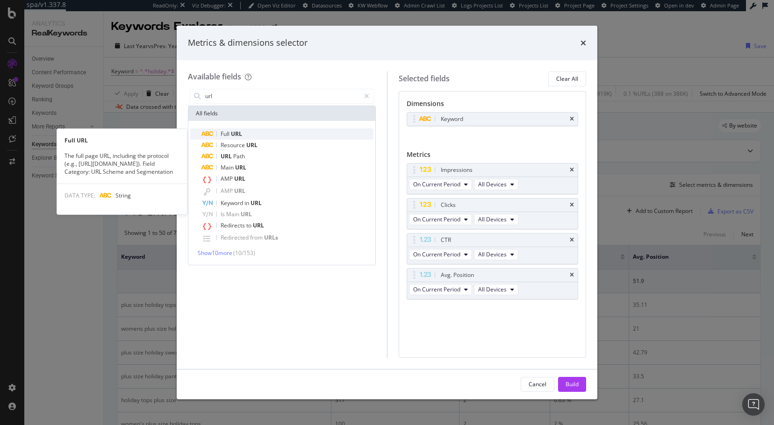
type input "url"
click at [230, 135] on span "Full" at bounding box center [226, 134] width 10 height 8
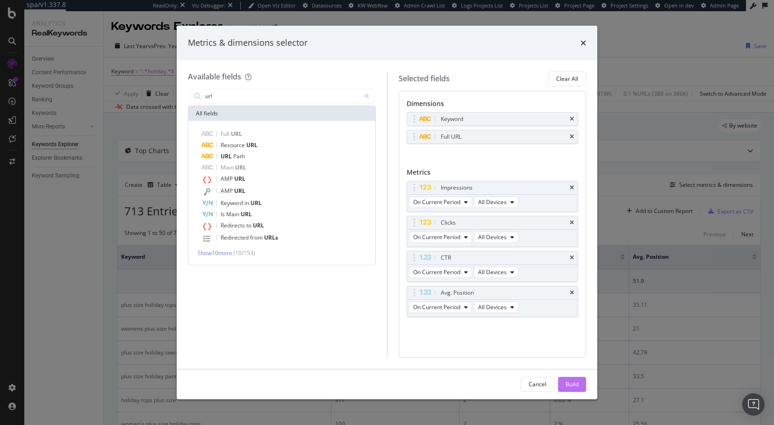
click at [575, 384] on div "Build" at bounding box center [571, 384] width 13 height 8
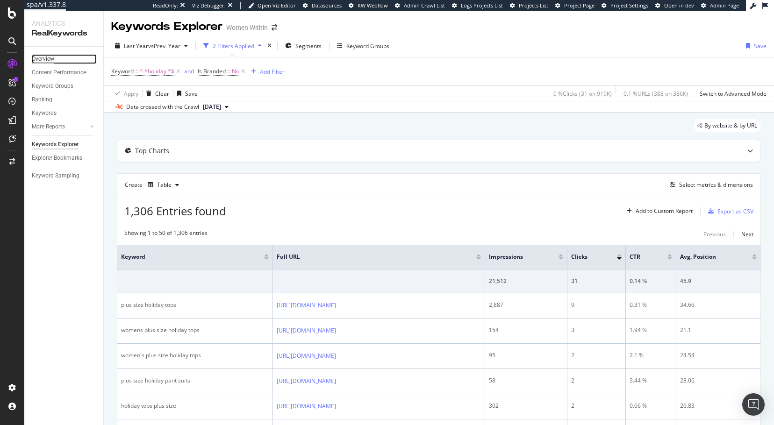
click at [46, 58] on div "Overview" at bounding box center [43, 59] width 22 height 10
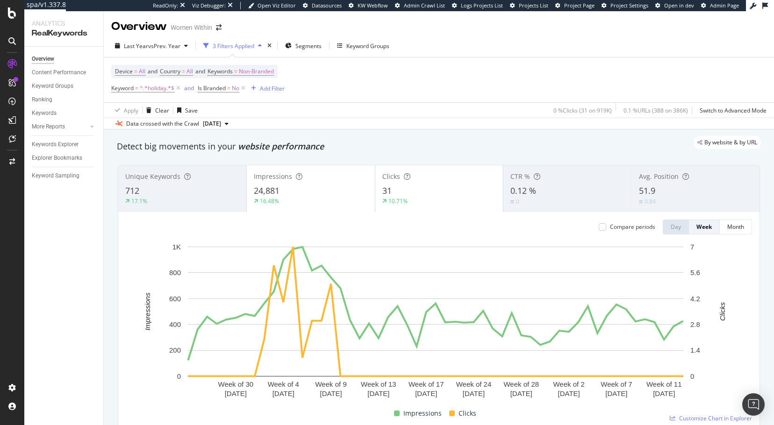
click at [466, 38] on div "Last Year vs Prev. Year 3 Filters Applied Segments Keyword Groups Device = All …" at bounding box center [439, 82] width 670 height 95
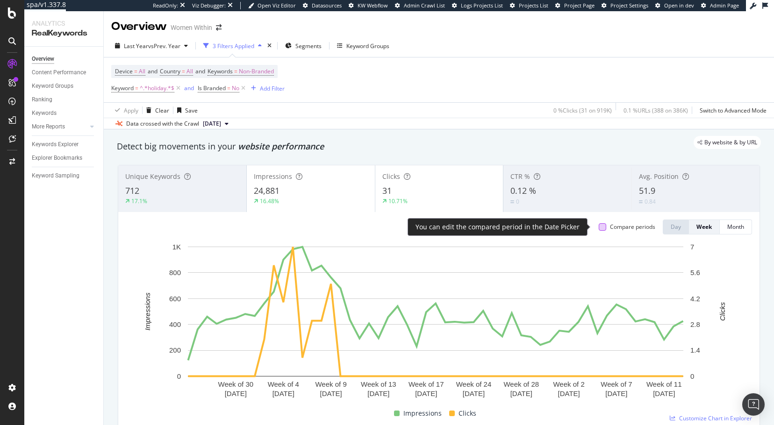
click at [598, 227] on div at bounding box center [601, 226] width 7 height 7
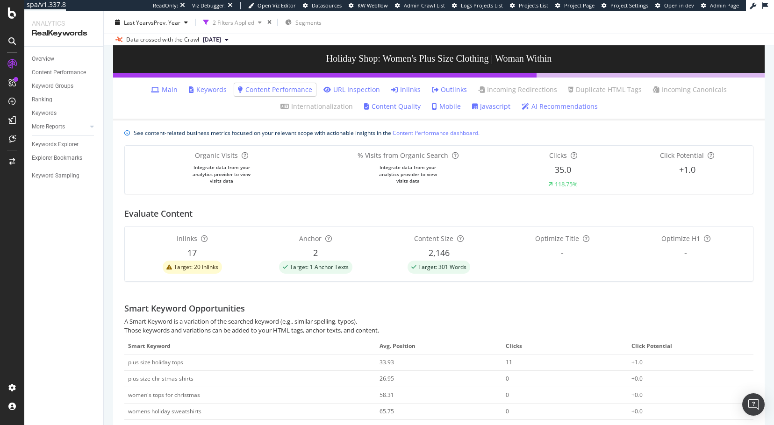
scroll to position [11, 0]
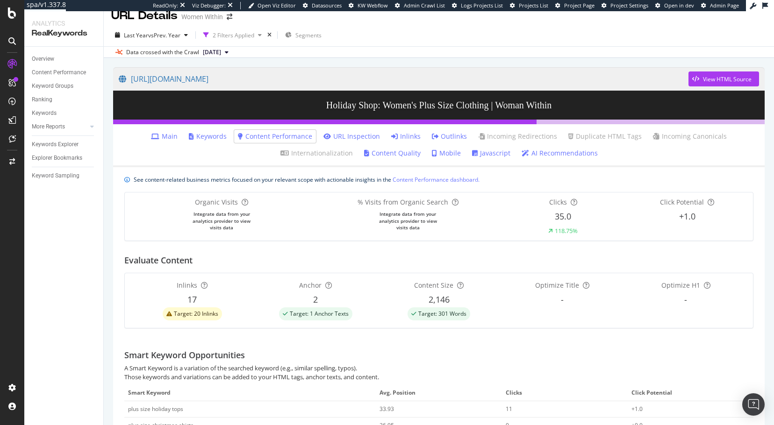
click at [205, 134] on link "Keywords" at bounding box center [208, 136] width 38 height 9
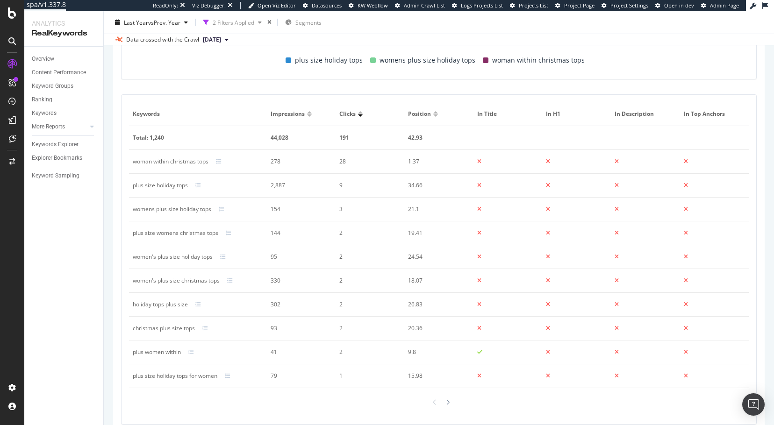
scroll to position [419, 0]
